Goal: Transaction & Acquisition: Purchase product/service

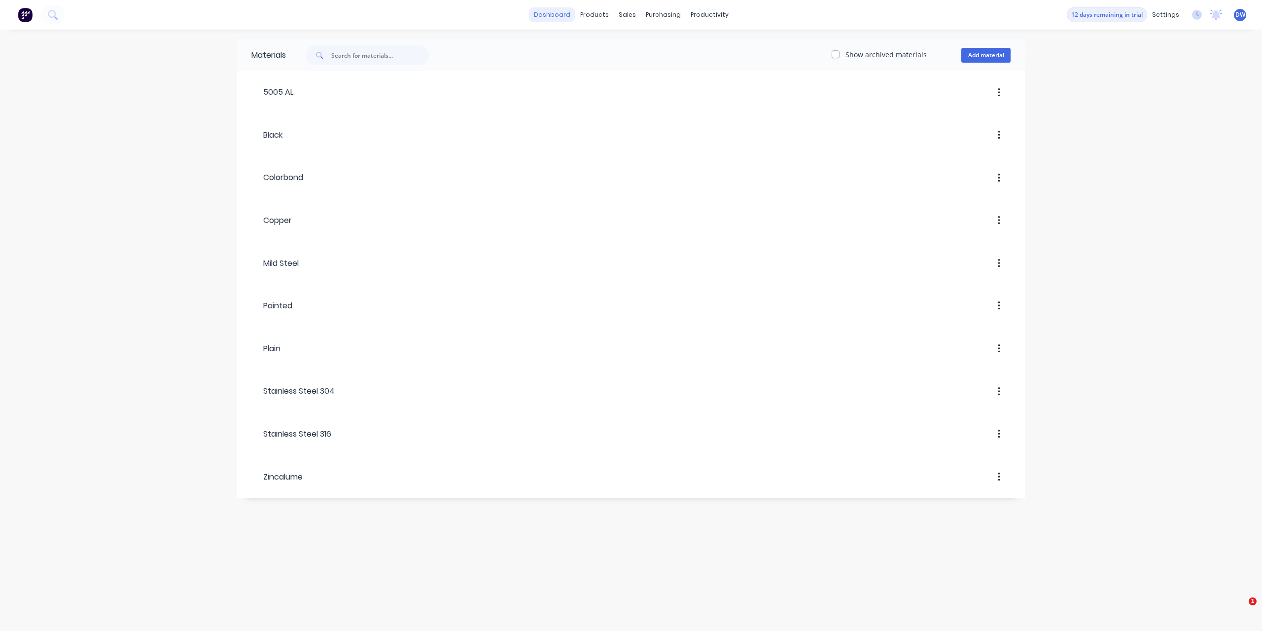
click at [556, 16] on link "dashboard" at bounding box center [552, 14] width 46 height 15
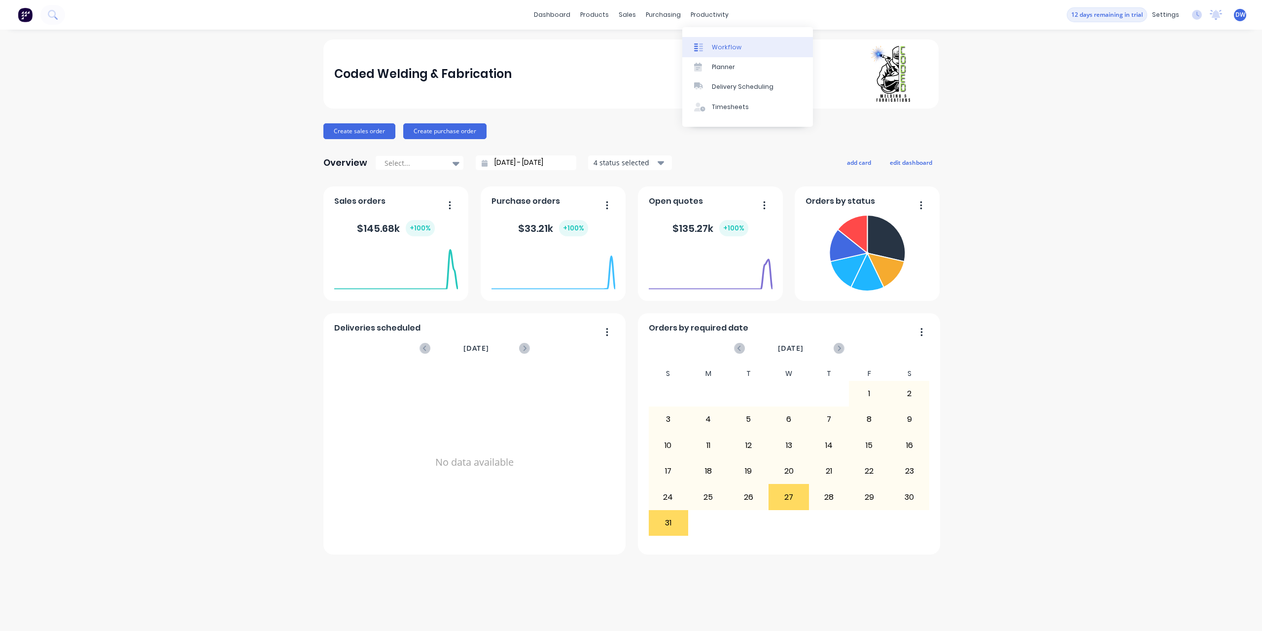
click at [721, 49] on div "Workflow" at bounding box center [727, 47] width 30 height 9
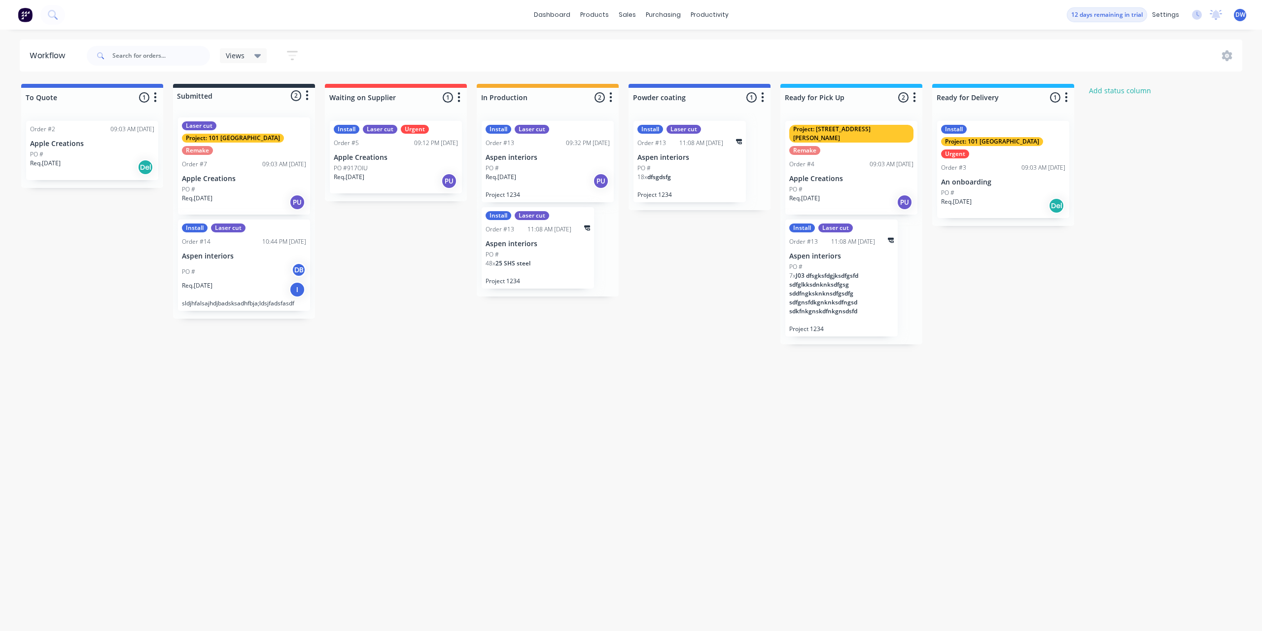
click at [556, 169] on div "PO #" at bounding box center [548, 168] width 124 height 9
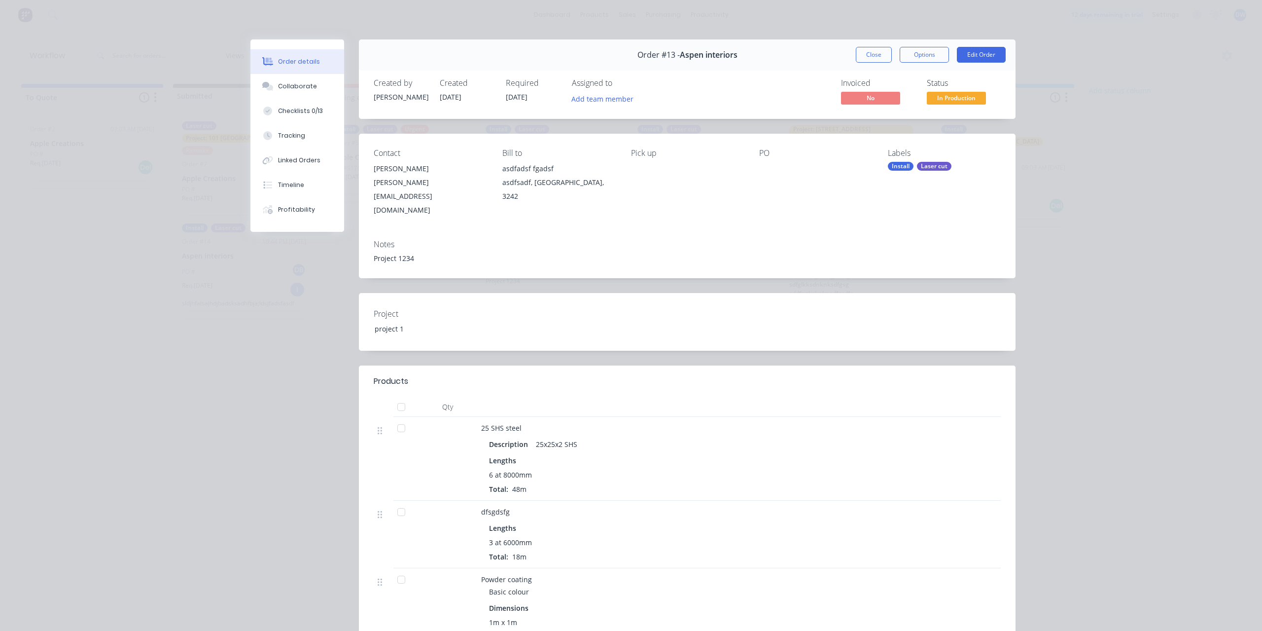
click at [123, 119] on div "Order details Collaborate Checklists 0/13 Tracking Linked Orders Timeline Profi…" at bounding box center [631, 315] width 1262 height 631
click at [876, 60] on button "Close" at bounding box center [874, 55] width 36 height 16
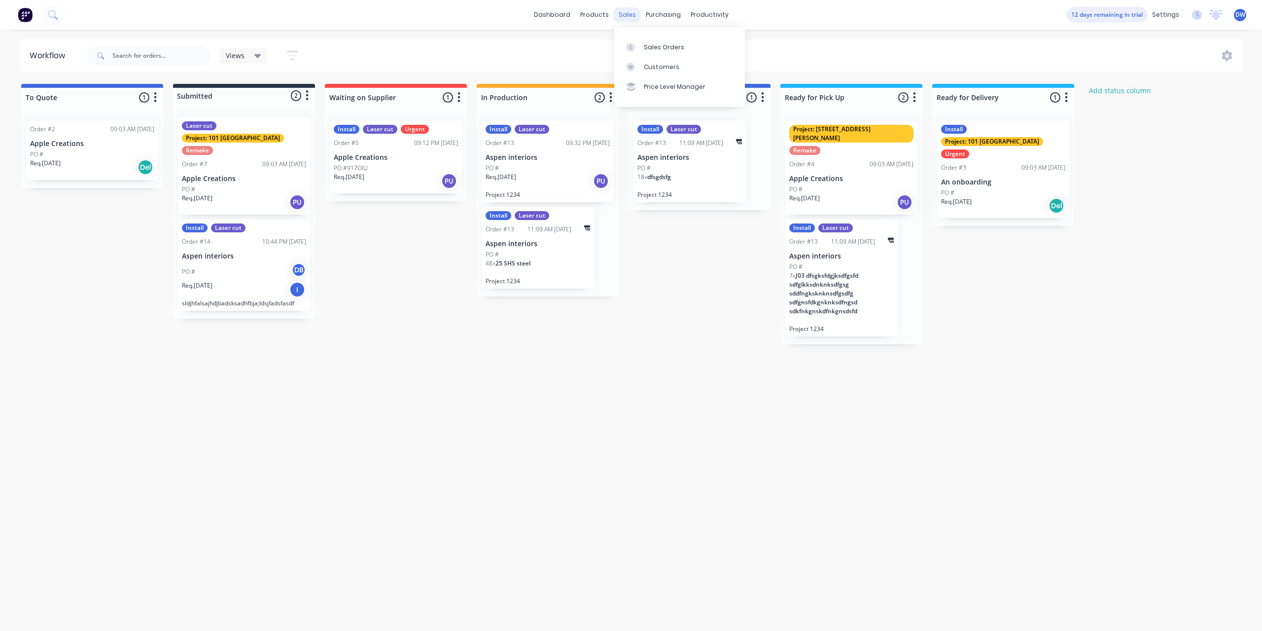
click at [627, 18] on div "sales" at bounding box center [627, 14] width 27 height 15
click at [642, 47] on link "Sales Orders" at bounding box center [679, 47] width 131 height 20
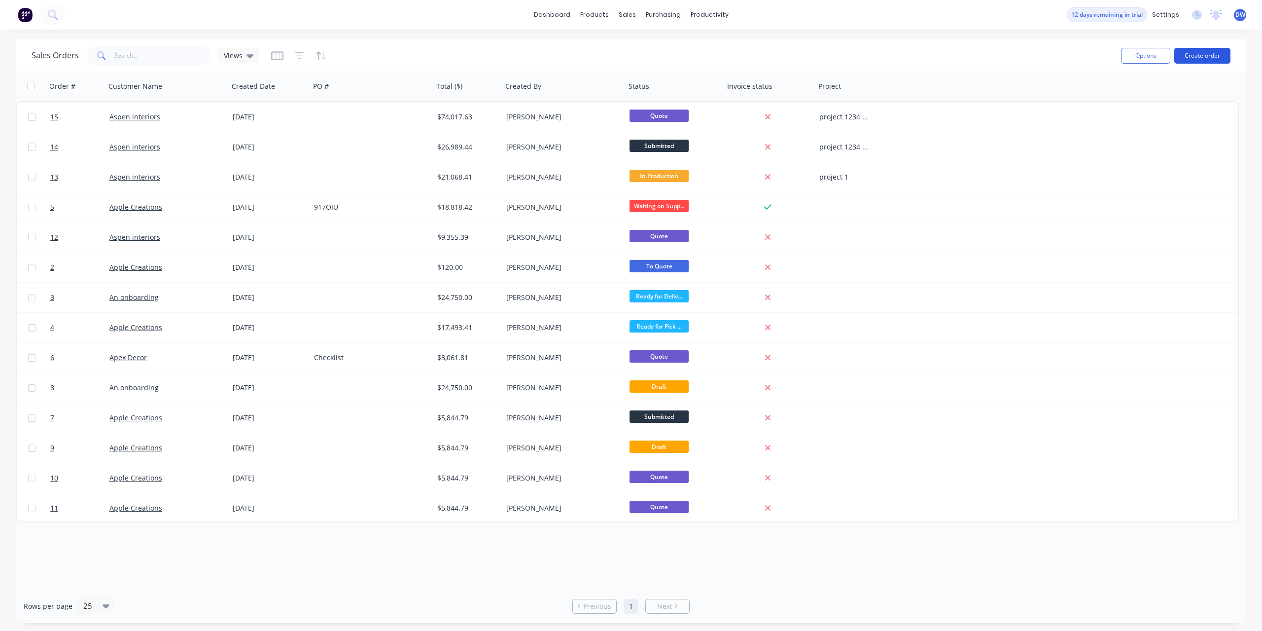
click at [1205, 59] on button "Create order" at bounding box center [1202, 56] width 56 height 16
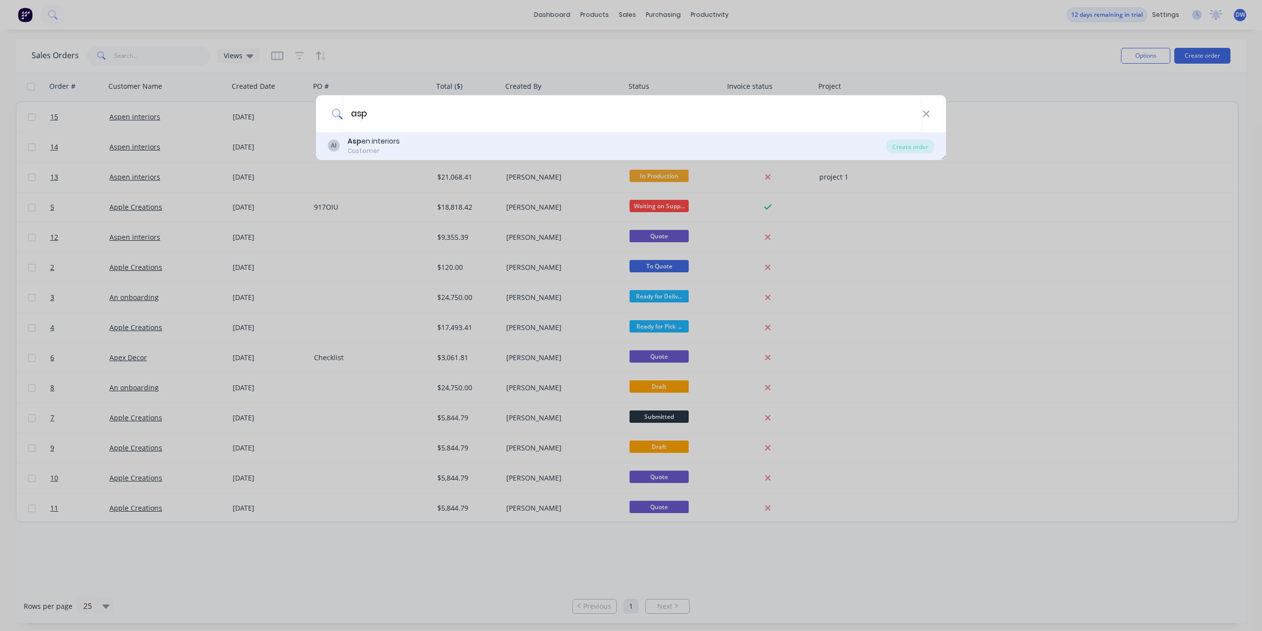
type input "asp"
click at [440, 146] on div "AI Asp en interiors Customer" at bounding box center [607, 145] width 559 height 19
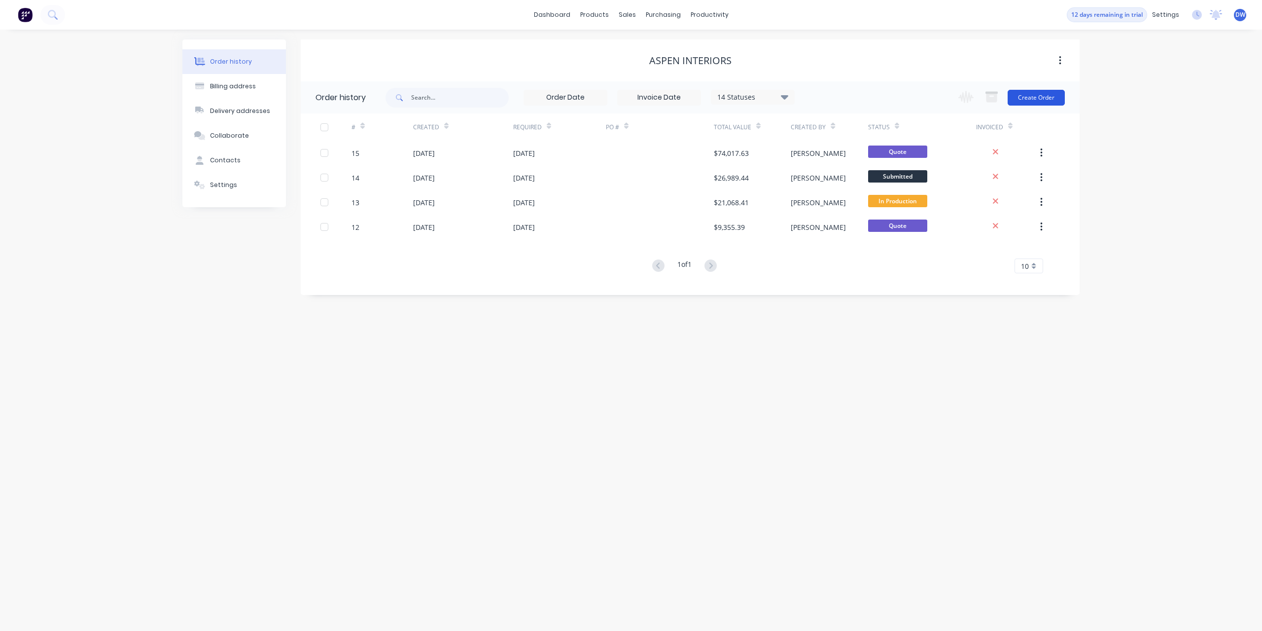
click at [1051, 95] on button "Create Order" at bounding box center [1036, 98] width 57 height 16
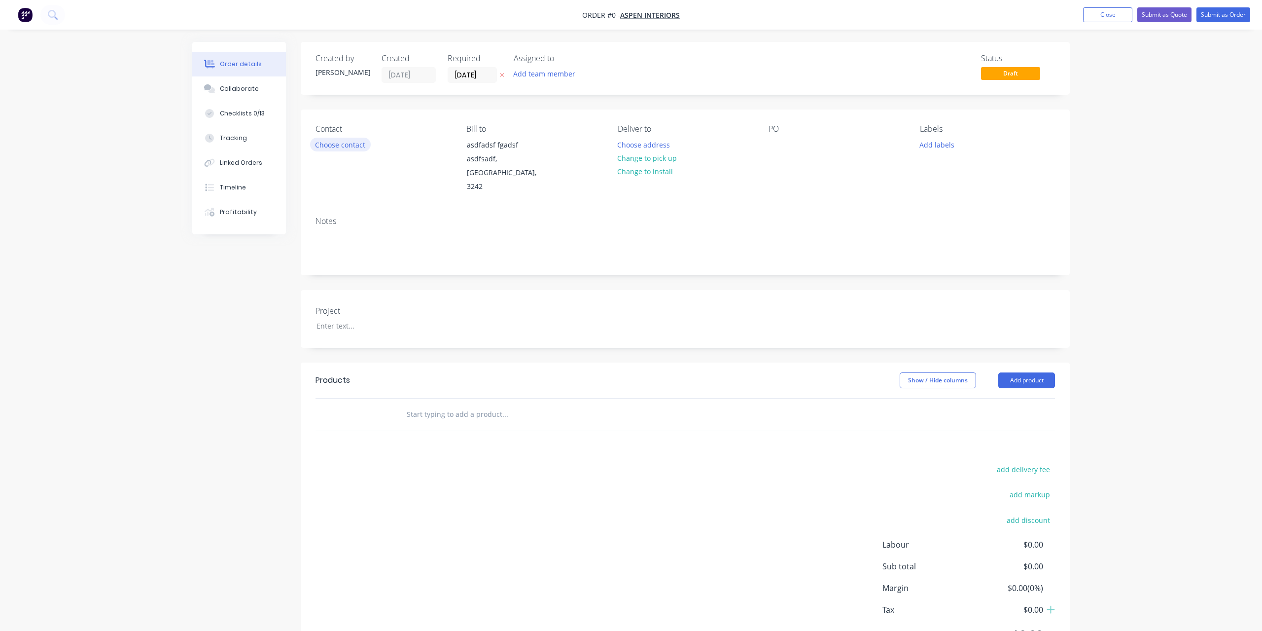
click at [351, 144] on button "Choose contact" at bounding box center [340, 144] width 61 height 13
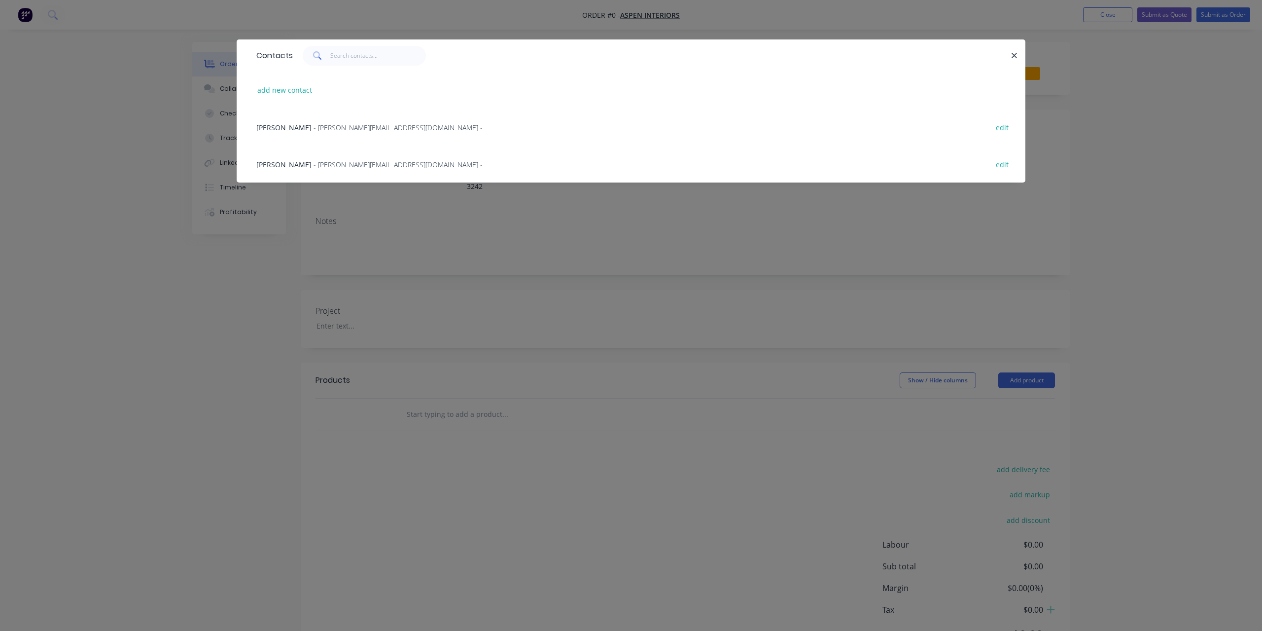
click at [328, 129] on span "- [PERSON_NAME][EMAIL_ADDRESS][DOMAIN_NAME] -" at bounding box center [398, 127] width 169 height 9
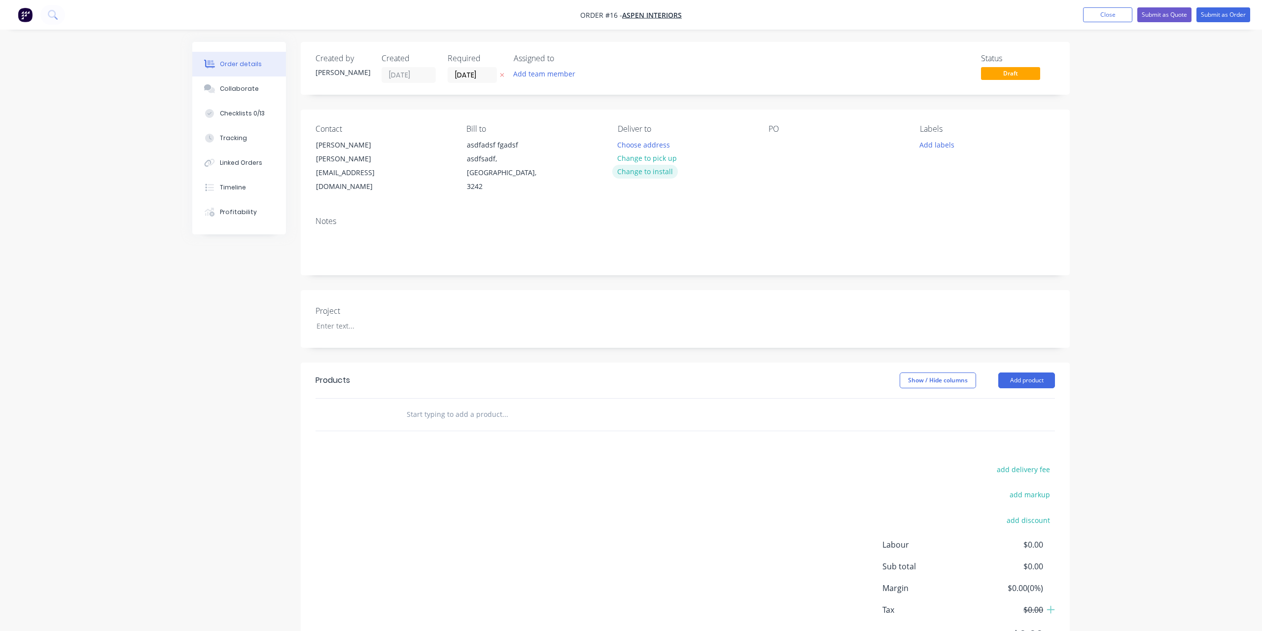
click at [639, 172] on button "Change to install" at bounding box center [645, 171] width 66 height 13
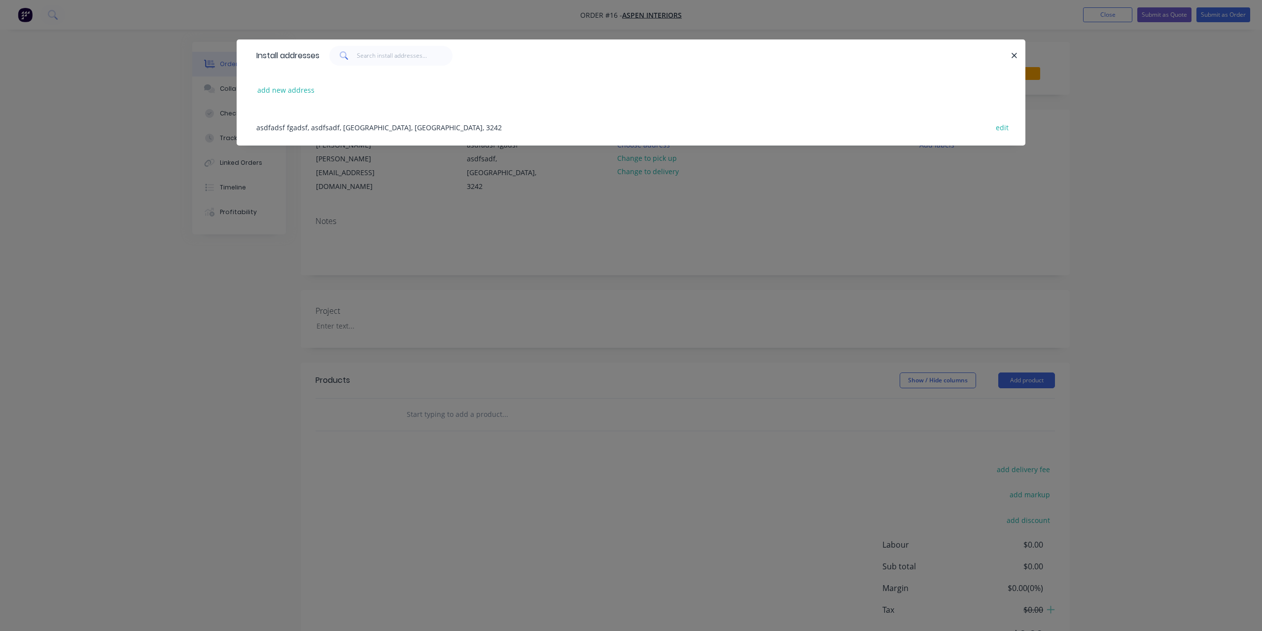
click at [363, 129] on div "asdfadsf fgadsf, asdfsadf, [GEOGRAPHIC_DATA], [GEOGRAPHIC_DATA], 3242 edit" at bounding box center [630, 126] width 759 height 37
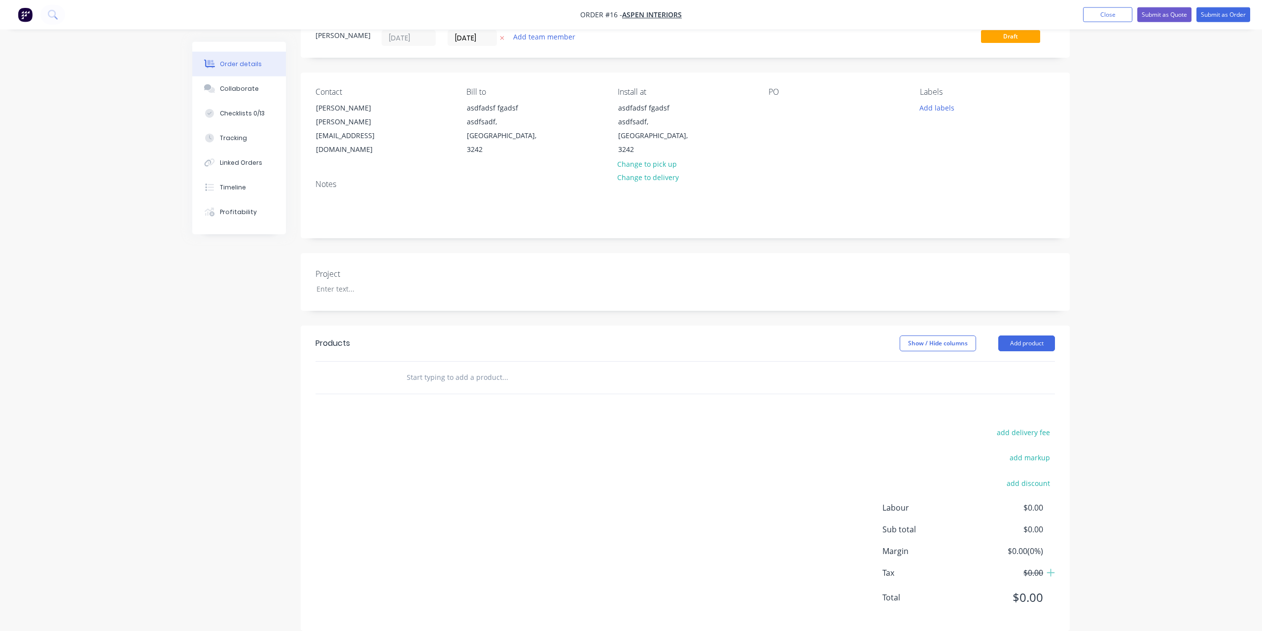
scroll to position [38, 0]
click at [443, 276] on div "Project" at bounding box center [685, 281] width 769 height 58
click at [336, 281] on div at bounding box center [370, 288] width 123 height 14
click at [641, 425] on div "add delivery fee add markup add discount Labour $0.00 Sub total $0.00 Margin $0…" at bounding box center [686, 520] width 740 height 190
click at [1029, 334] on button "Add product" at bounding box center [1026, 342] width 57 height 16
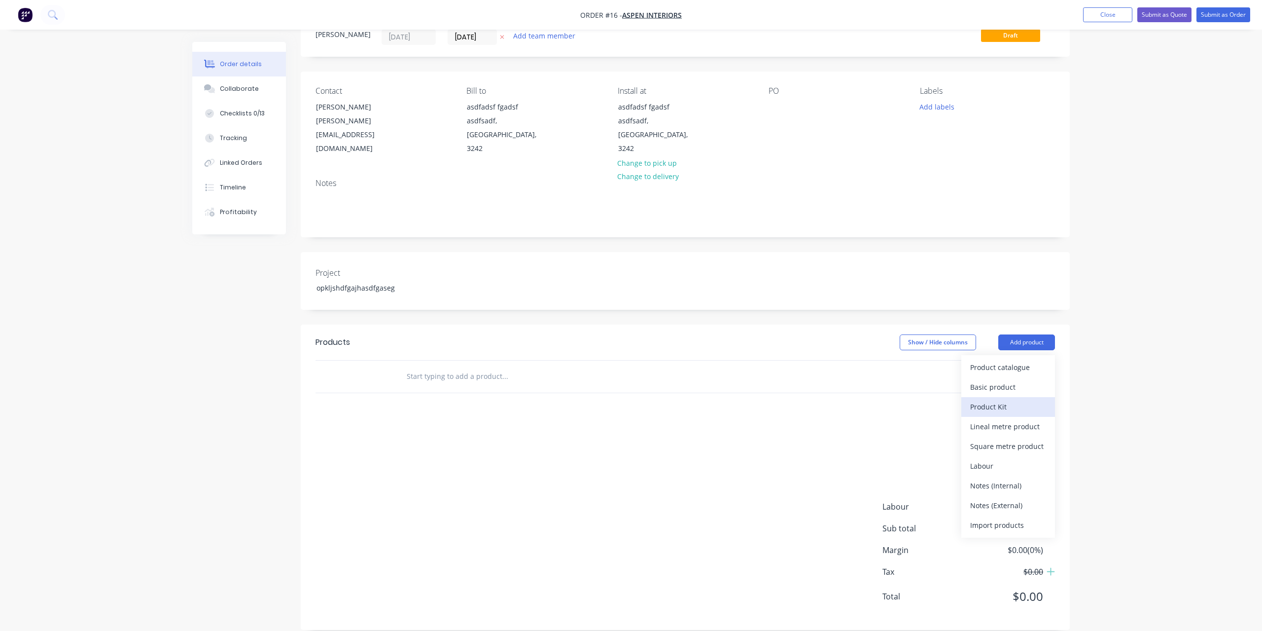
click at [1002, 399] on div "Product Kit" at bounding box center [1008, 406] width 76 height 14
click at [1007, 380] on div "Standard pricing" at bounding box center [1008, 387] width 76 height 14
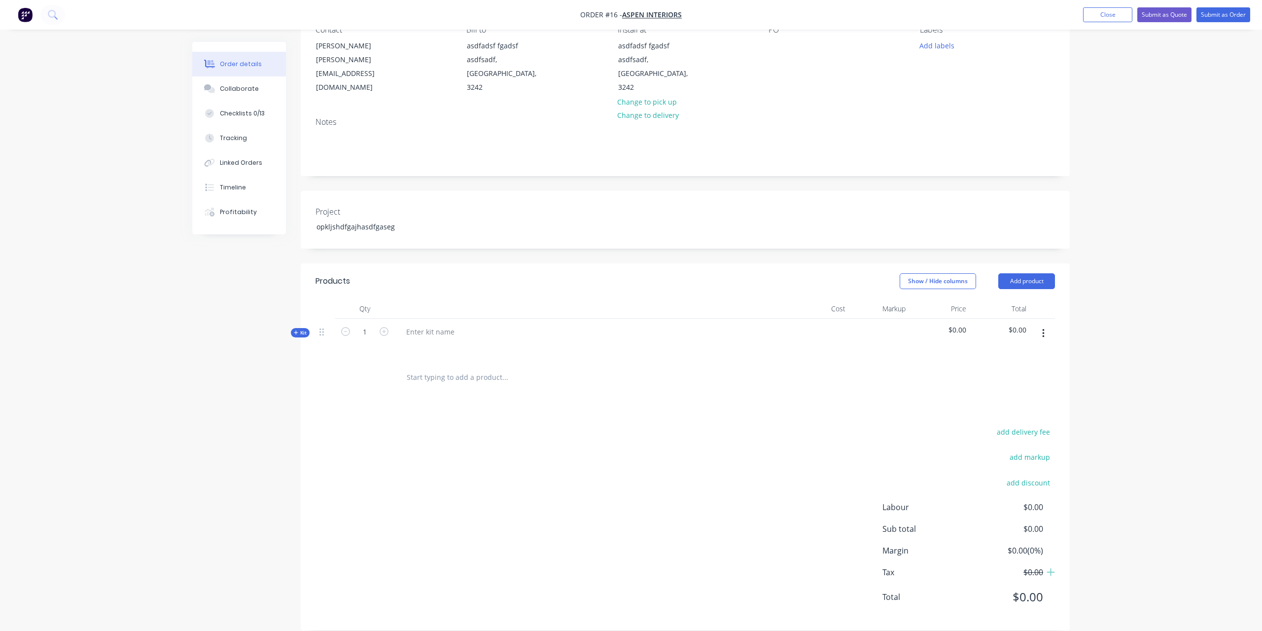
scroll to position [100, 0]
click at [447, 324] on div at bounding box center [430, 331] width 64 height 14
click at [461, 367] on input "text" at bounding box center [504, 377] width 197 height 20
drag, startPoint x: 461, startPoint y: 359, endPoint x: 530, endPoint y: 503, distance: 159.0
click at [507, 387] on input "text" at bounding box center [504, 377] width 197 height 20
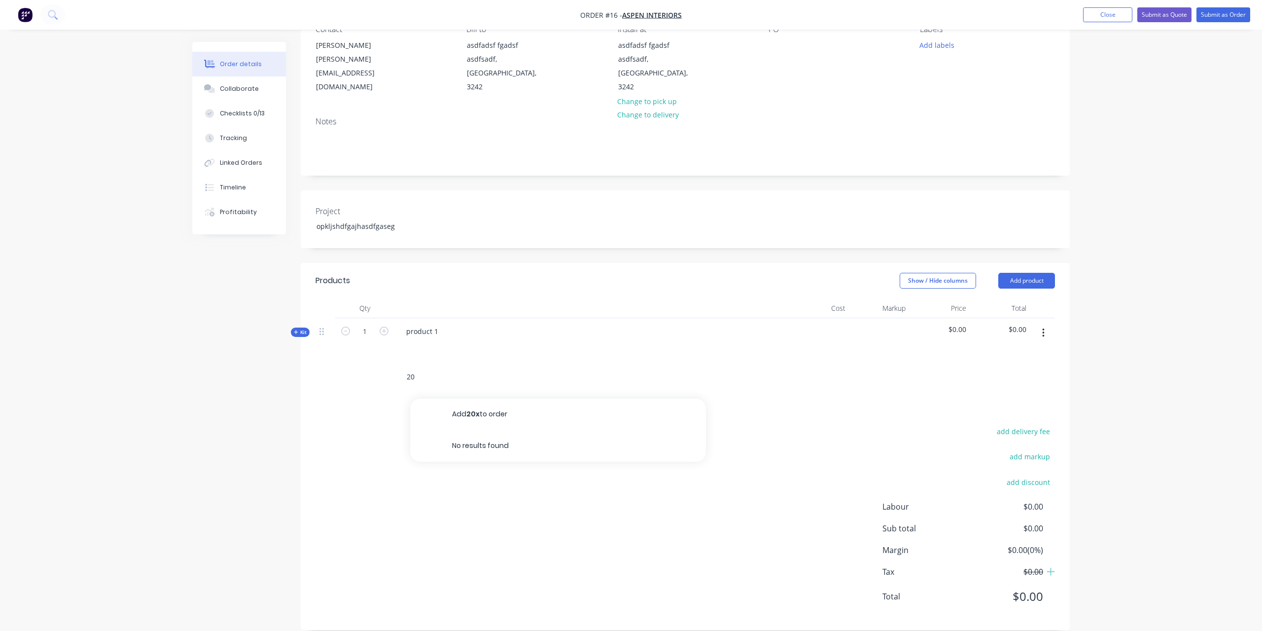
type input "2"
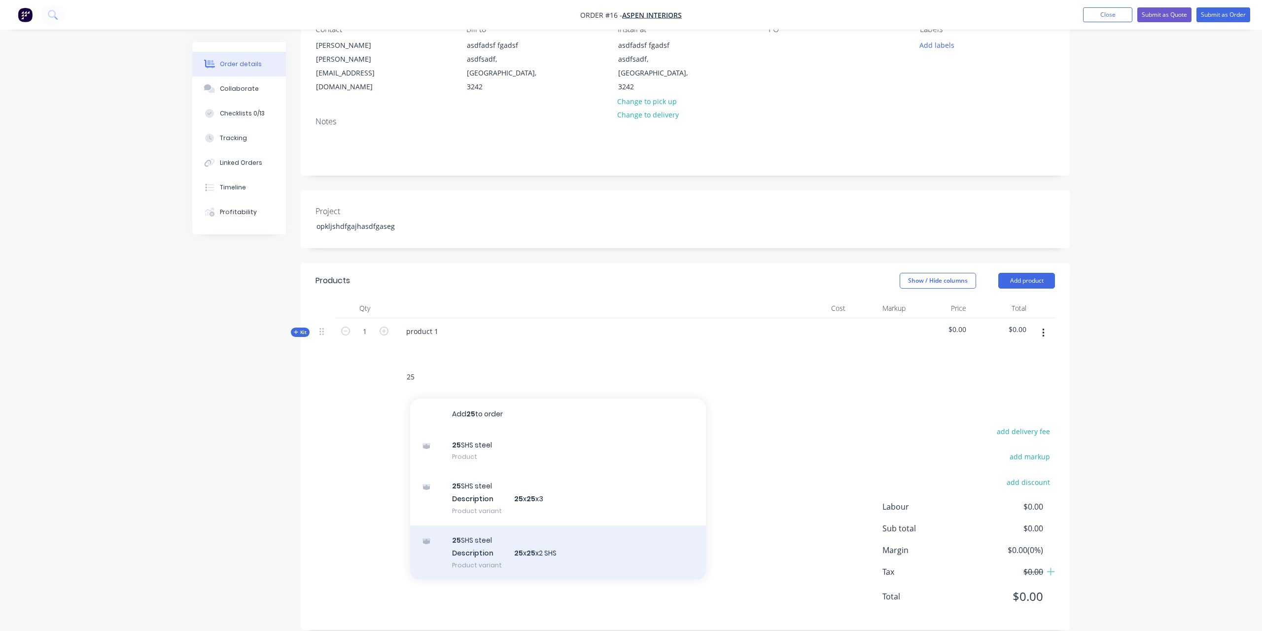
type input "25"
click at [500, 540] on div "25 SHS steel Description 25 x 25 x2 SHS Product variant" at bounding box center [558, 552] width 296 height 54
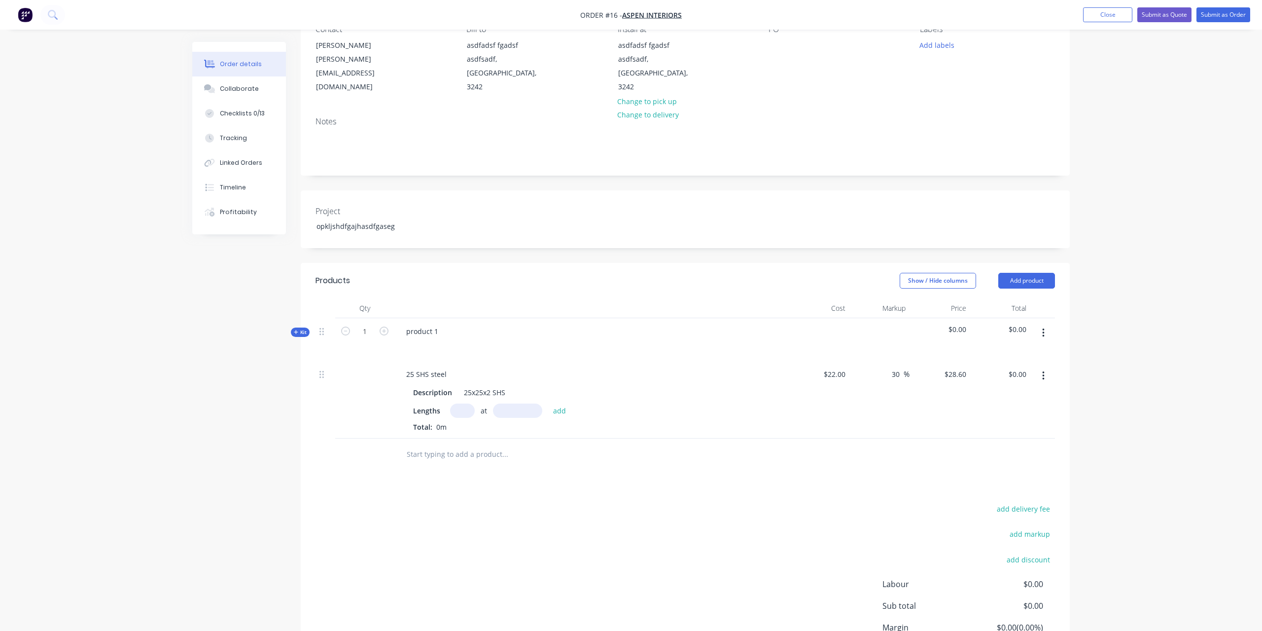
drag, startPoint x: 460, startPoint y: 396, endPoint x: 535, endPoint y: 338, distance: 96.0
click at [461, 403] on input "text" at bounding box center [462, 410] width 25 height 14
type input "20"
click at [521, 403] on input "text" at bounding box center [517, 410] width 49 height 14
type input "3mm"
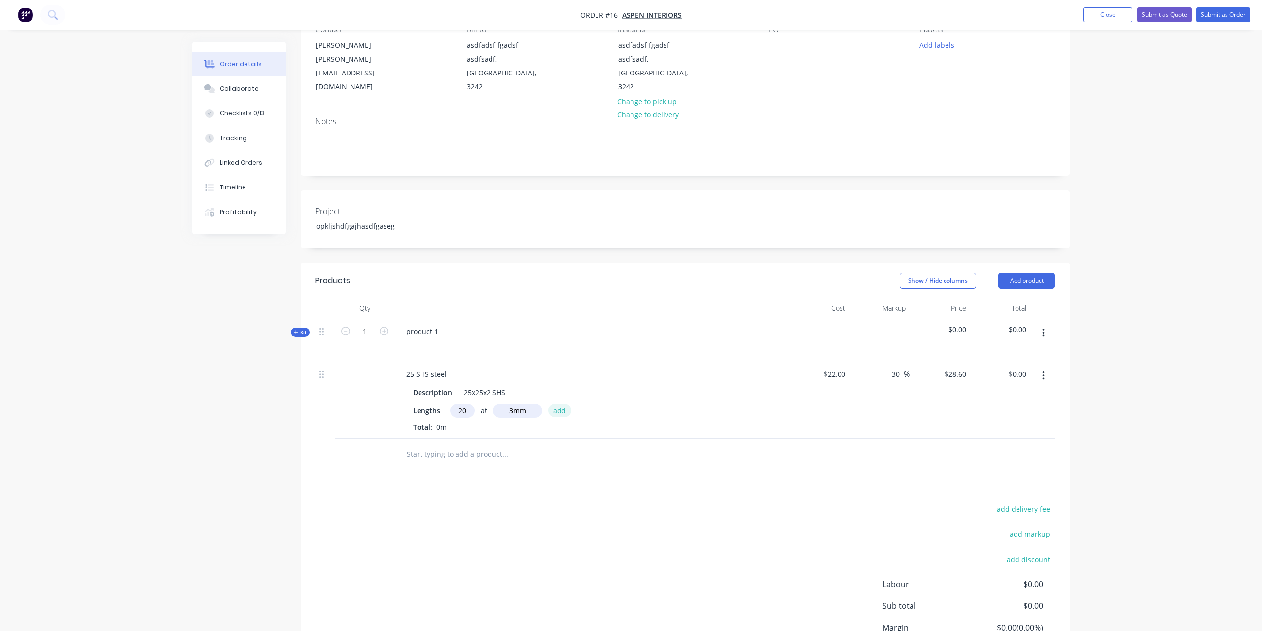
click at [560, 403] on button "add" at bounding box center [559, 409] width 23 height 13
click at [463, 425] on icon "button" at bounding box center [462, 427] width 5 height 5
type input "$0.00"
click at [467, 403] on input "text" at bounding box center [462, 410] width 25 height 14
type input "20"
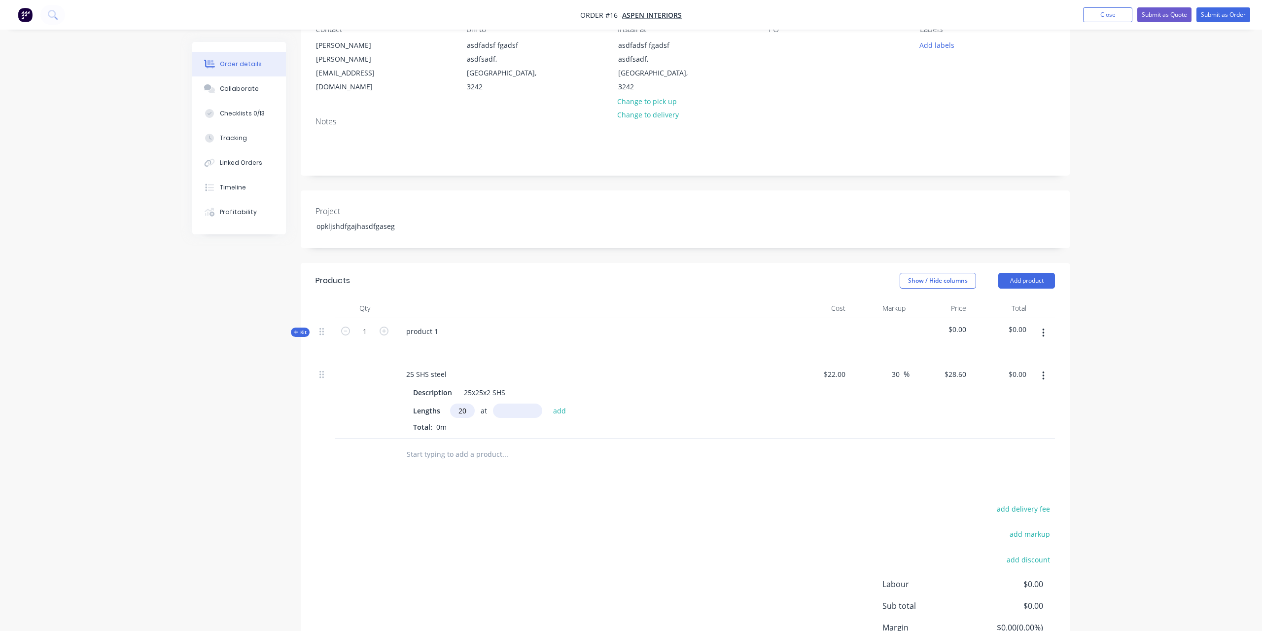
click at [507, 403] on input "text" at bounding box center [517, 410] width 49 height 14
type input "1500mm"
click at [559, 403] on button "add" at bounding box center [559, 409] width 23 height 13
type input "$858.00"
click at [1044, 328] on icon "button" at bounding box center [1043, 332] width 2 height 9
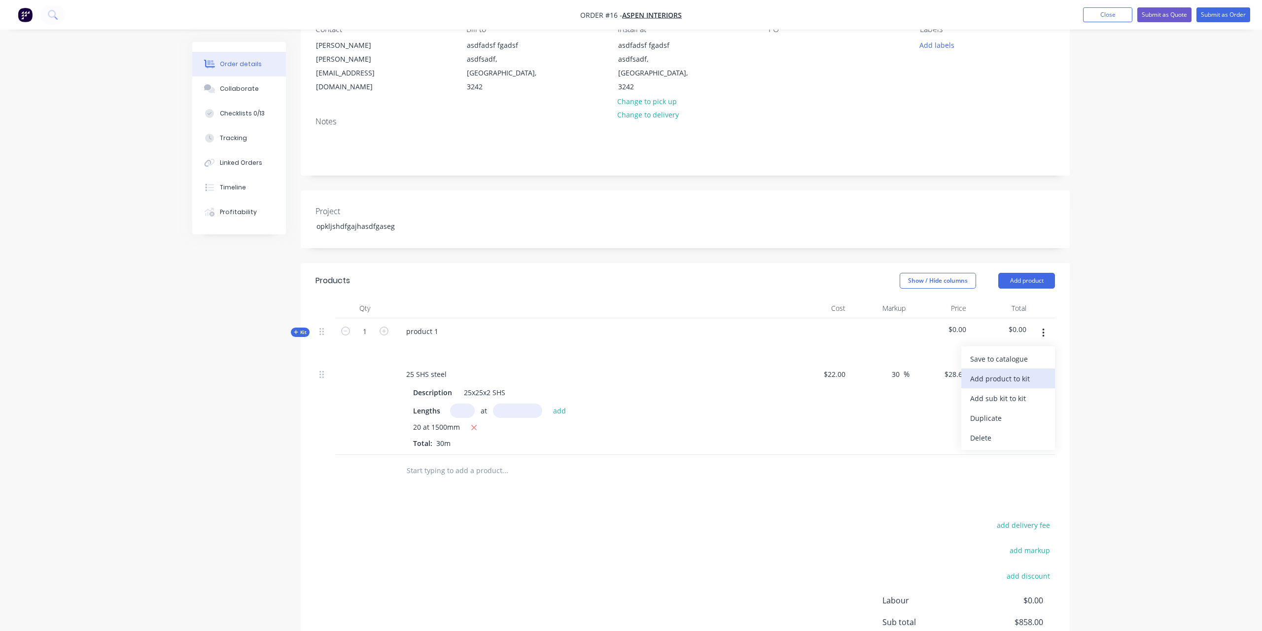
click at [1015, 371] on div "Add product to kit" at bounding box center [1008, 378] width 76 height 14
click at [1020, 470] on div "Labour" at bounding box center [1008, 477] width 76 height 14
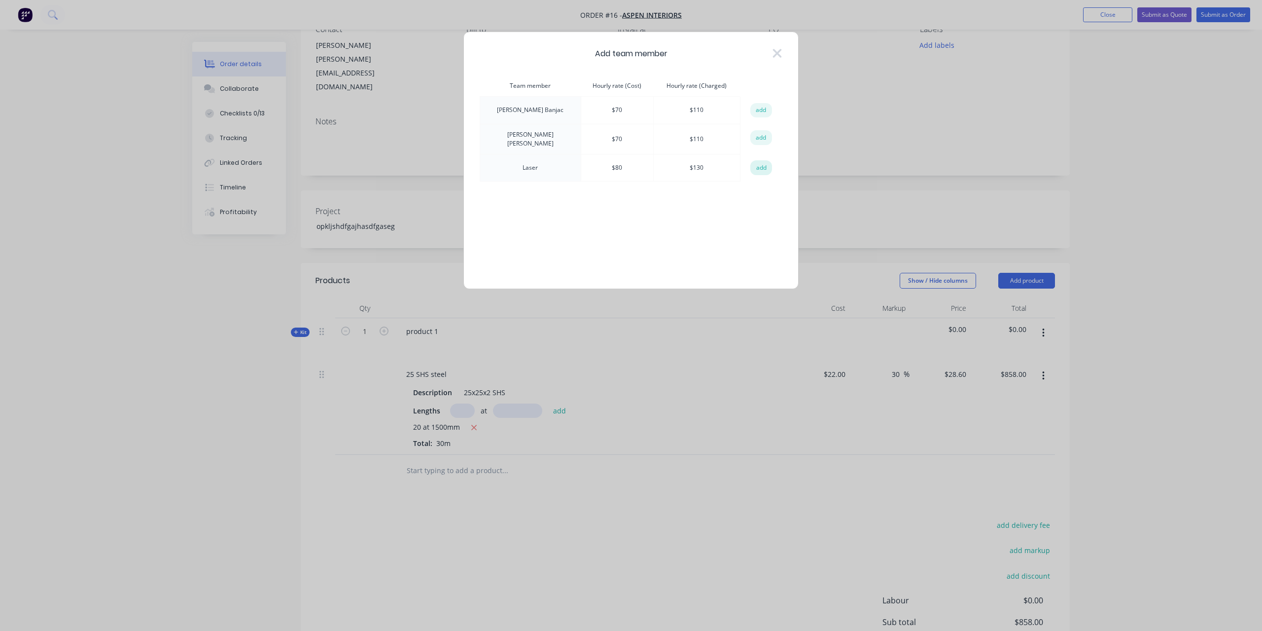
click at [758, 161] on button "add" at bounding box center [761, 167] width 22 height 15
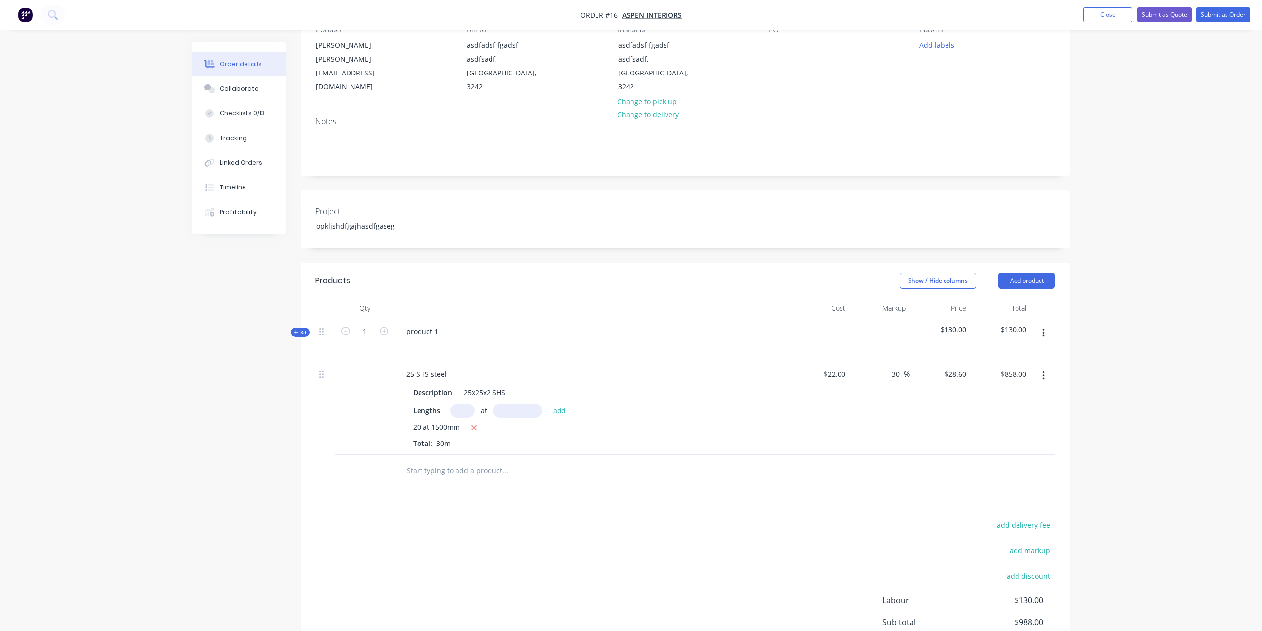
click at [517, 475] on div "Products Show / Hide columns Add product Qty Cost Markup Price Total Kit 1 prod…" at bounding box center [685, 493] width 769 height 461
click at [531, 461] on input "text" at bounding box center [504, 471] width 197 height 20
click at [1046, 324] on button "button" at bounding box center [1043, 333] width 23 height 18
click at [995, 371] on div "Add product to kit" at bounding box center [1008, 378] width 76 height 14
click at [999, 470] on div "Labour" at bounding box center [1008, 477] width 76 height 14
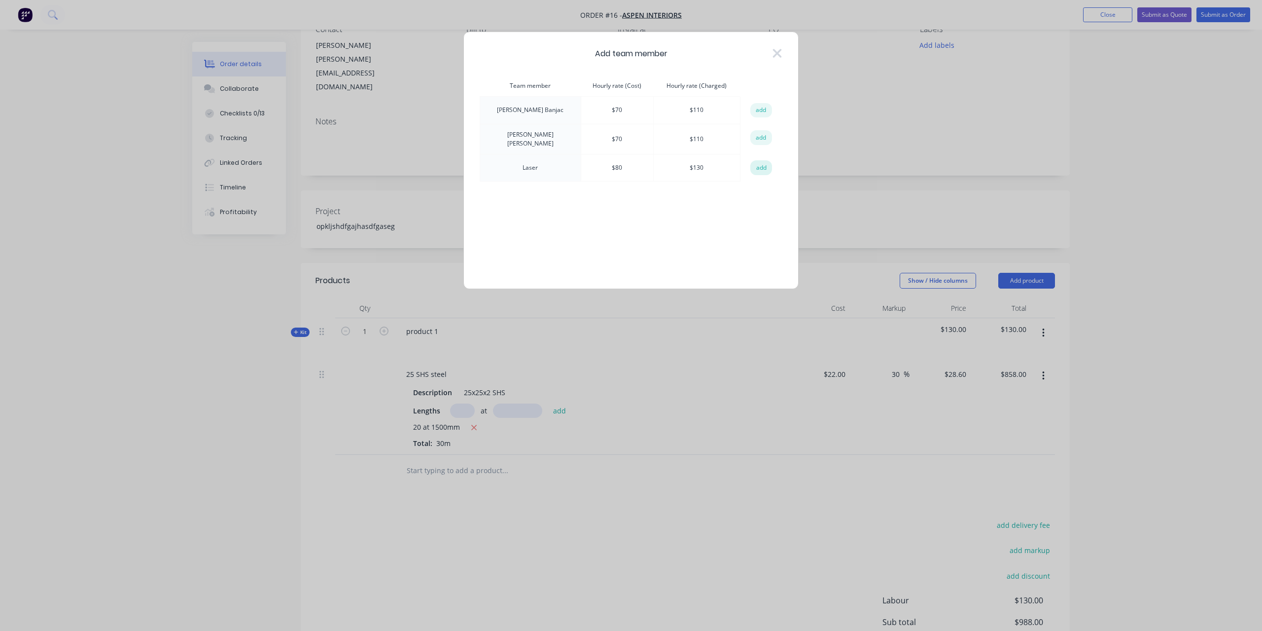
click at [764, 167] on button "add" at bounding box center [761, 167] width 22 height 15
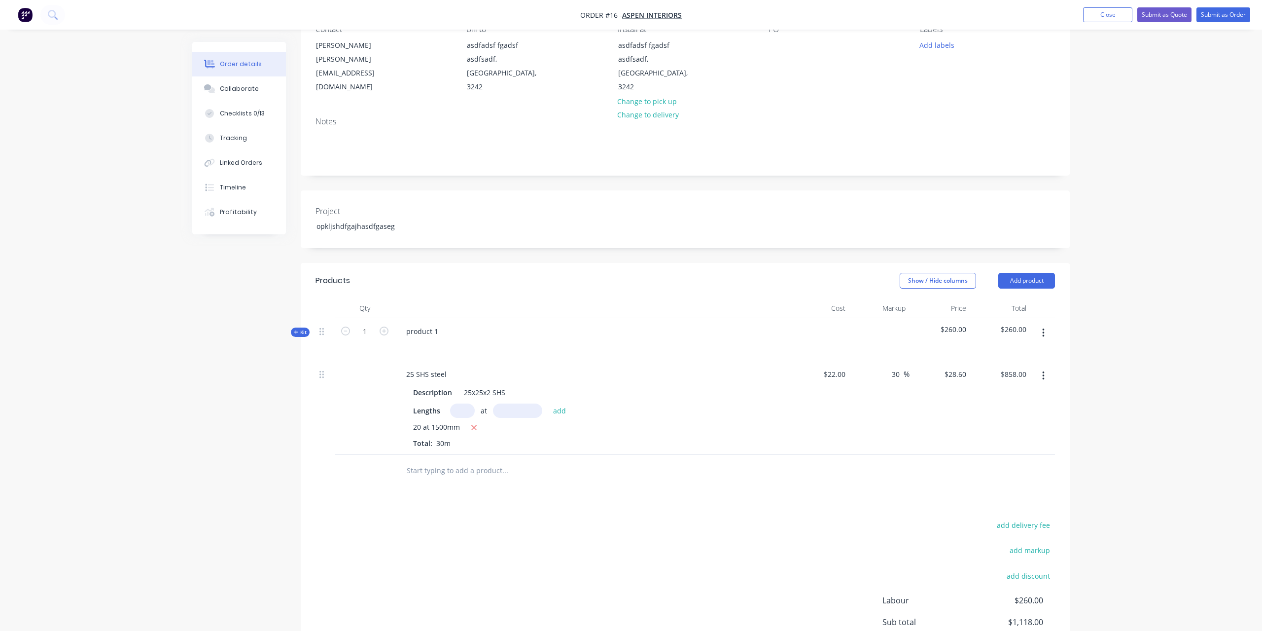
click at [599, 474] on div "Products Show / Hide columns Add product Qty Cost Markup Price Total Kit 1 prod…" at bounding box center [685, 493] width 769 height 461
click at [513, 466] on div at bounding box center [571, 471] width 355 height 32
click at [463, 461] on input "text" at bounding box center [504, 471] width 197 height 20
click at [1039, 367] on button "button" at bounding box center [1043, 376] width 23 height 18
click at [1043, 327] on icon "button" at bounding box center [1043, 332] width 2 height 11
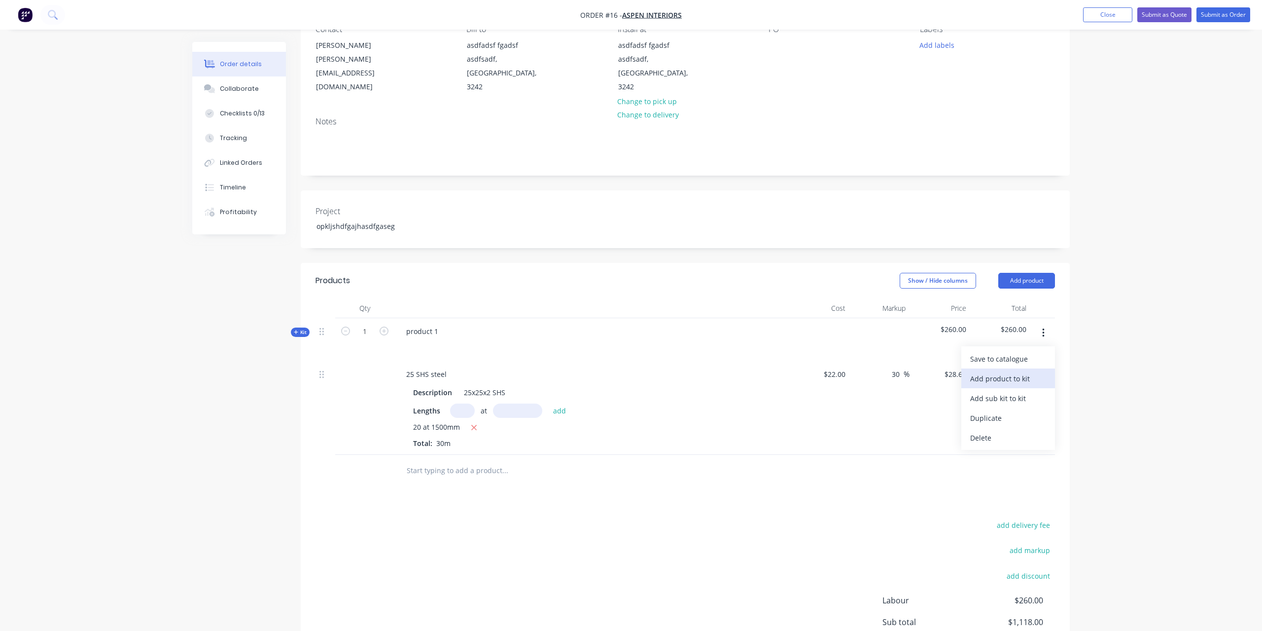
click at [1008, 371] on div "Add product to kit" at bounding box center [1008, 378] width 76 height 14
click at [1010, 470] on div "Labour" at bounding box center [1008, 477] width 76 height 14
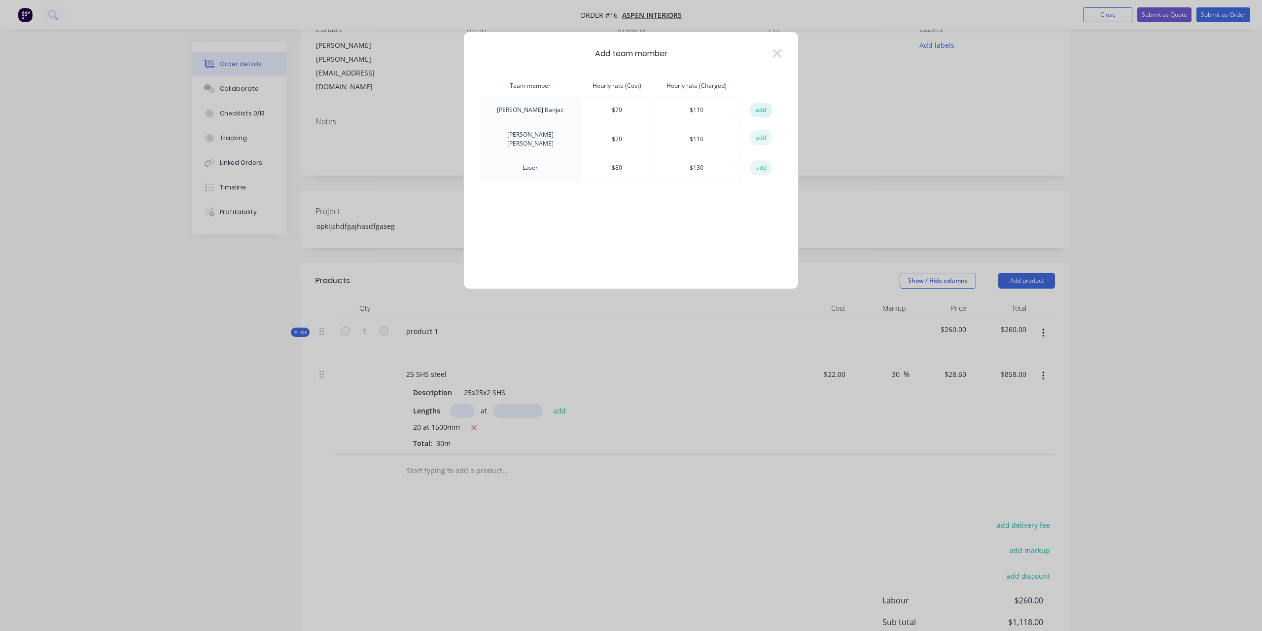
click at [760, 112] on button "add" at bounding box center [761, 110] width 22 height 15
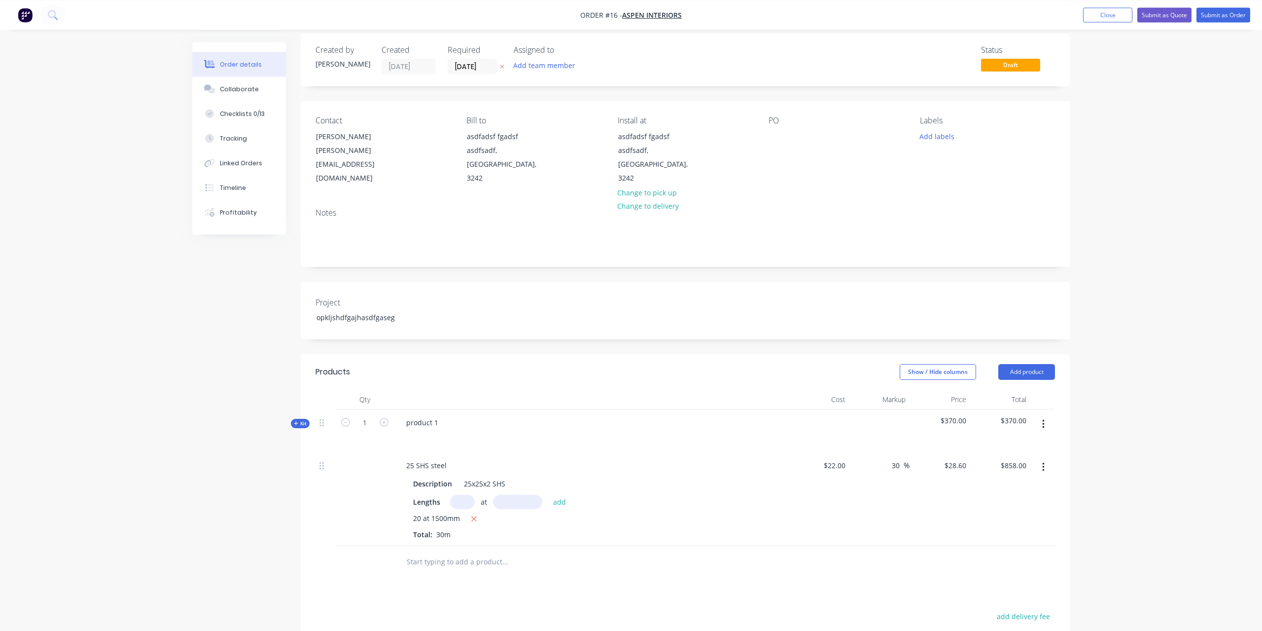
scroll to position [193, 0]
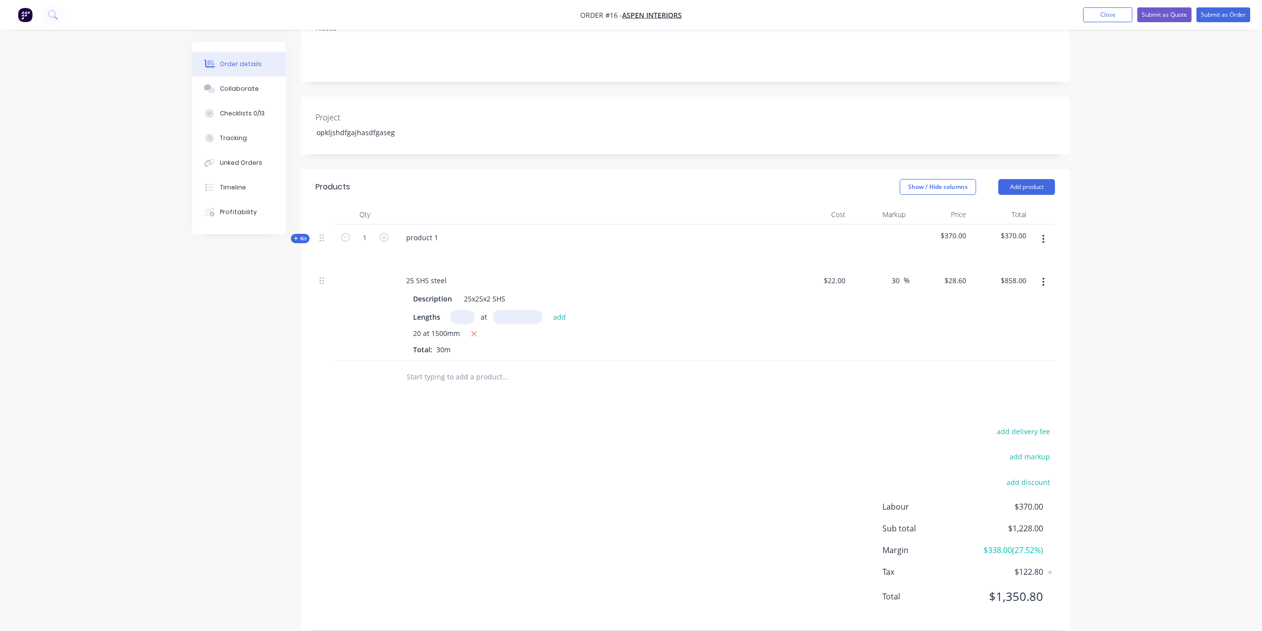
click at [596, 492] on div "add delivery fee add markup add discount Labour $370.00 Sub total $1,228.00 Mar…" at bounding box center [686, 520] width 740 height 190
click at [303, 235] on span "Kit" at bounding box center [300, 238] width 13 height 7
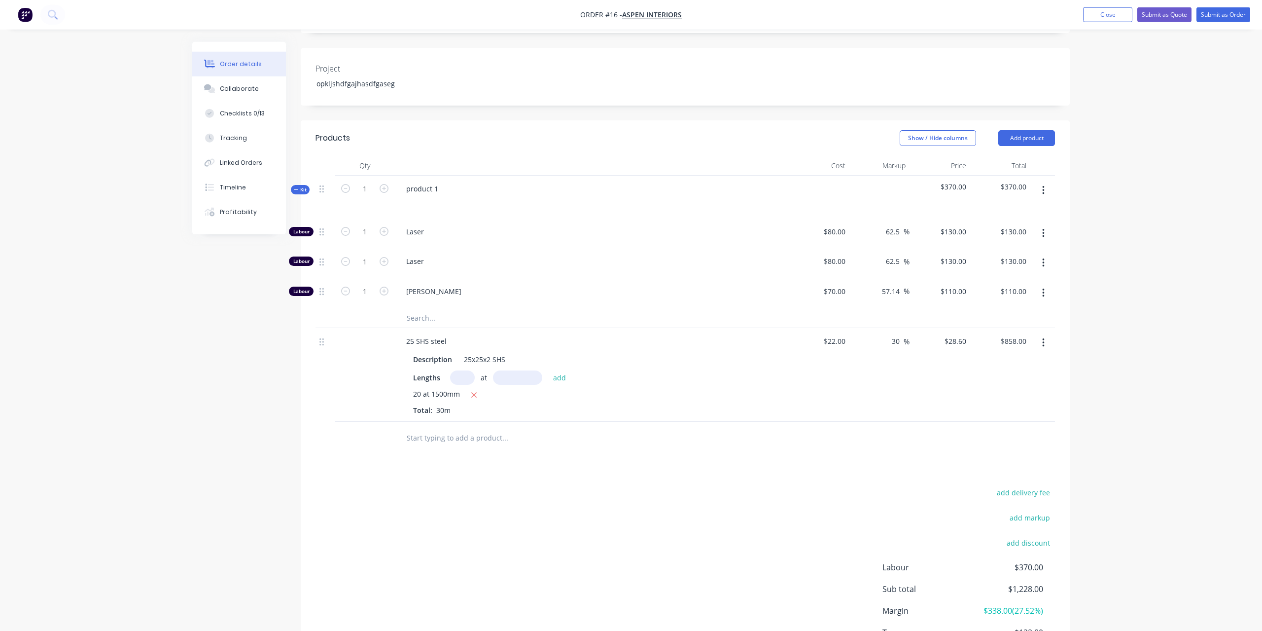
scroll to position [244, 0]
click at [1046, 332] on button "button" at bounding box center [1043, 341] width 23 height 18
click at [1010, 419] on div "Delete" at bounding box center [1008, 426] width 76 height 14
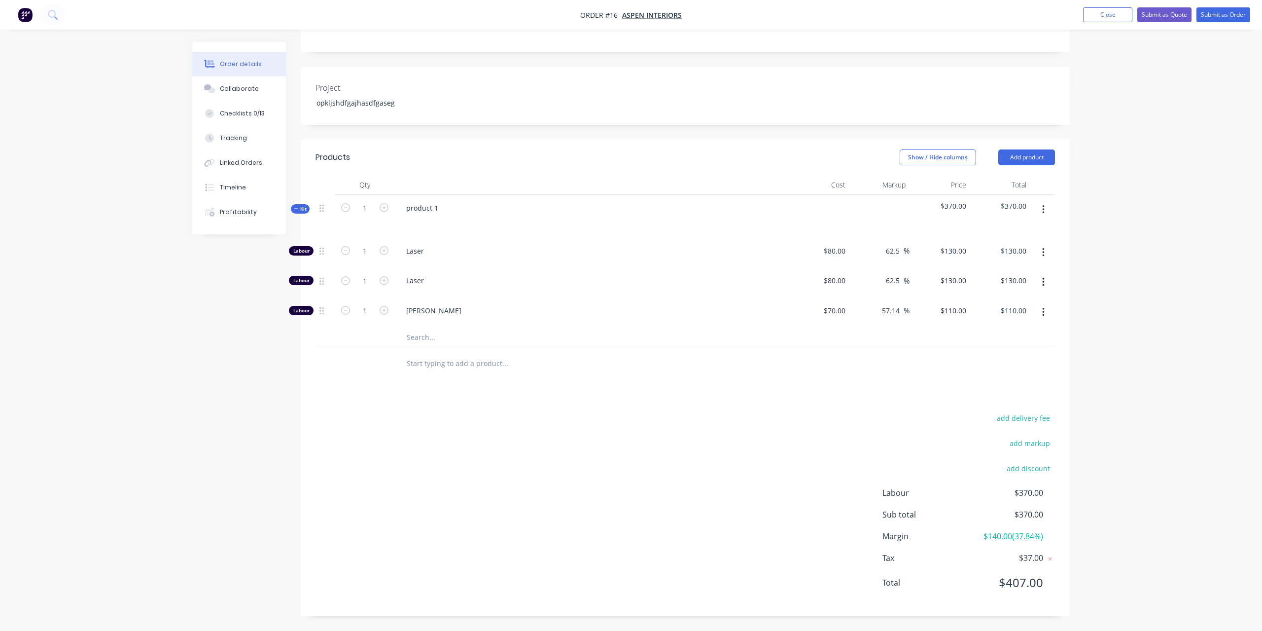
scroll to position [210, 0]
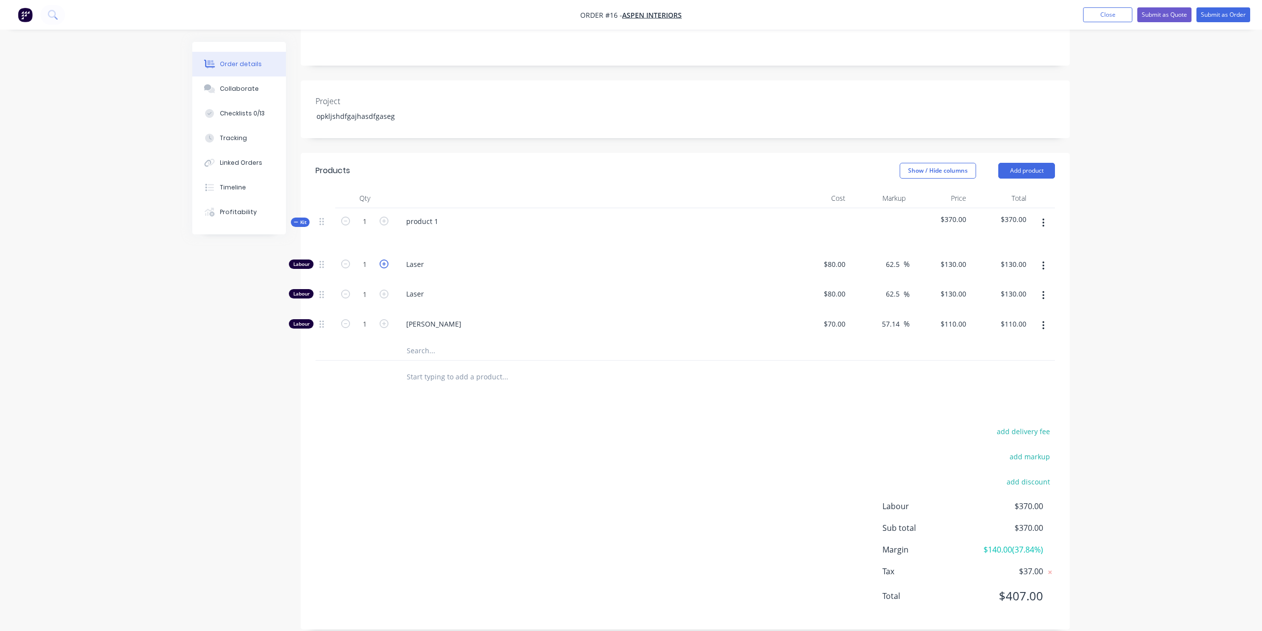
click at [388, 259] on icon "button" at bounding box center [384, 263] width 9 height 9
type input "2"
type input "$260.00"
click at [388, 259] on icon "button" at bounding box center [384, 263] width 9 height 9
type input "3"
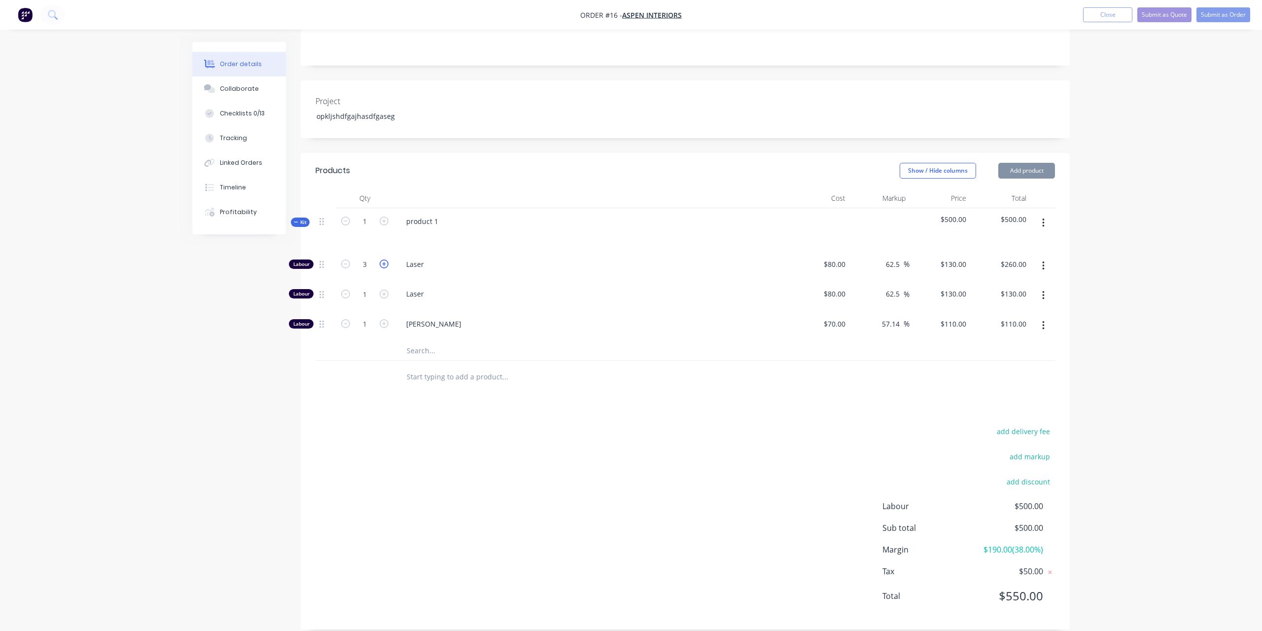
type input "$390.00"
click at [387, 289] on icon "button" at bounding box center [384, 293] width 9 height 9
type input "2"
type input "$260.00"
click at [387, 289] on icon "button" at bounding box center [384, 293] width 9 height 9
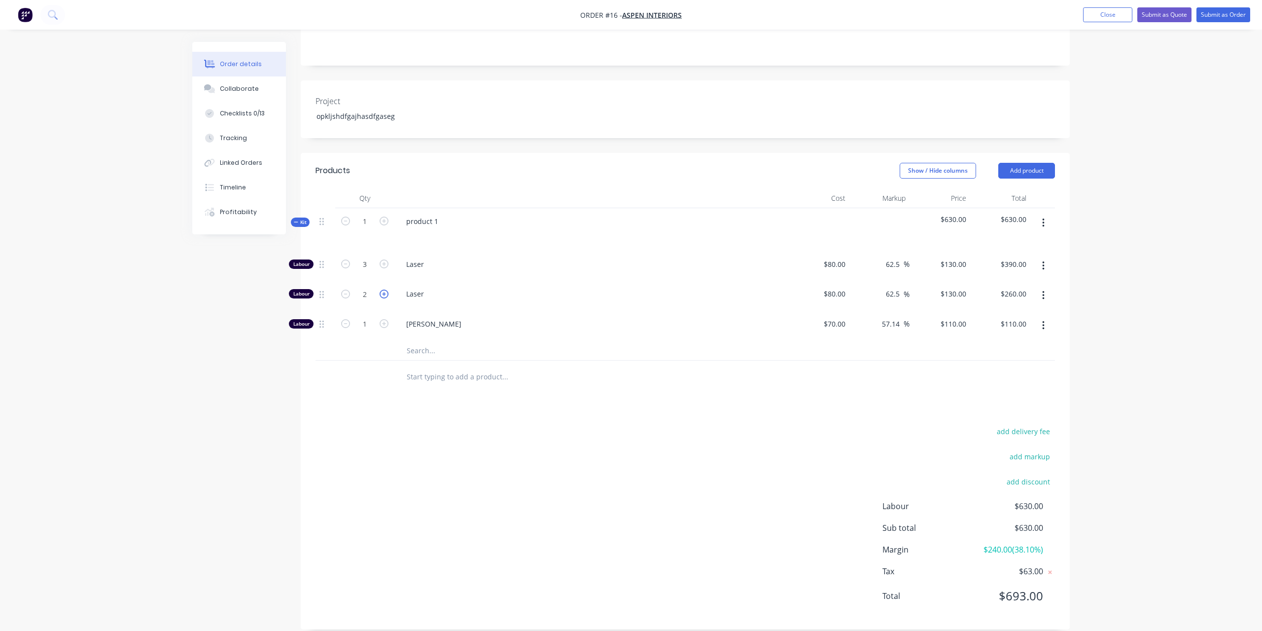
type input "3"
type input "$390.00"
click at [387, 289] on icon "button" at bounding box center [384, 293] width 9 height 9
type input "4"
type input "$520.00"
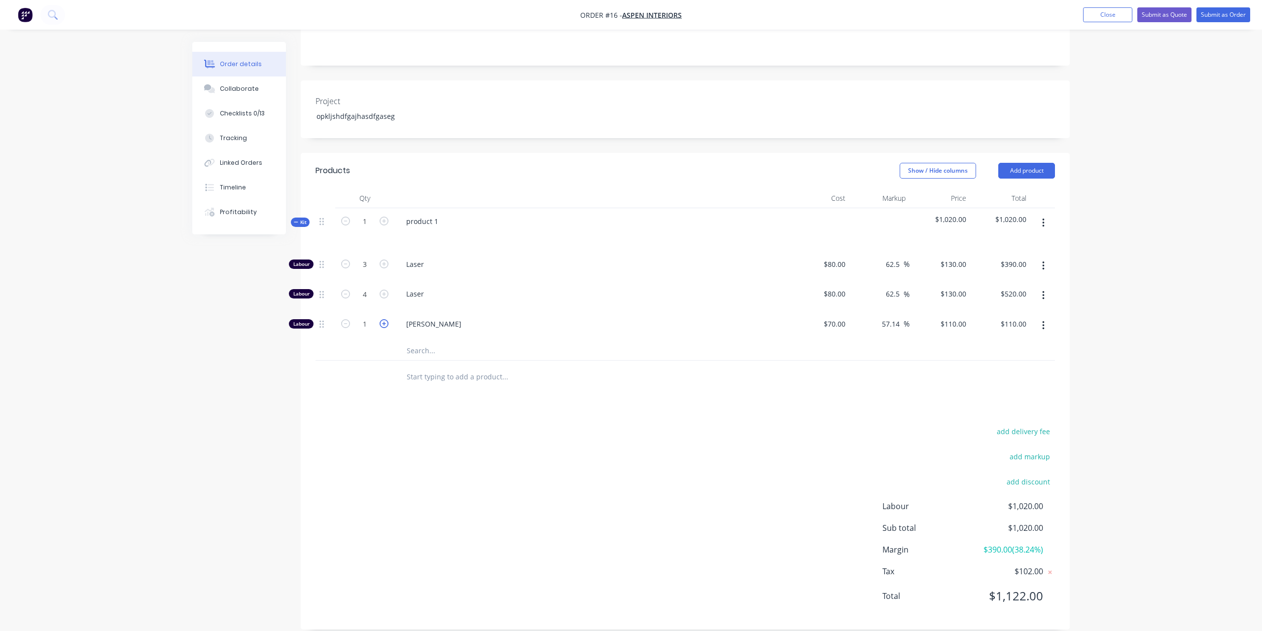
click at [384, 319] on icon "button" at bounding box center [384, 323] width 9 height 9
type input "2"
type input "$220.00"
click at [384, 319] on icon "button" at bounding box center [384, 323] width 9 height 9
type input "3"
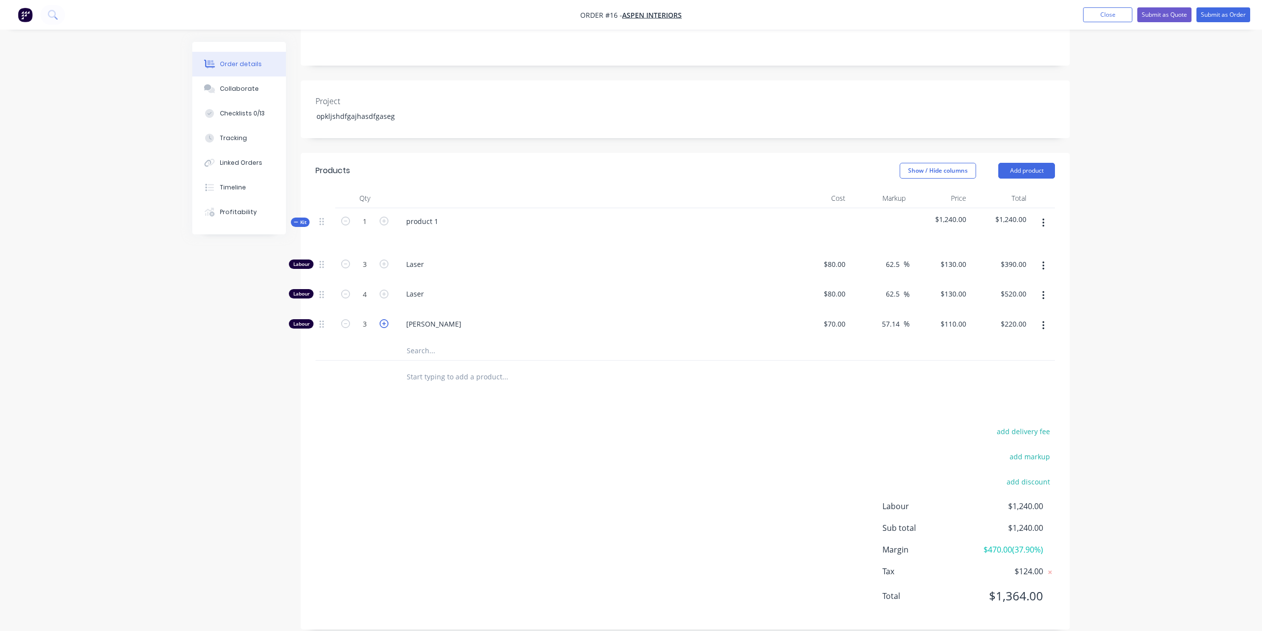
type input "$330.00"
click at [1045, 214] on button "button" at bounding box center [1043, 223] width 23 height 18
click at [1018, 261] on div "Add product to kit" at bounding box center [1008, 268] width 76 height 14
click at [435, 340] on input "text" at bounding box center [504, 350] width 197 height 20
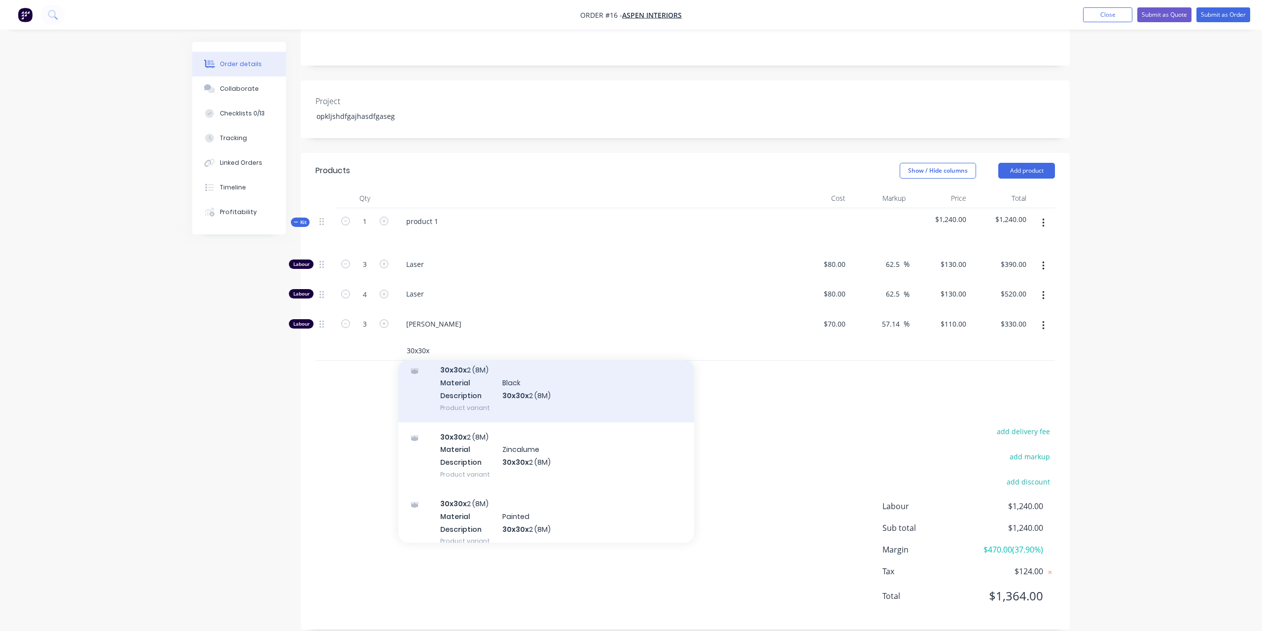
scroll to position [91, 0]
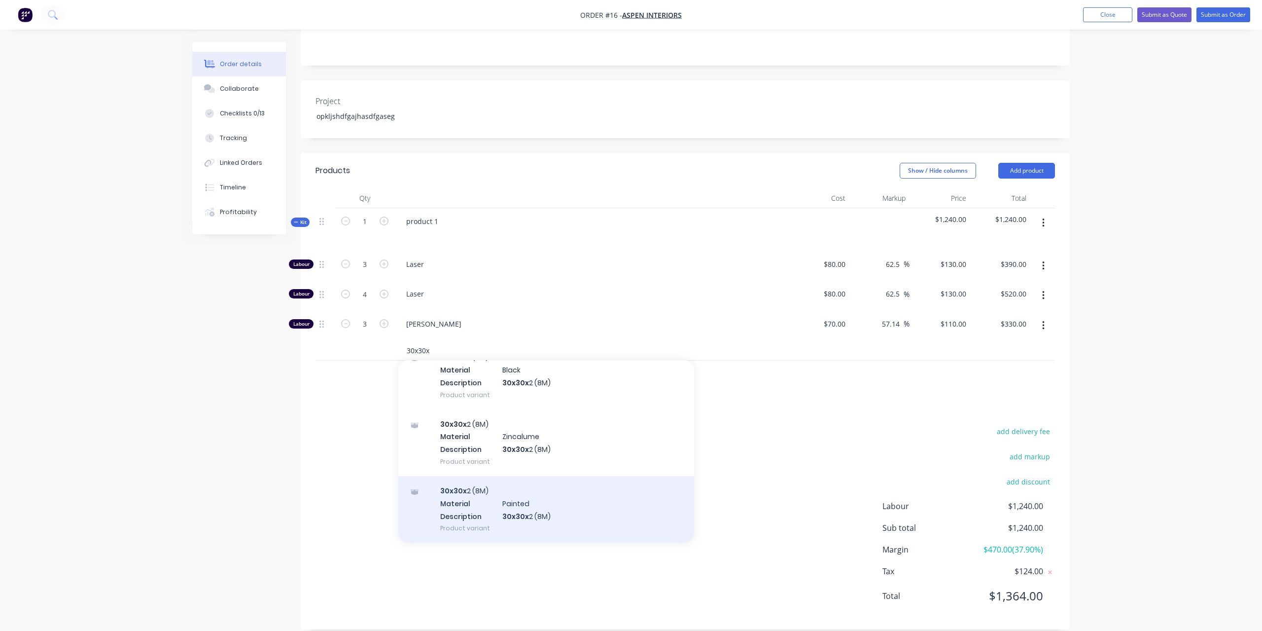
type input "30x30x"
click at [475, 502] on div "30x30x 2 (8M) Material Painted Description 30x30x 2 (8M) Product variant" at bounding box center [546, 509] width 296 height 67
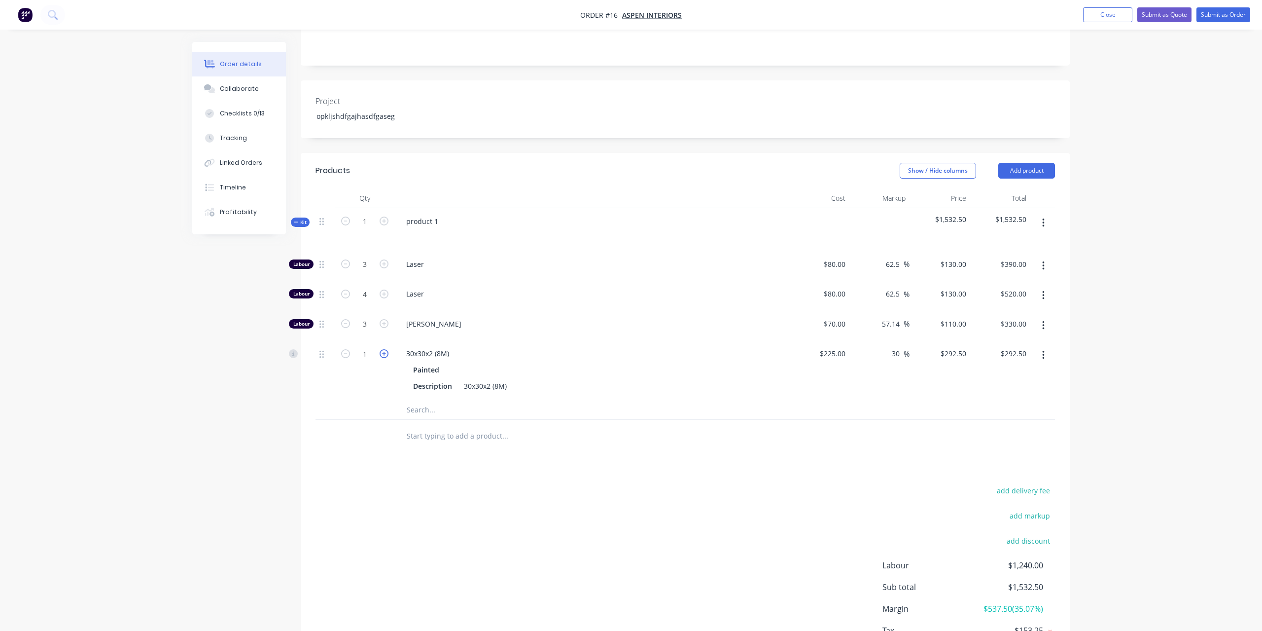
click at [382, 349] on icon "button" at bounding box center [384, 353] width 9 height 9
type input "2"
type input "$585.00"
click at [382, 349] on icon "button" at bounding box center [384, 353] width 9 height 9
type input "3"
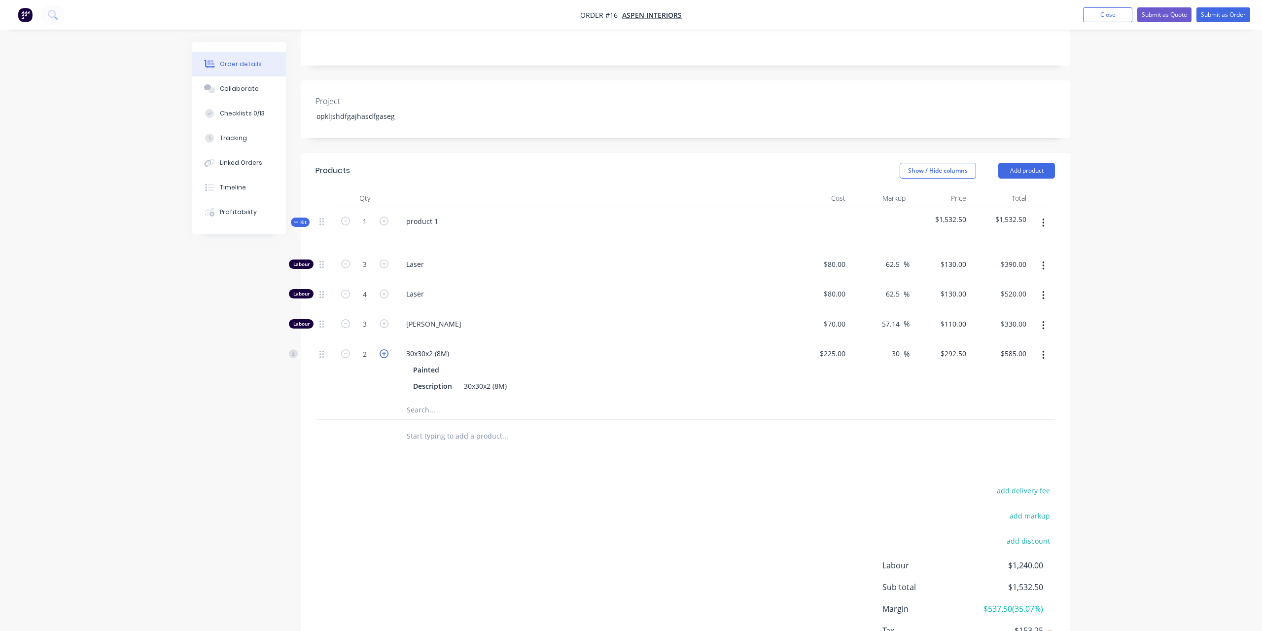
type input "$877.50"
click at [382, 349] on icon "button" at bounding box center [384, 353] width 9 height 9
type input "4"
type input "$1,170.00"
click at [382, 349] on icon "button" at bounding box center [384, 353] width 9 height 9
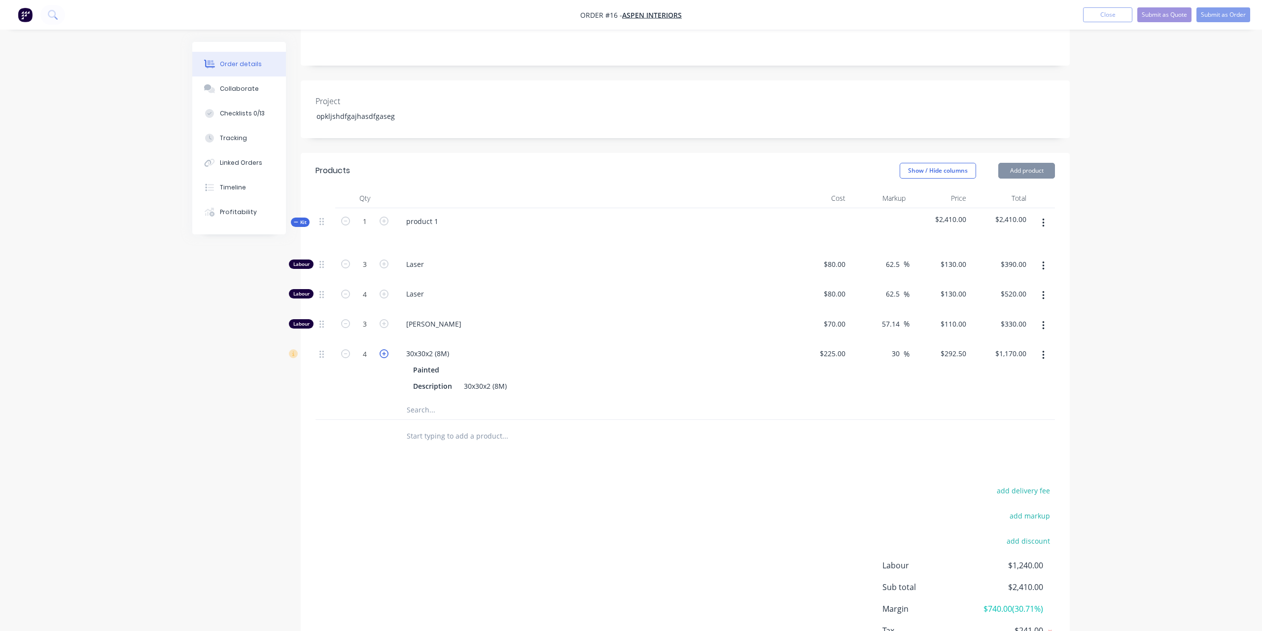
type input "5"
type input "$1,462.50"
click at [536, 451] on div "Products Show / Hide columns Add product Qty Cost Markup Price Total Kit 1 prod…" at bounding box center [685, 421] width 769 height 536
click at [1044, 218] on icon "button" at bounding box center [1043, 222] width 2 height 9
click at [1009, 261] on div "Add product to kit" at bounding box center [1008, 268] width 76 height 14
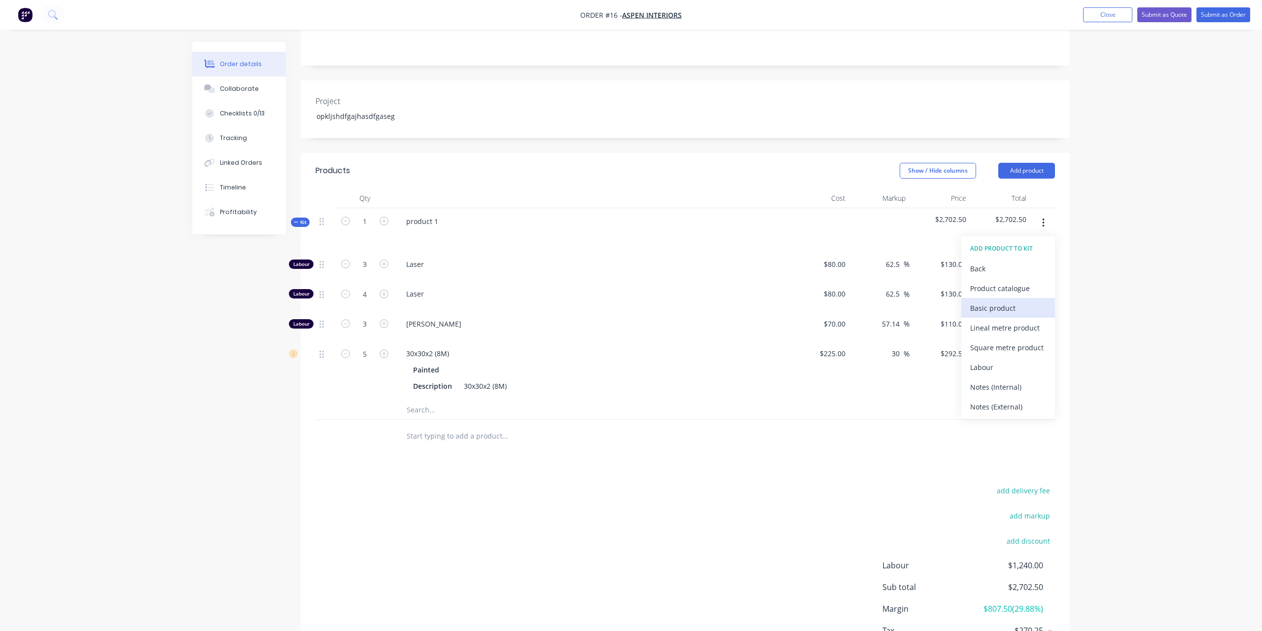
click at [1000, 301] on div "Basic product" at bounding box center [1008, 308] width 76 height 14
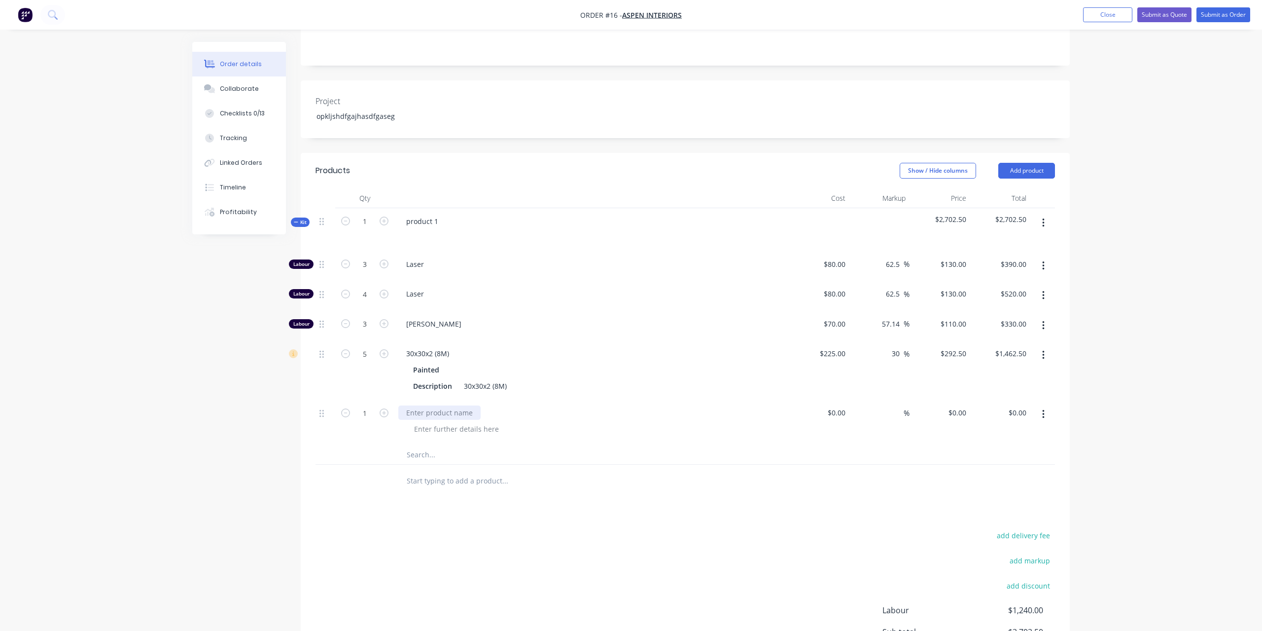
click at [475, 405] on div at bounding box center [439, 412] width 82 height 14
click at [837, 405] on input at bounding box center [838, 412] width 23 height 14
type input "$125.00"
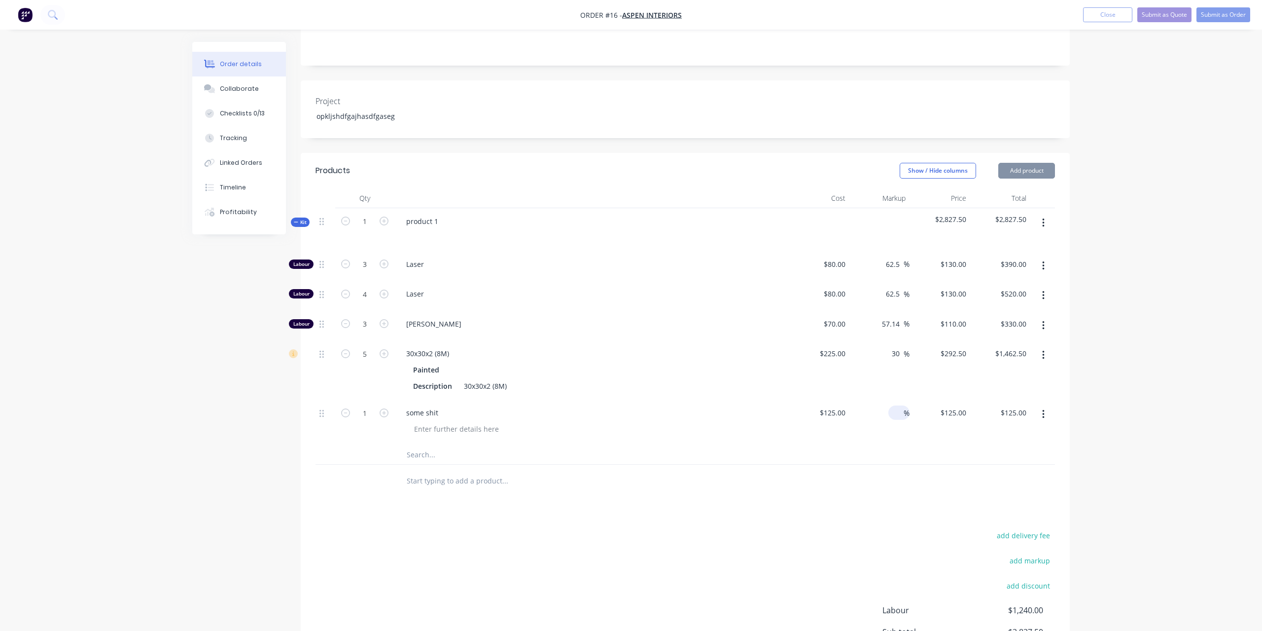
drag, startPoint x: 896, startPoint y: 399, endPoint x: 917, endPoint y: 396, distance: 20.4
click at [904, 405] on input at bounding box center [897, 412] width 11 height 14
type input "30"
type input "$162.50"
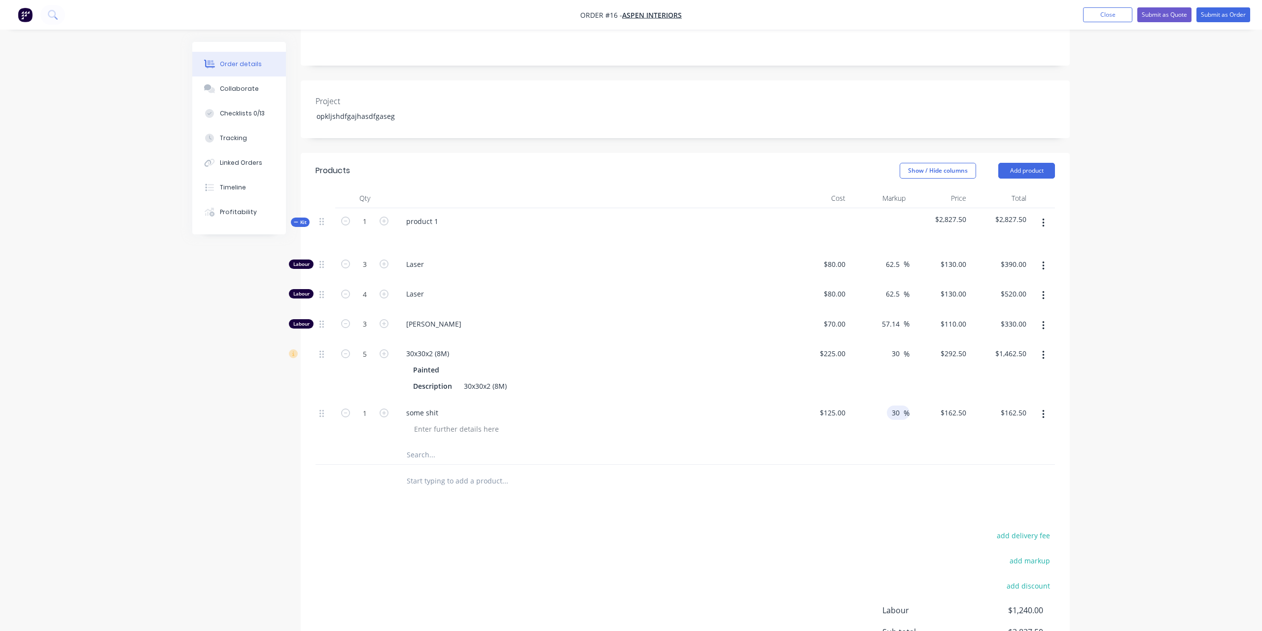
click at [784, 451] on div at bounding box center [686, 454] width 740 height 20
click at [735, 444] on div at bounding box center [571, 454] width 355 height 20
click at [1031, 163] on button "Add product" at bounding box center [1026, 171] width 57 height 16
click at [1018, 188] on div "Product catalogue" at bounding box center [1008, 195] width 76 height 14
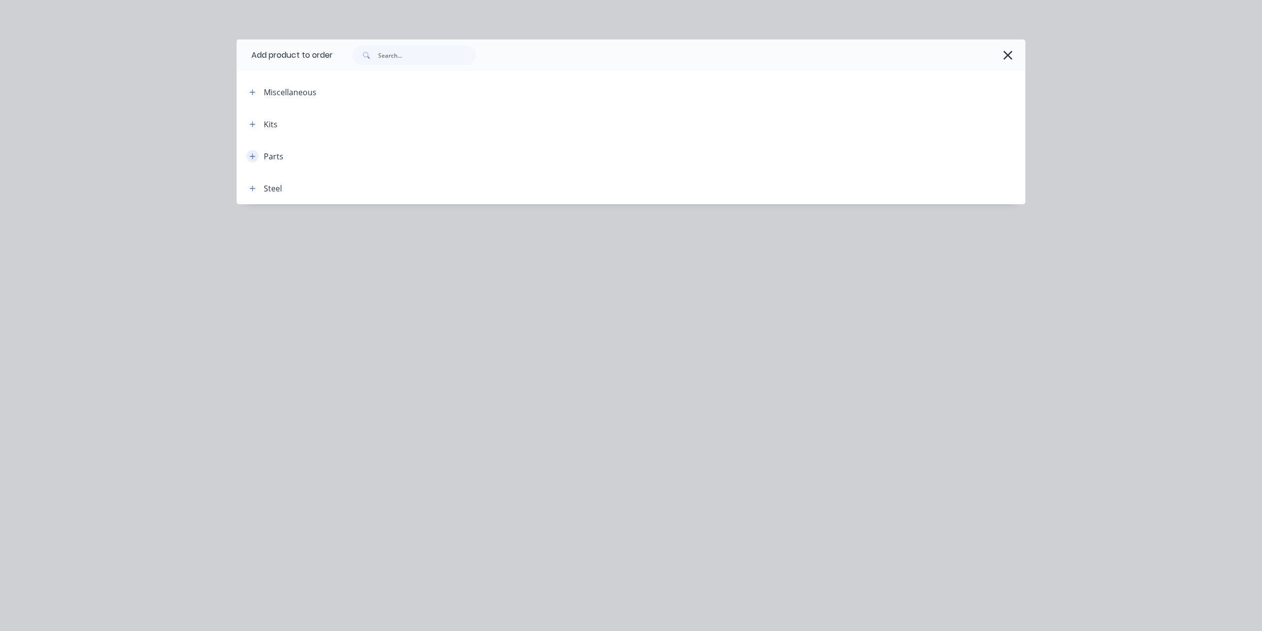
click at [251, 161] on button "button" at bounding box center [253, 156] width 12 height 12
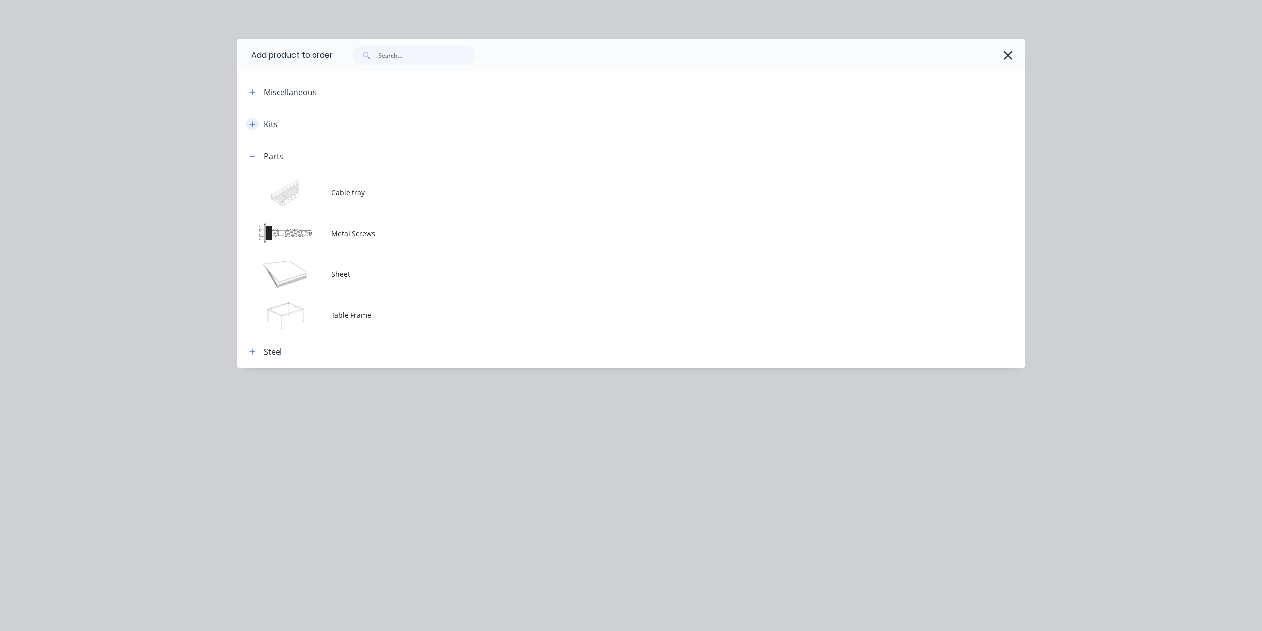
click at [254, 123] on icon "button" at bounding box center [252, 124] width 6 height 7
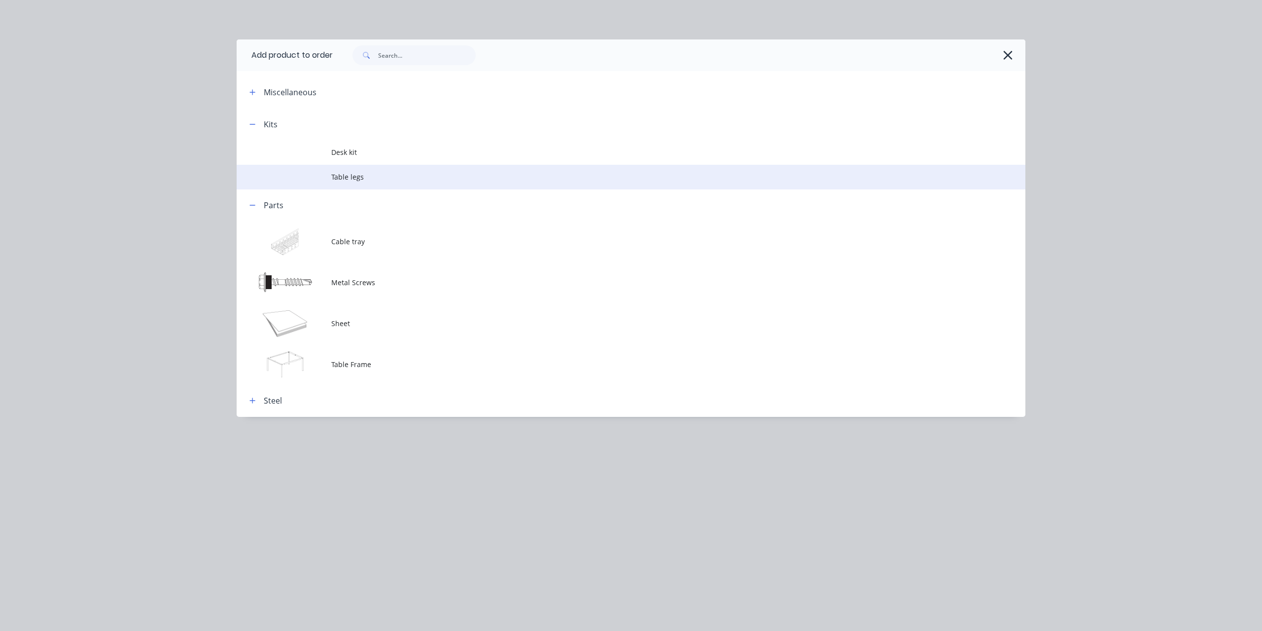
click at [353, 178] on span "Table legs" at bounding box center [608, 177] width 555 height 10
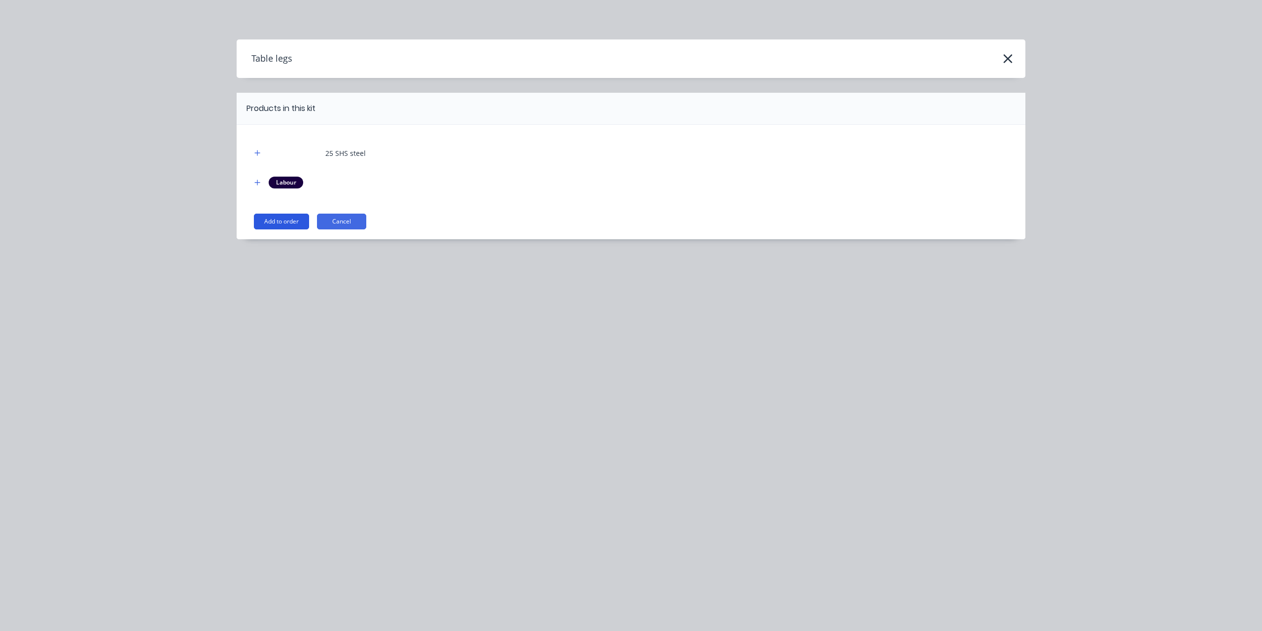
click at [291, 220] on button "Add to order" at bounding box center [281, 221] width 55 height 16
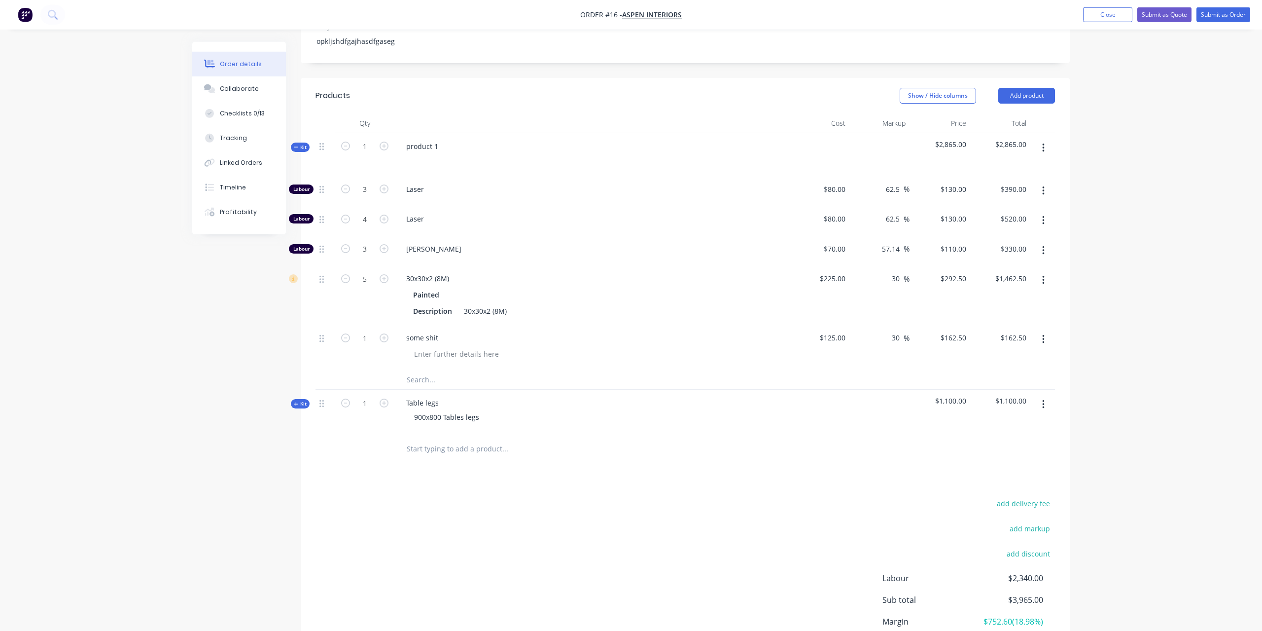
scroll to position [356, 0]
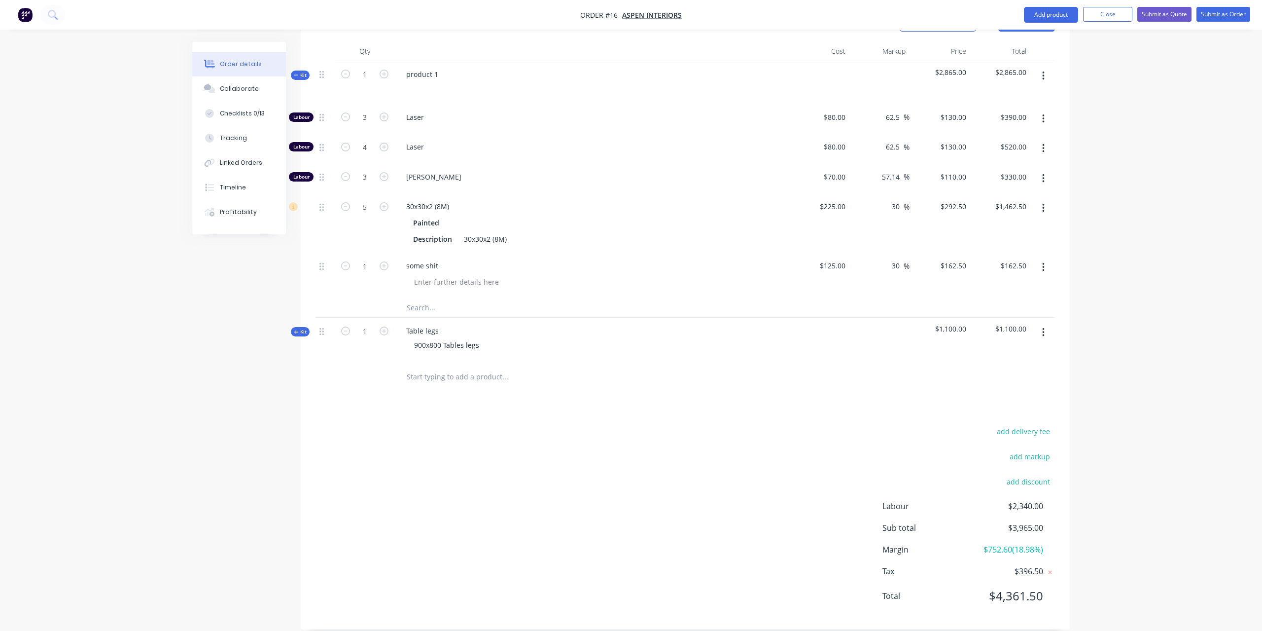
click at [302, 328] on span "Kit" at bounding box center [300, 331] width 13 height 7
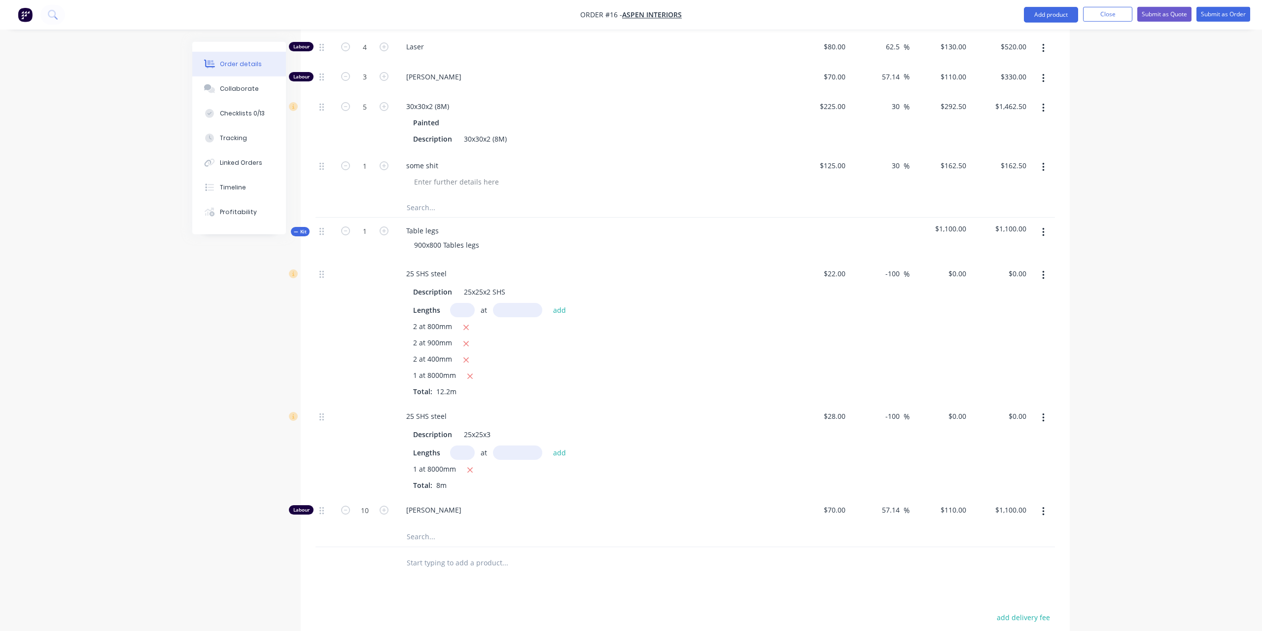
scroll to position [457, 0]
click at [299, 227] on span "Kit" at bounding box center [300, 230] width 13 height 7
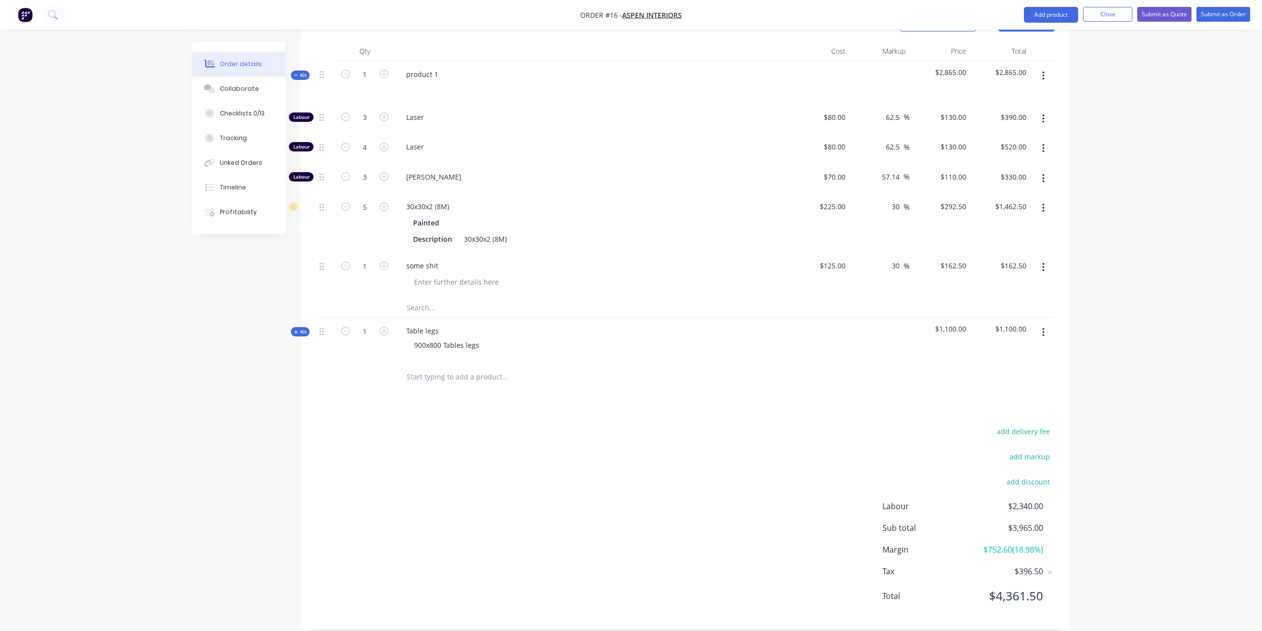
click at [304, 328] on span "Kit" at bounding box center [300, 331] width 13 height 7
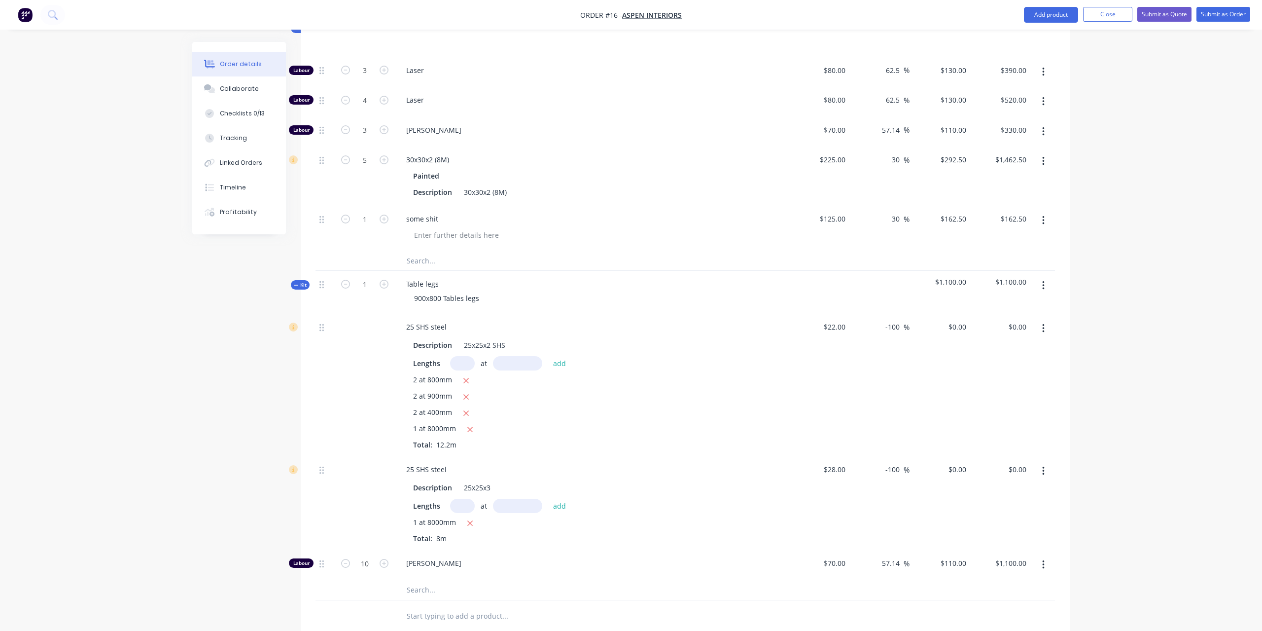
scroll to position [457, 0]
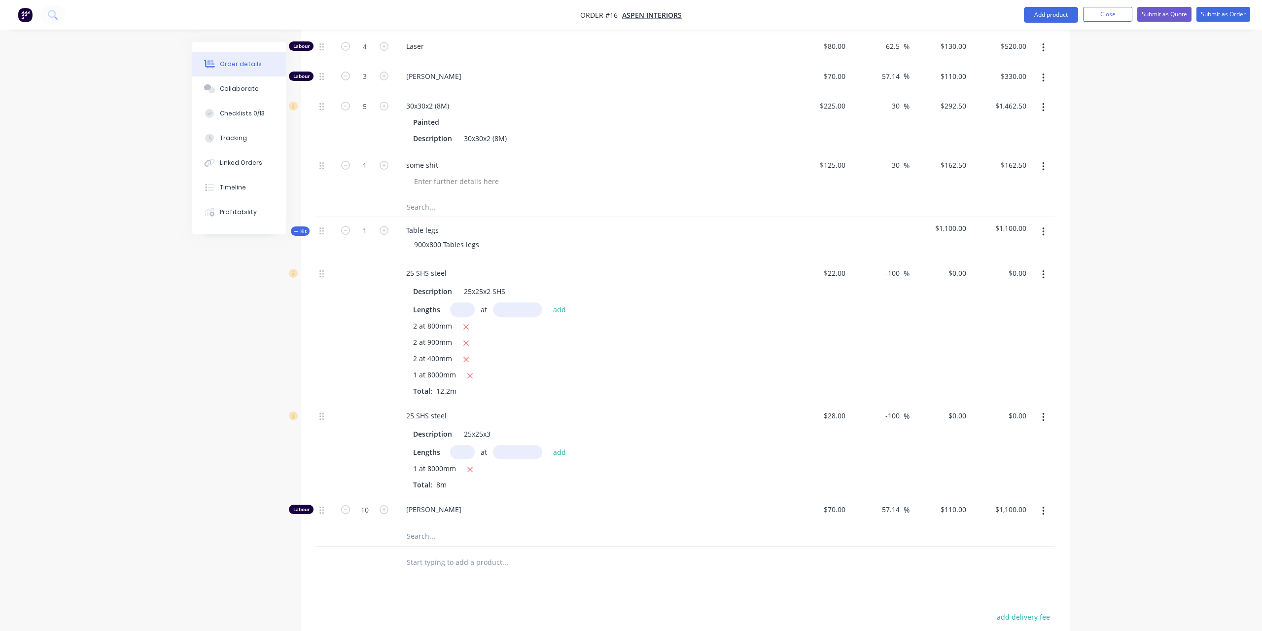
click at [548, 588] on div "Products Show / Hide columns Add product Qty Cost Markup Price Total Kit 1 prod…" at bounding box center [685, 360] width 769 height 910
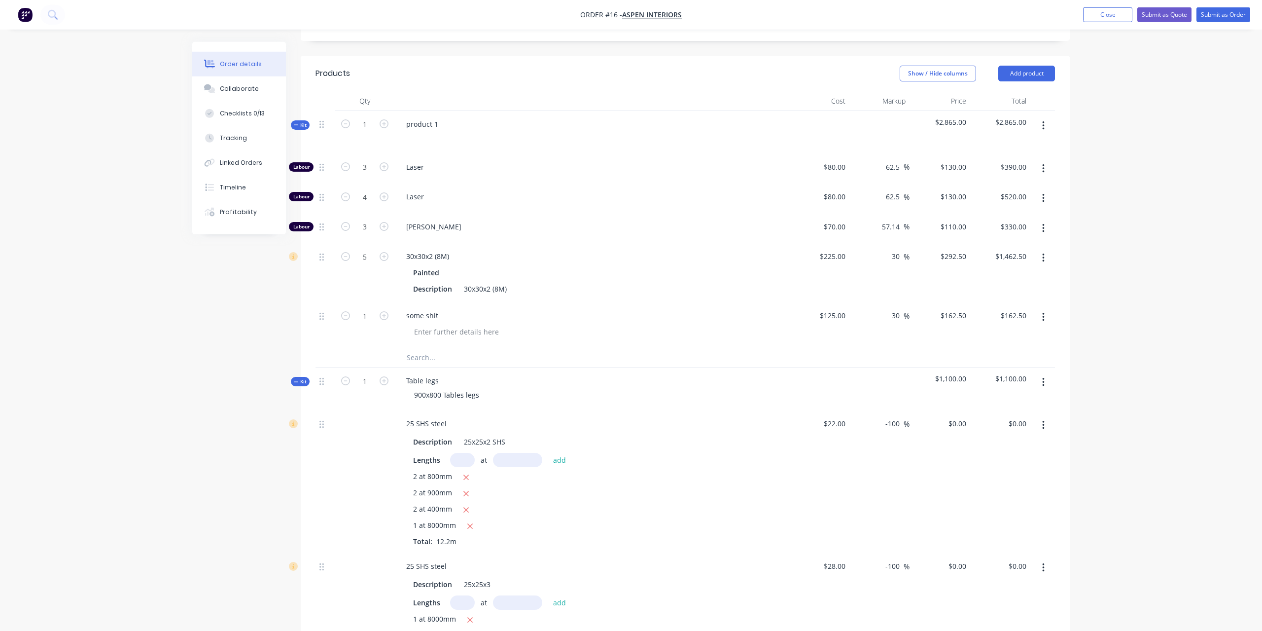
scroll to position [306, 0]
click at [384, 377] on icon "button" at bounding box center [384, 381] width 9 height 9
type input "2"
type input "20"
type input "$2,200.00"
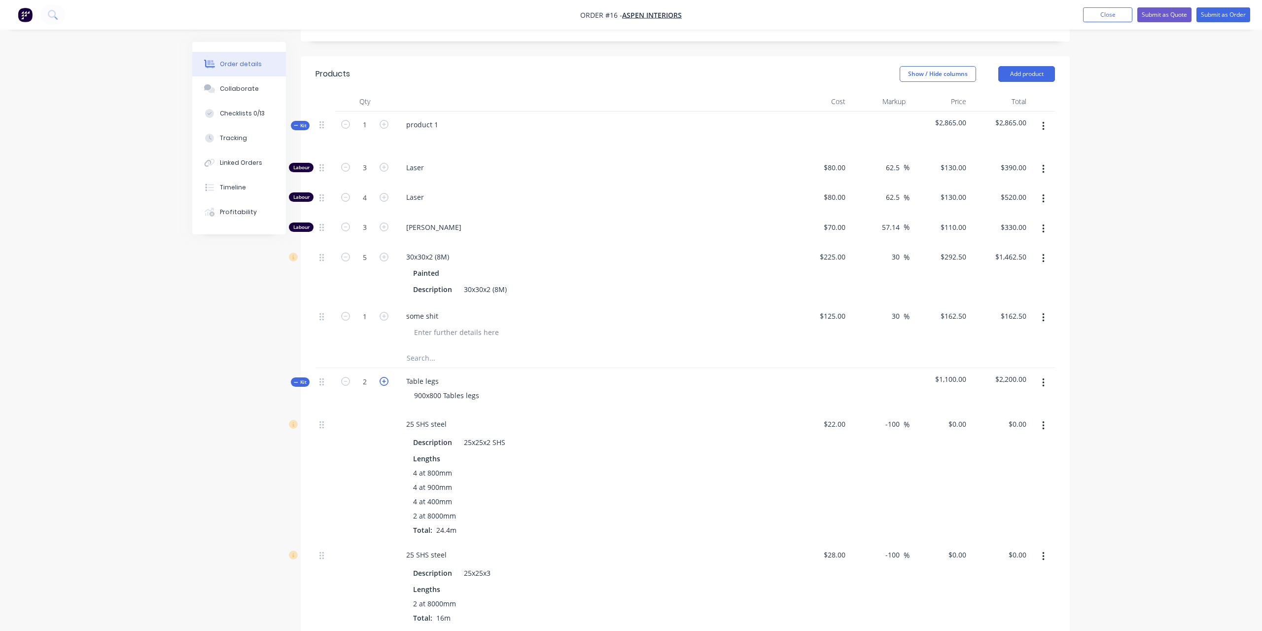
click at [384, 377] on icon "button" at bounding box center [384, 381] width 9 height 9
type input "3"
type input "30"
type input "$3,300.00"
click at [384, 377] on icon "button" at bounding box center [384, 381] width 9 height 9
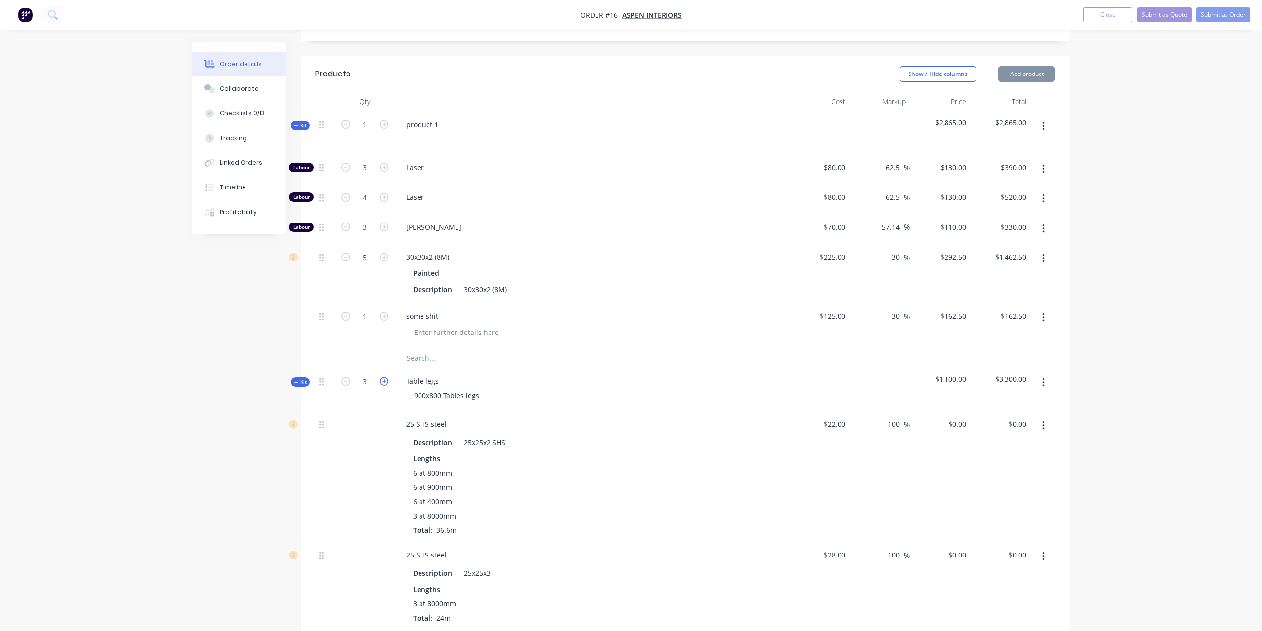
type input "4"
type input "40"
type input "$4,400.00"
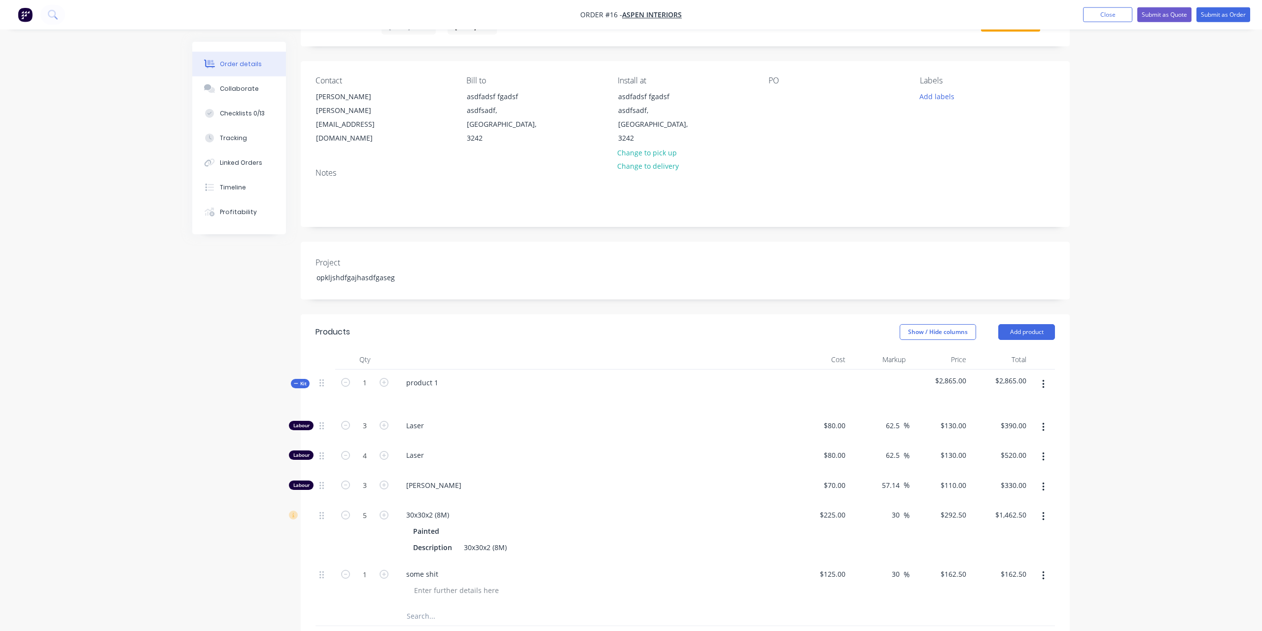
scroll to position [0, 0]
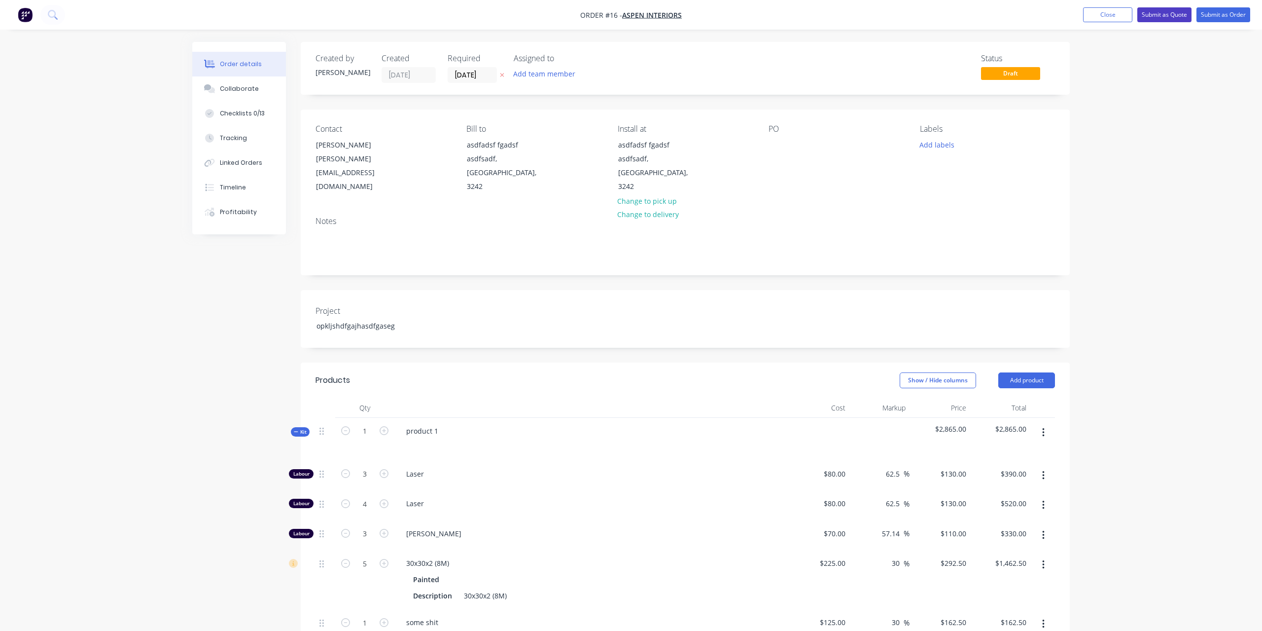
click at [1151, 20] on button "Submit as Quote" at bounding box center [1164, 14] width 54 height 15
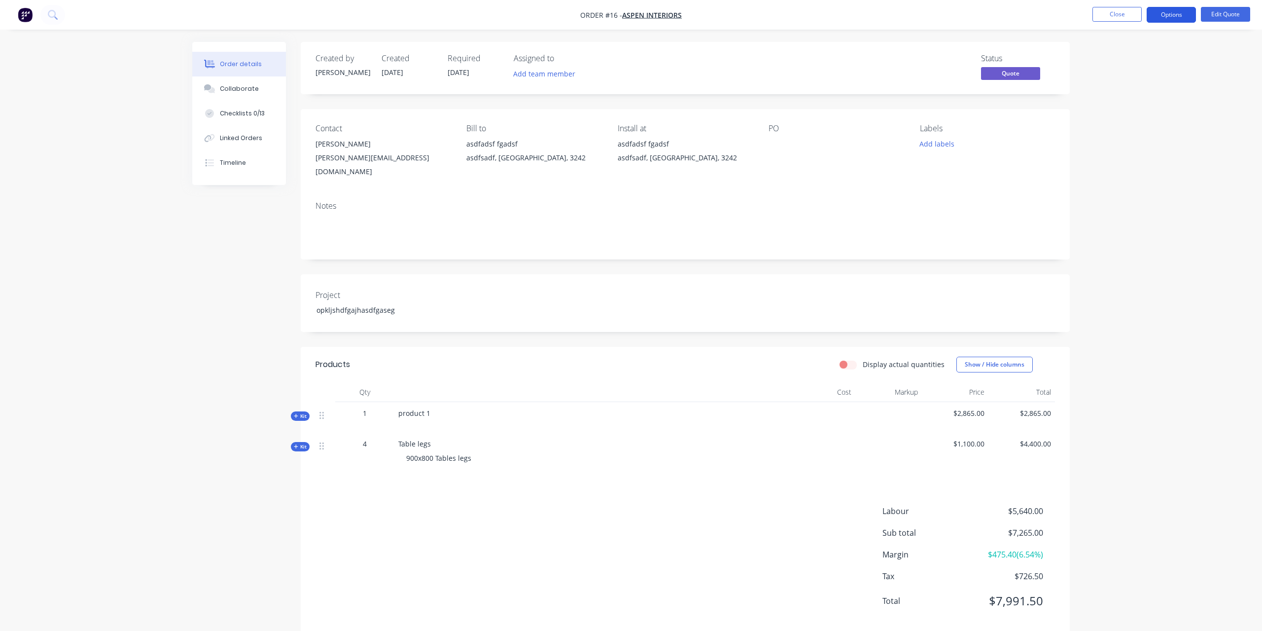
click at [1160, 21] on button "Options" at bounding box center [1171, 15] width 49 height 16
click at [1110, 123] on div "Convert to Order" at bounding box center [1142, 119] width 91 height 14
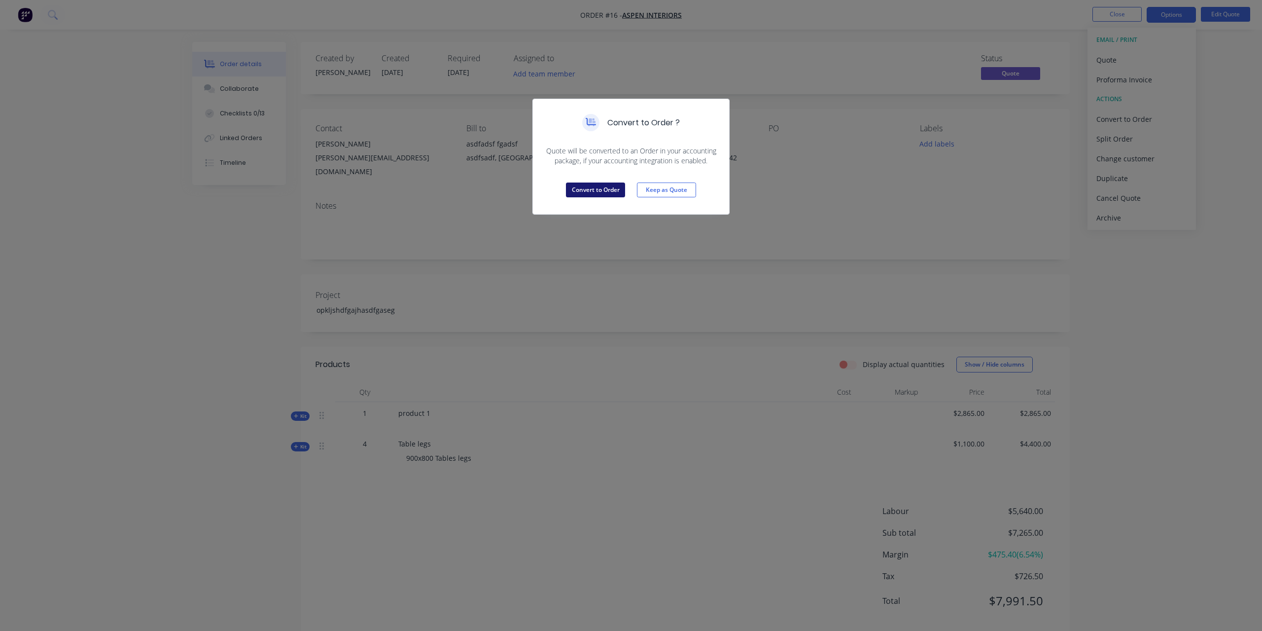
click at [601, 186] on button "Convert to Order" at bounding box center [595, 189] width 59 height 15
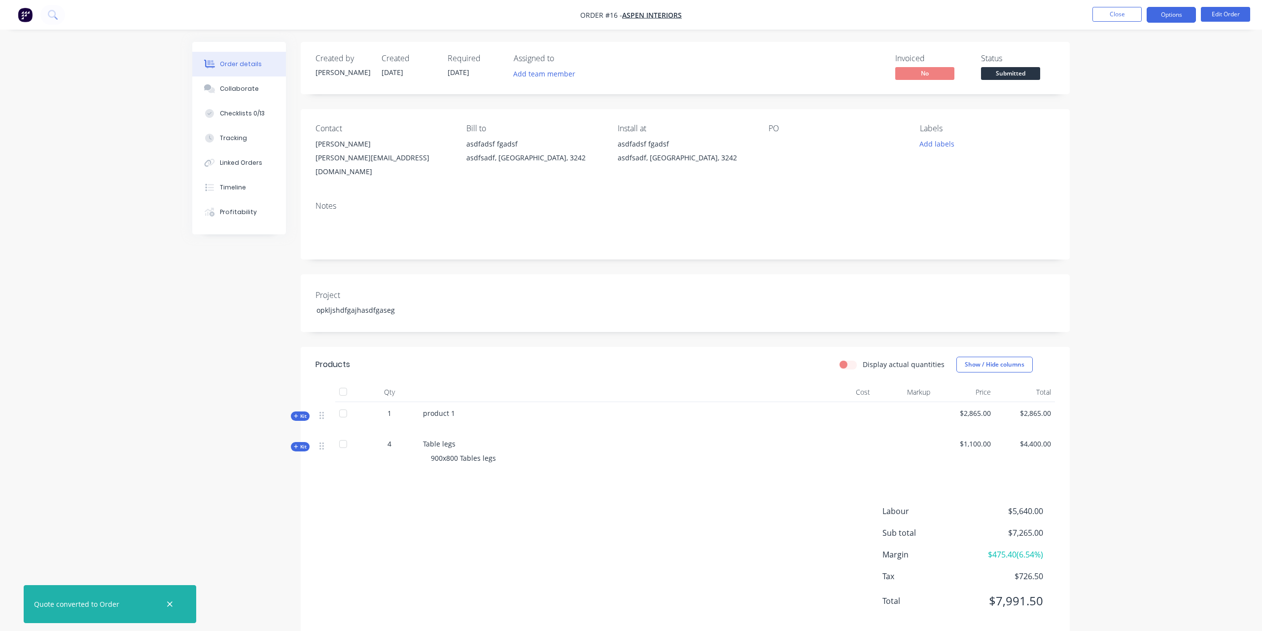
click at [1165, 13] on button "Options" at bounding box center [1171, 15] width 49 height 16
click at [1159, 176] on div "Purchase Products" at bounding box center [1142, 178] width 91 height 14
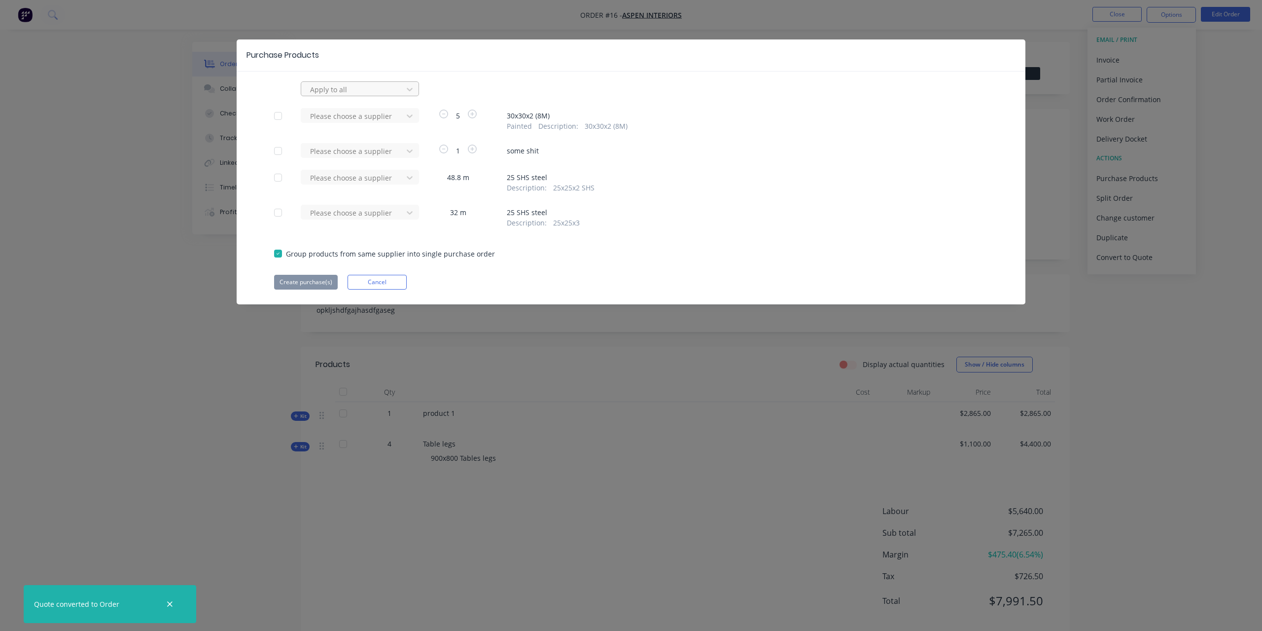
click at [380, 82] on div "Apply to all" at bounding box center [353, 89] width 95 height 15
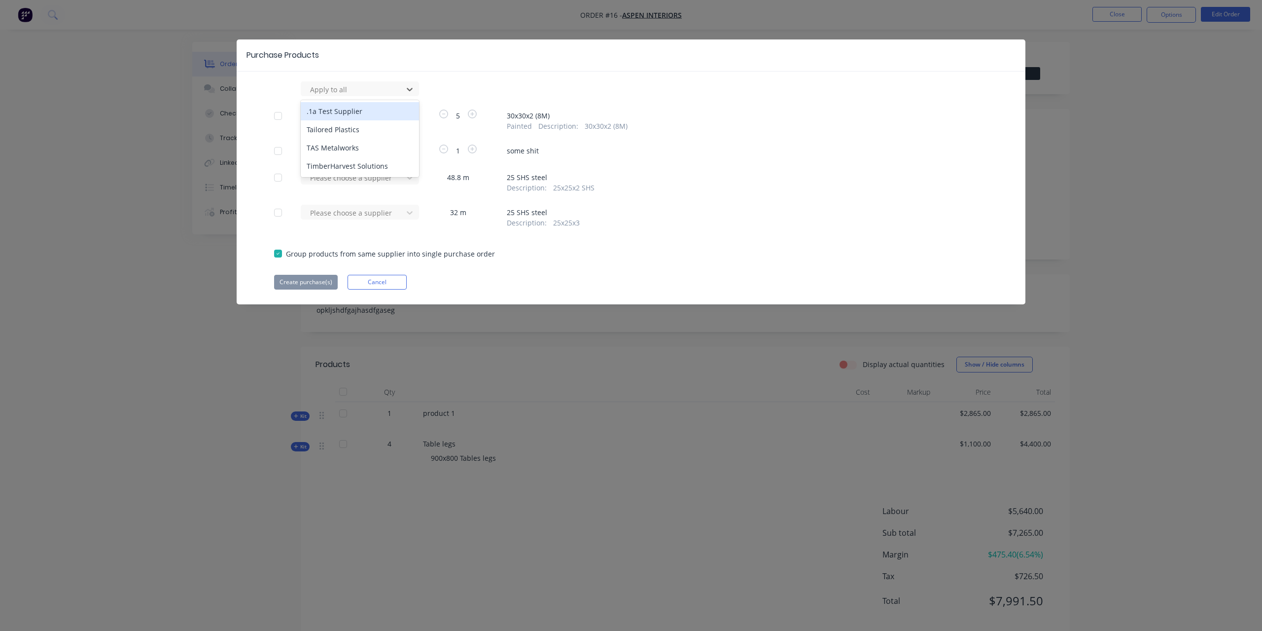
click at [371, 110] on div ".1a Test Supplier" at bounding box center [360, 111] width 118 height 18
click at [317, 282] on button "Create purchase(s)" at bounding box center [306, 282] width 64 height 15
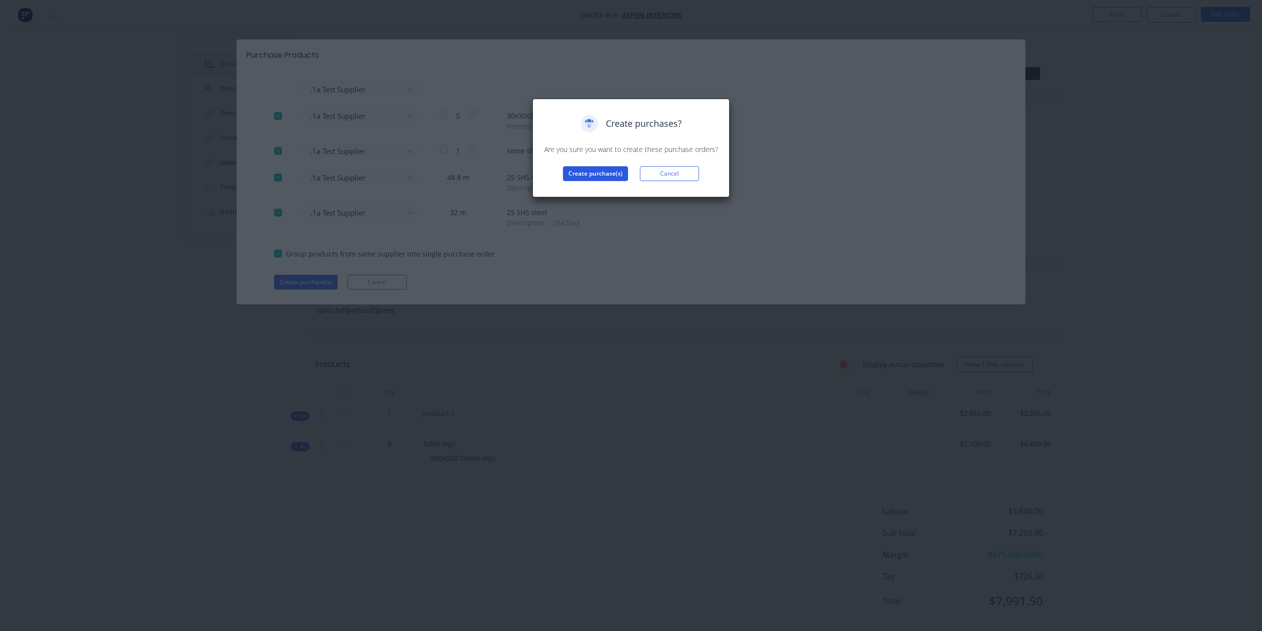
click at [587, 177] on button "Create purchase(s)" at bounding box center [595, 173] width 65 height 15
click at [602, 183] on button "View purchase(s)" at bounding box center [595, 189] width 59 height 15
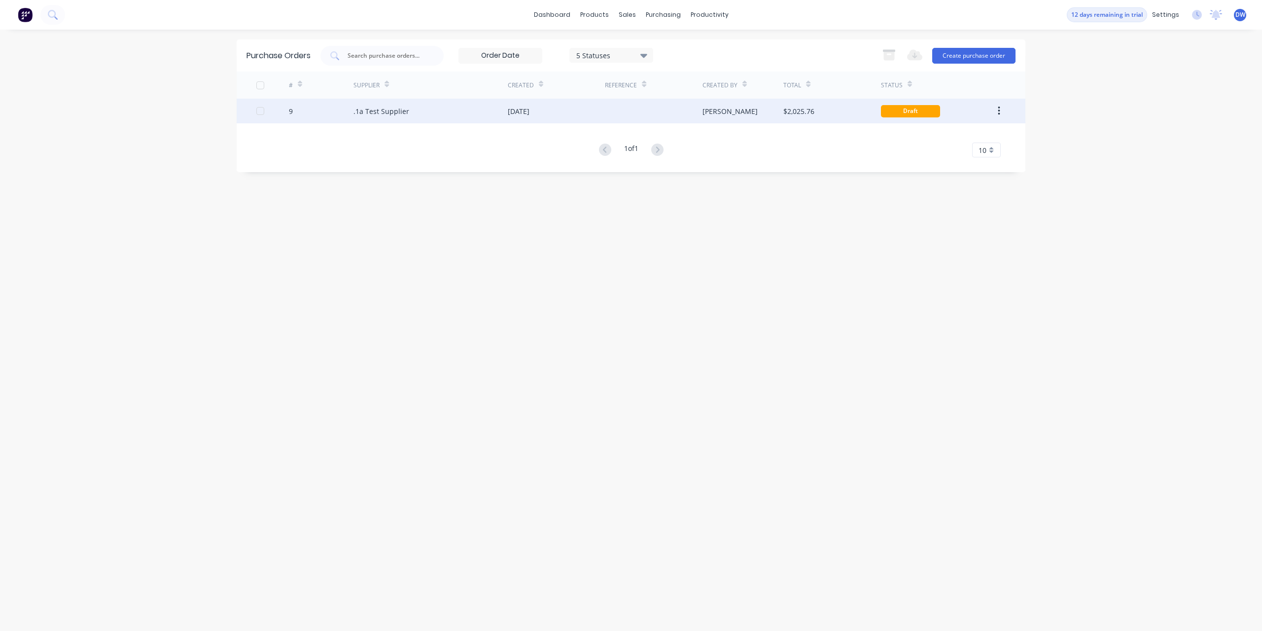
click at [530, 113] on div "[DATE]" at bounding box center [519, 111] width 22 height 10
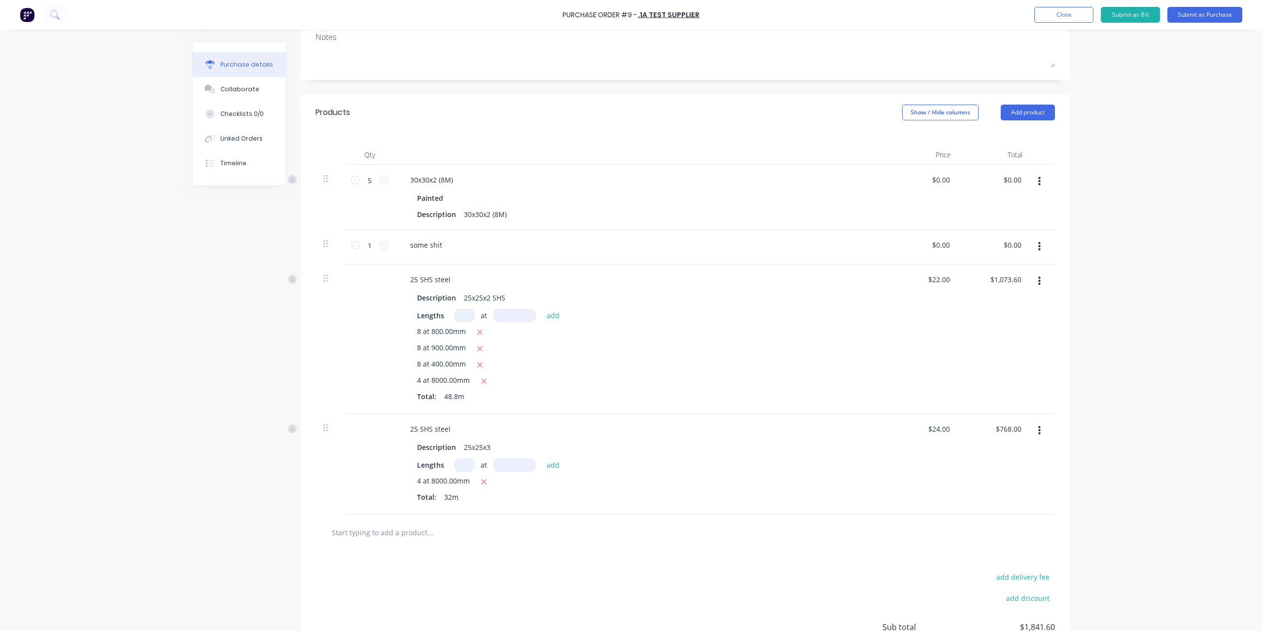
scroll to position [225, 0]
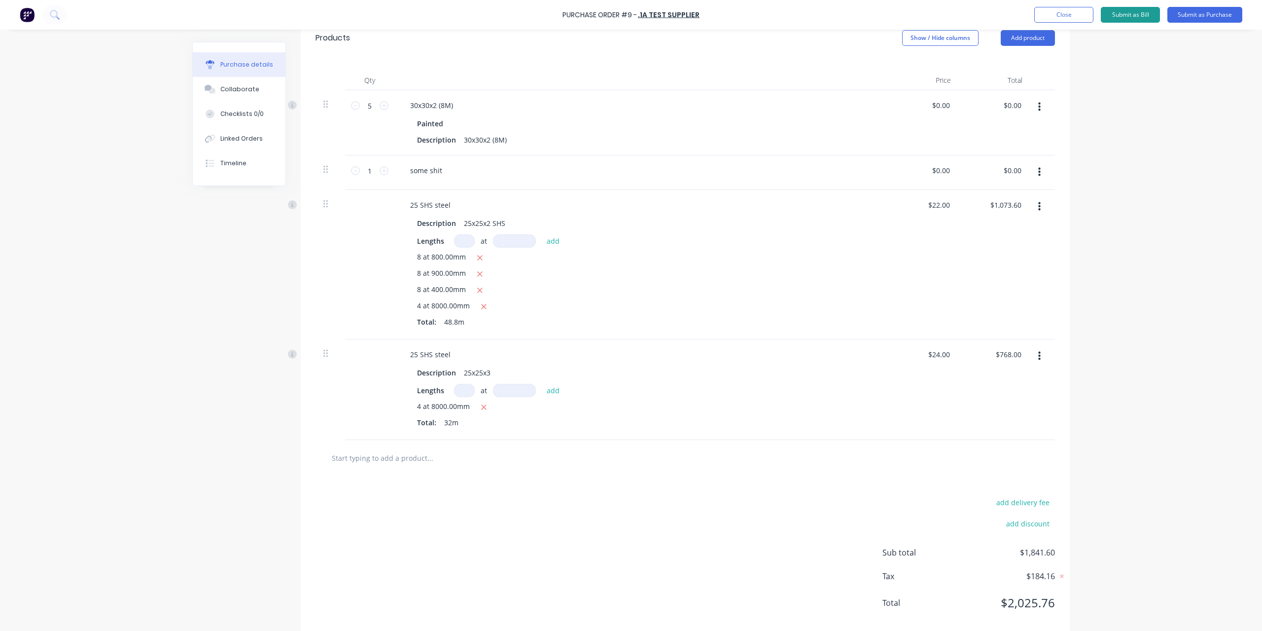
click at [1129, 19] on button "Submit as Bill" at bounding box center [1130, 15] width 59 height 16
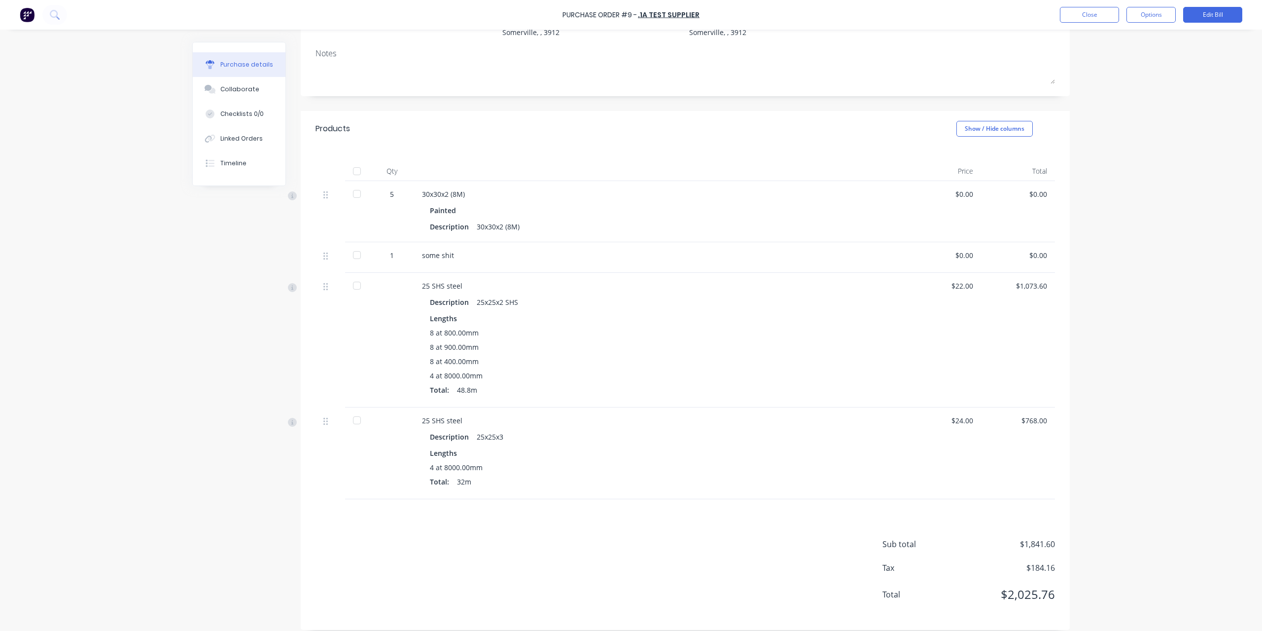
scroll to position [126, 0]
click at [358, 187] on div at bounding box center [357, 187] width 20 height 20
click at [356, 245] on div at bounding box center [357, 248] width 20 height 20
drag, startPoint x: 355, startPoint y: 277, endPoint x: 363, endPoint y: 347, distance: 71.1
click at [355, 277] on div at bounding box center [357, 279] width 20 height 20
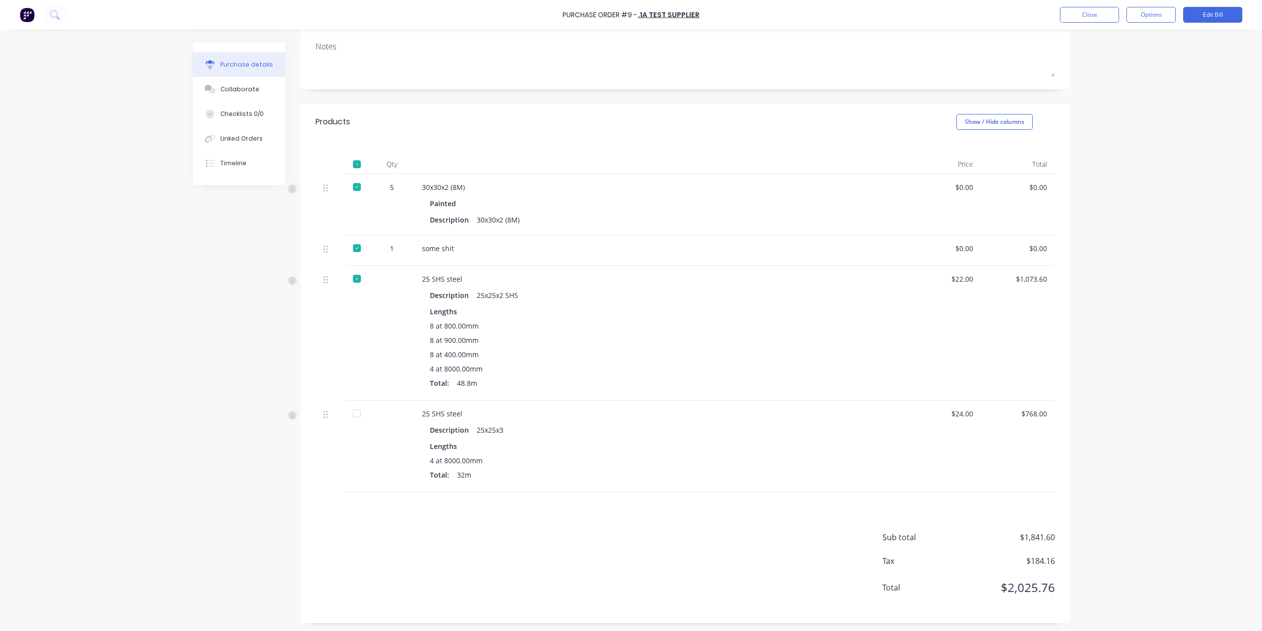
click at [359, 412] on div at bounding box center [357, 413] width 20 height 20
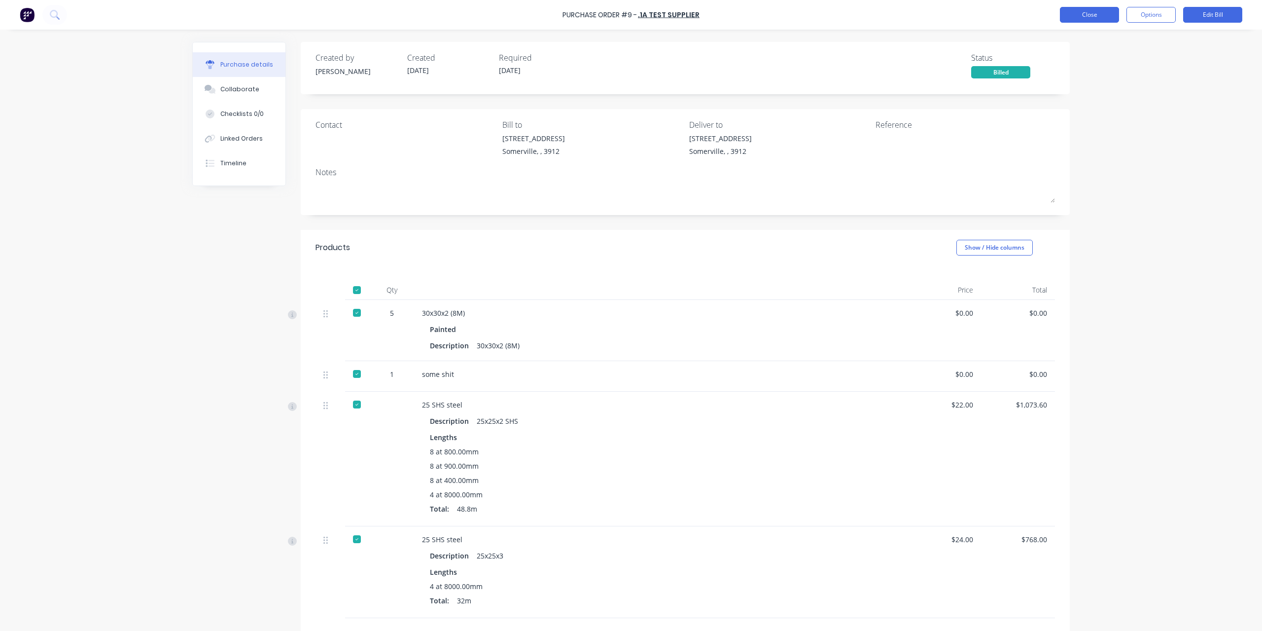
click at [1093, 19] on button "Close" at bounding box center [1089, 15] width 59 height 16
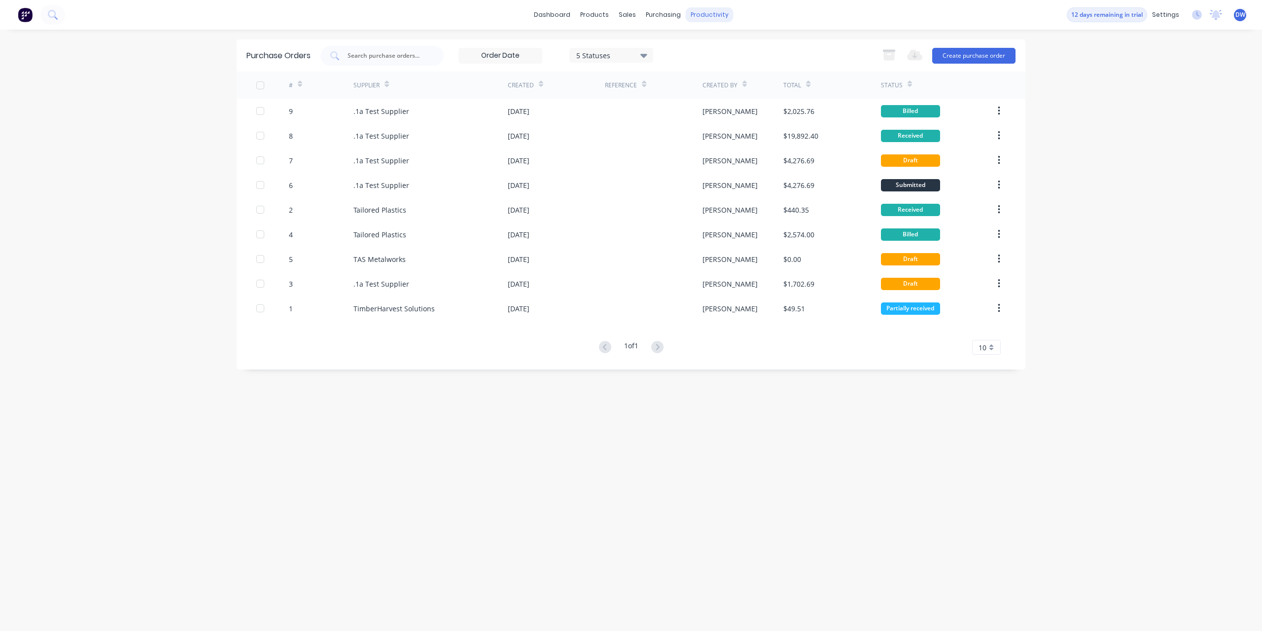
click at [718, 15] on div "productivity" at bounding box center [710, 14] width 48 height 15
click at [719, 45] on div "Workflow" at bounding box center [727, 47] width 30 height 9
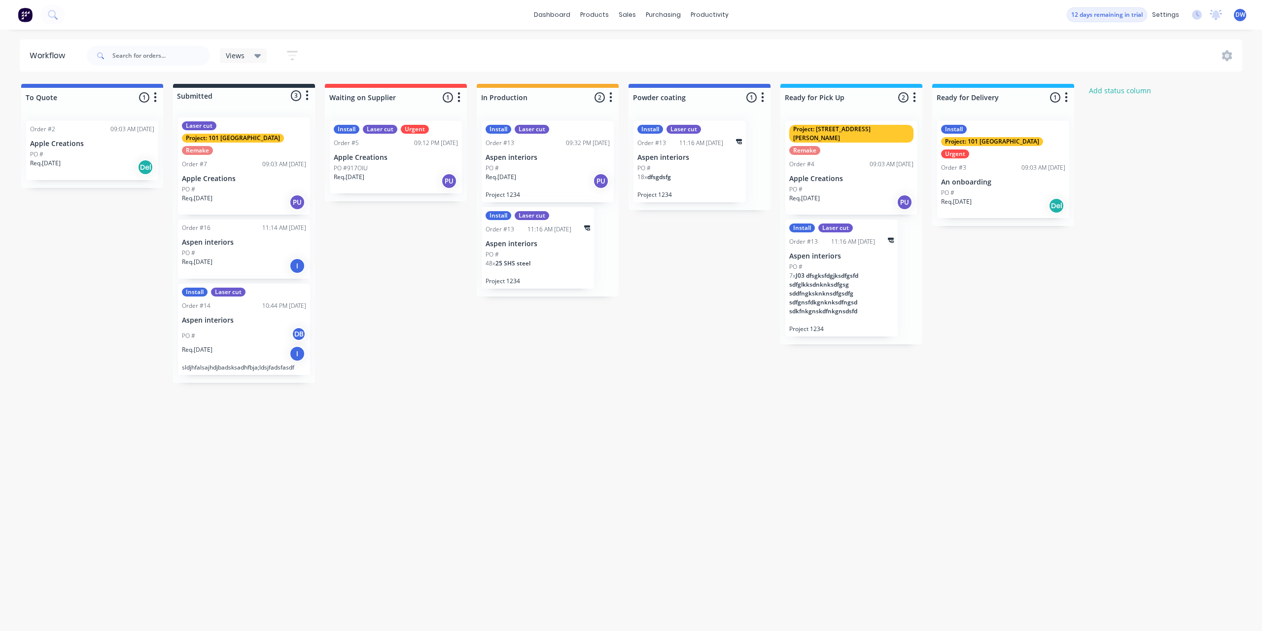
click at [250, 257] on div "Req. [DATE] I" at bounding box center [244, 265] width 124 height 17
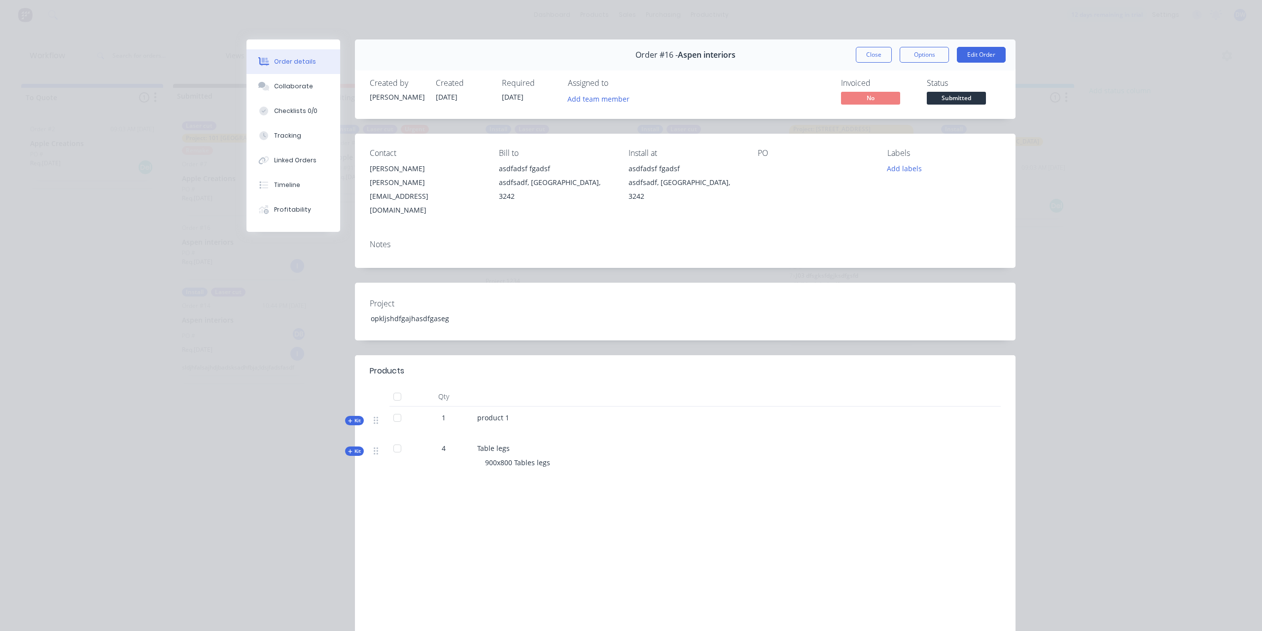
click at [1072, 362] on div "Order details Collaborate Checklists 0/0 Tracking Linked Orders Timeline Profit…" at bounding box center [631, 315] width 1262 height 631
click at [879, 55] on button "Close" at bounding box center [874, 55] width 36 height 16
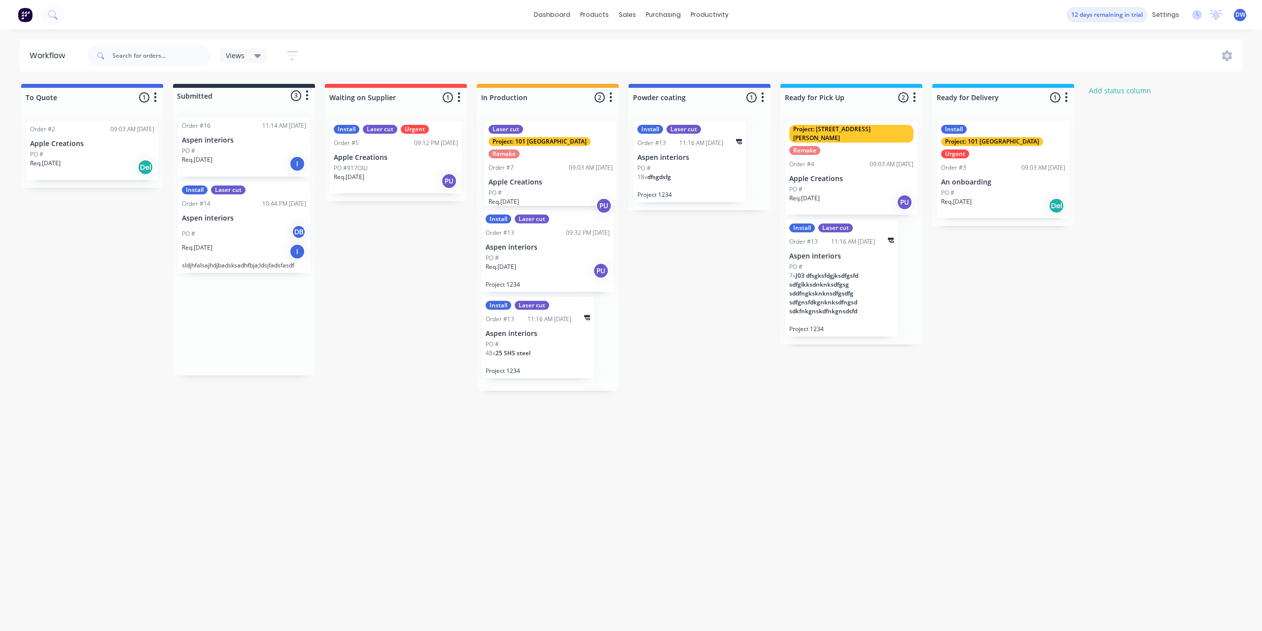
drag, startPoint x: 232, startPoint y: 166, endPoint x: 544, endPoint y: 169, distance: 312.1
click at [544, 169] on div "To Quote 1 Status colour #4169E1 hex #4169E1 Save Cancel Notifications Email SM…" at bounding box center [672, 237] width 1358 height 307
click at [539, 266] on div "PO #" at bounding box center [548, 270] width 124 height 9
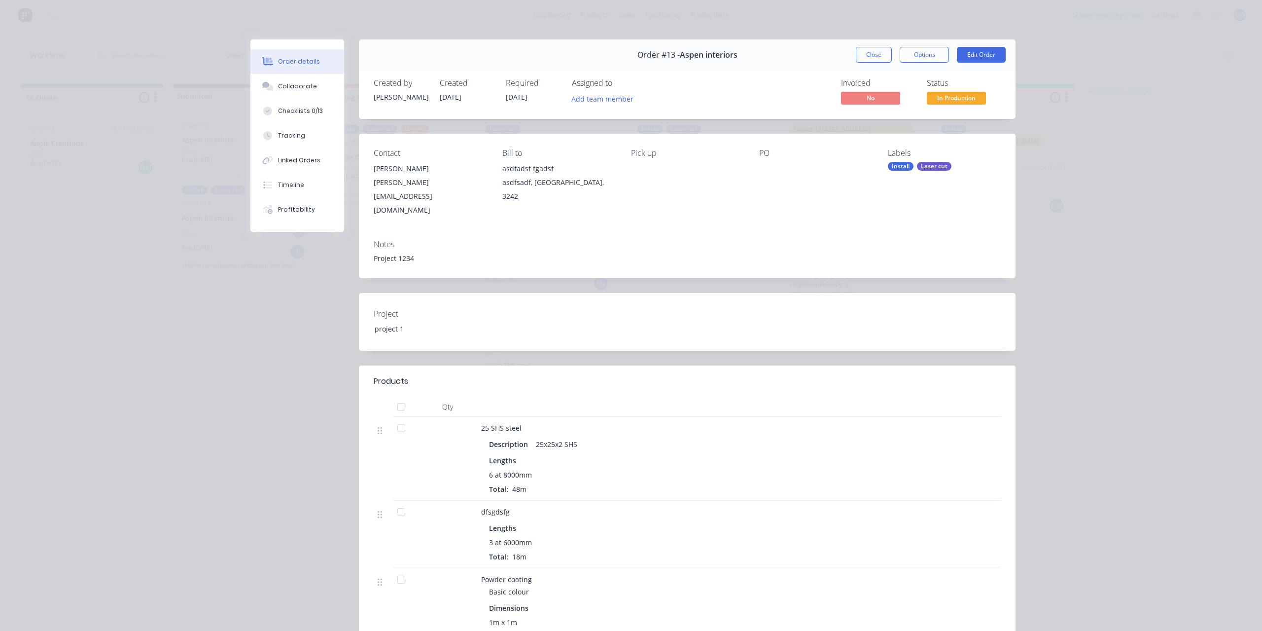
scroll to position [281, 0]
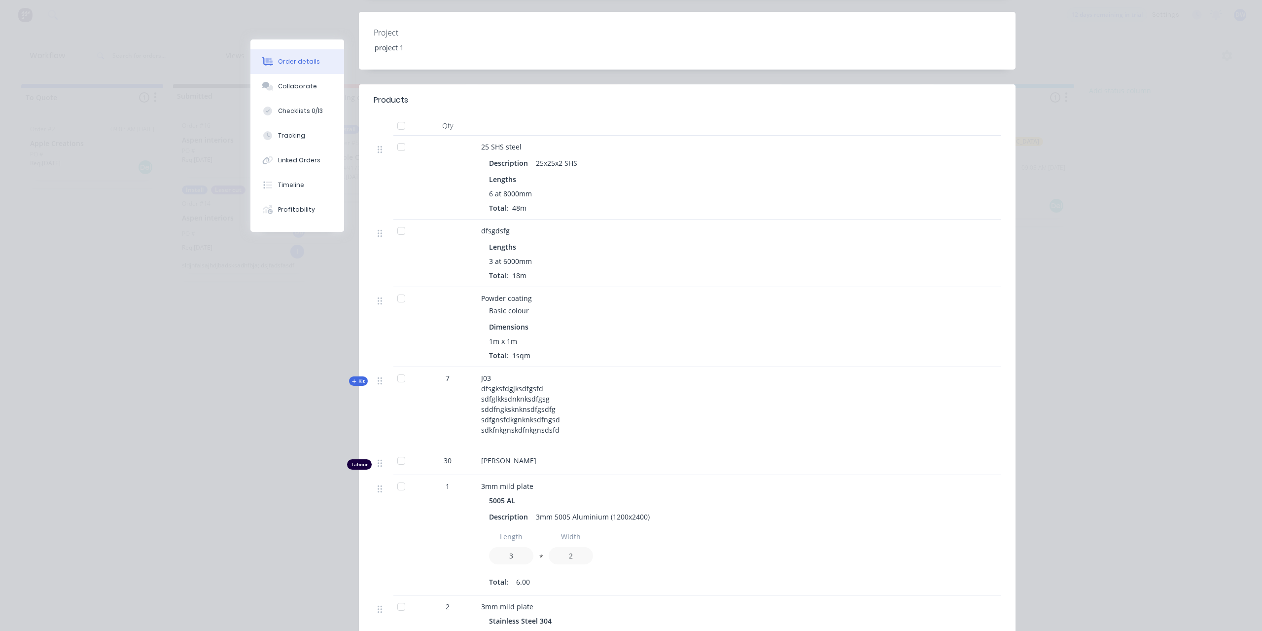
click at [362, 377] on span "Kit" at bounding box center [358, 380] width 13 height 7
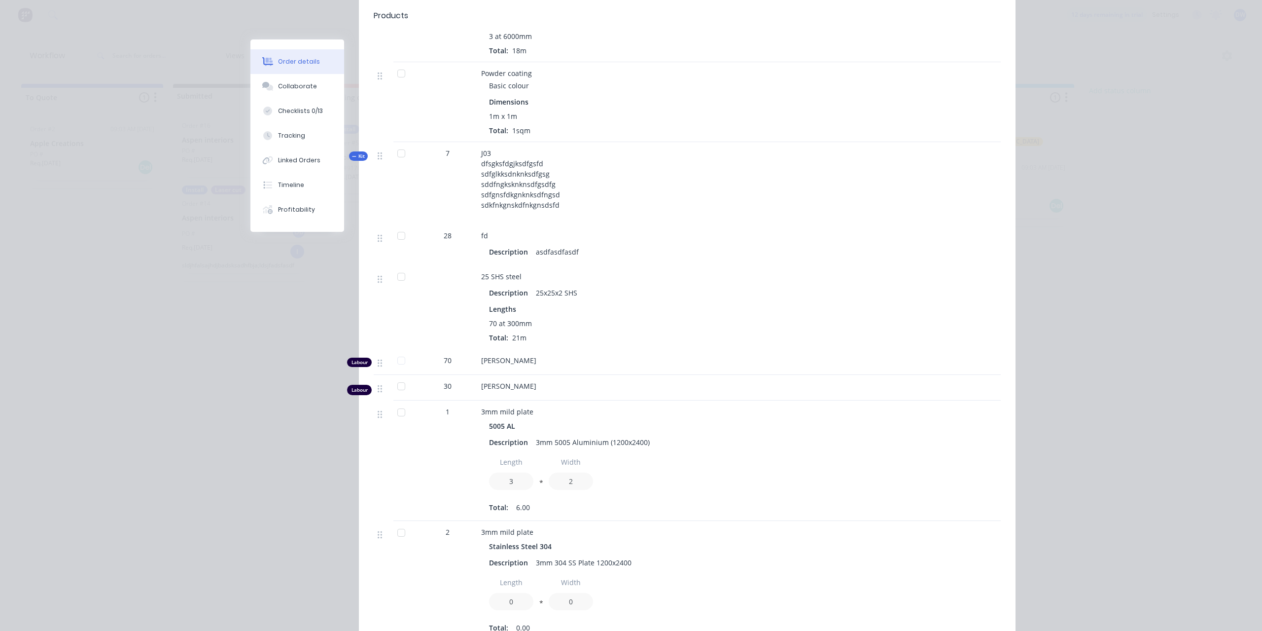
scroll to position [225, 0]
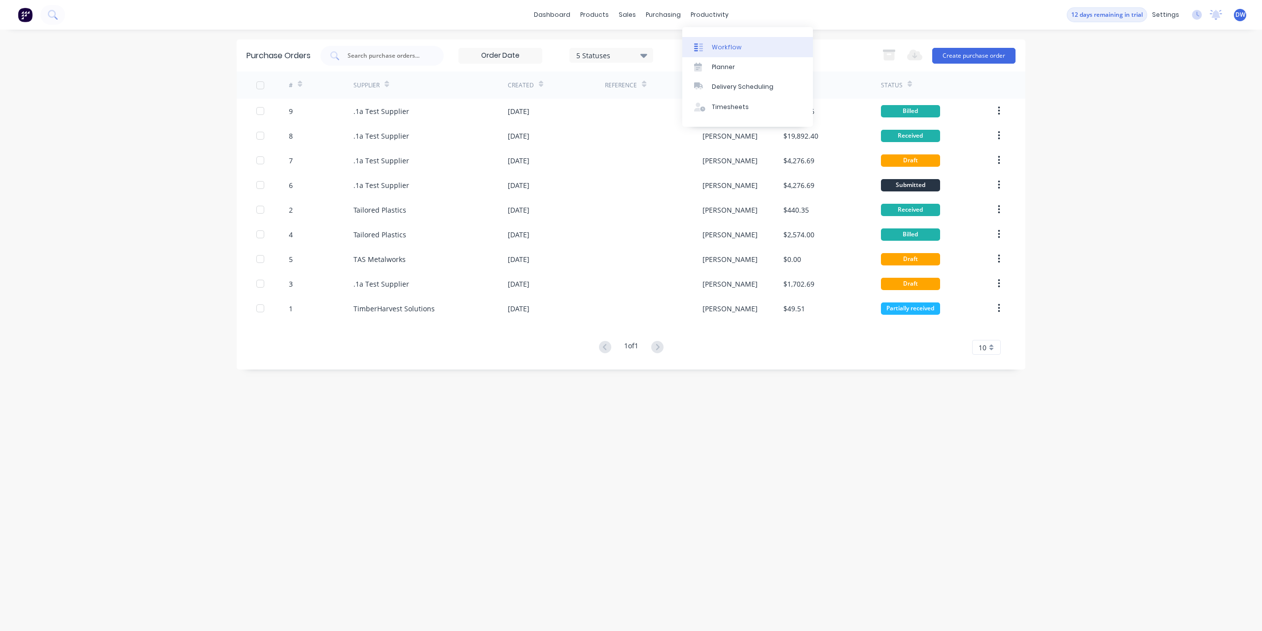
click at [707, 48] on div at bounding box center [701, 47] width 15 height 9
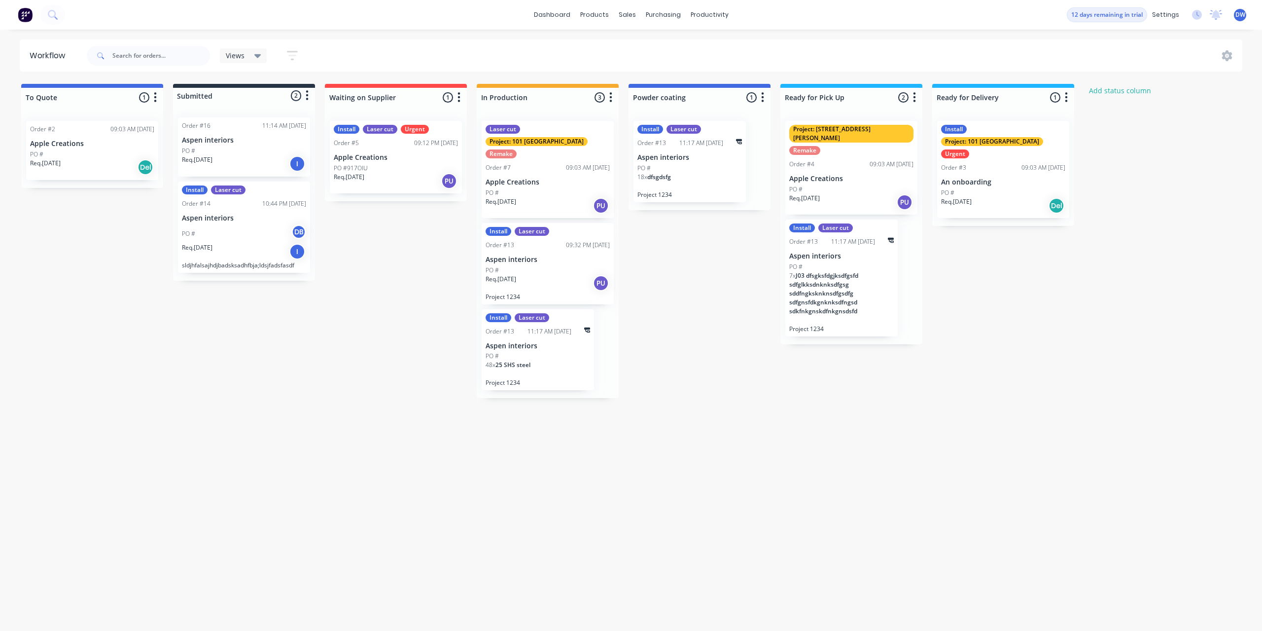
click at [541, 275] on div "Req. [DATE] PU" at bounding box center [548, 283] width 124 height 17
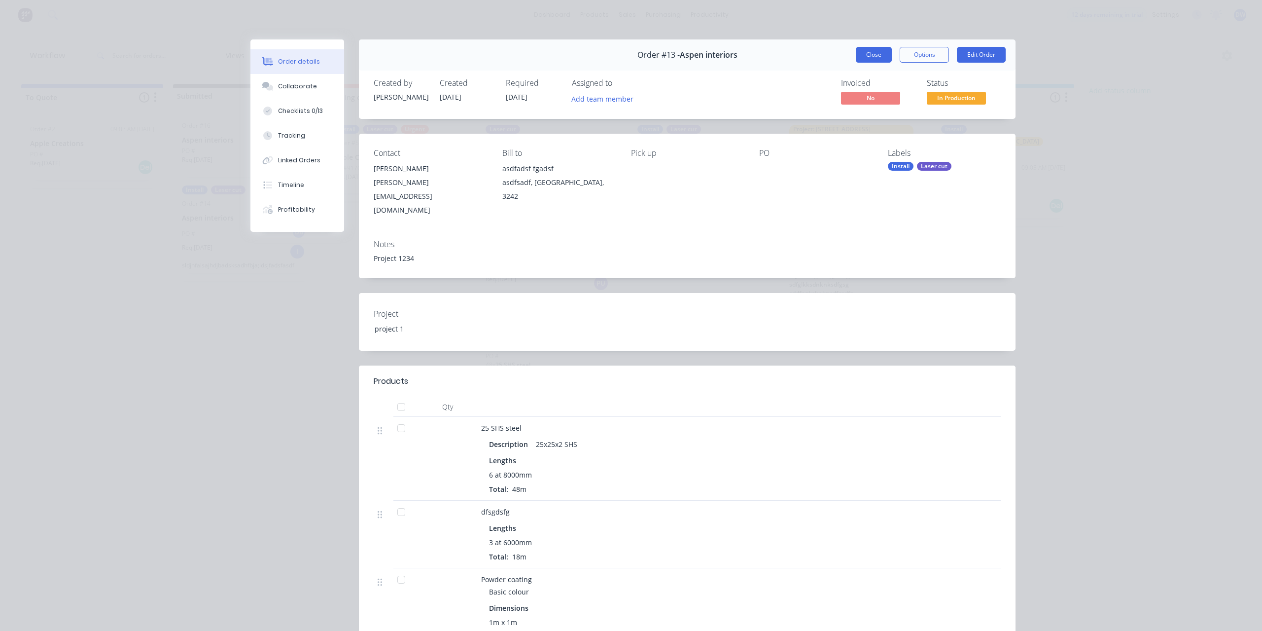
click at [870, 54] on button "Close" at bounding box center [874, 55] width 36 height 16
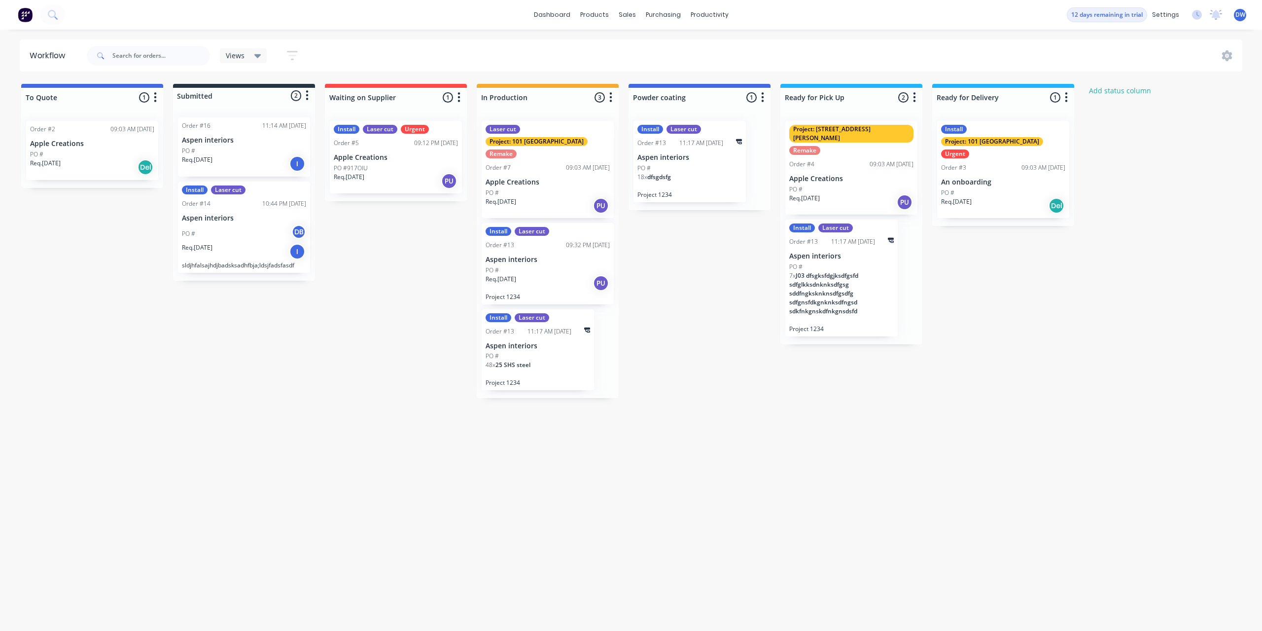
click at [246, 257] on div "Req. [DATE] I" at bounding box center [244, 251] width 124 height 17
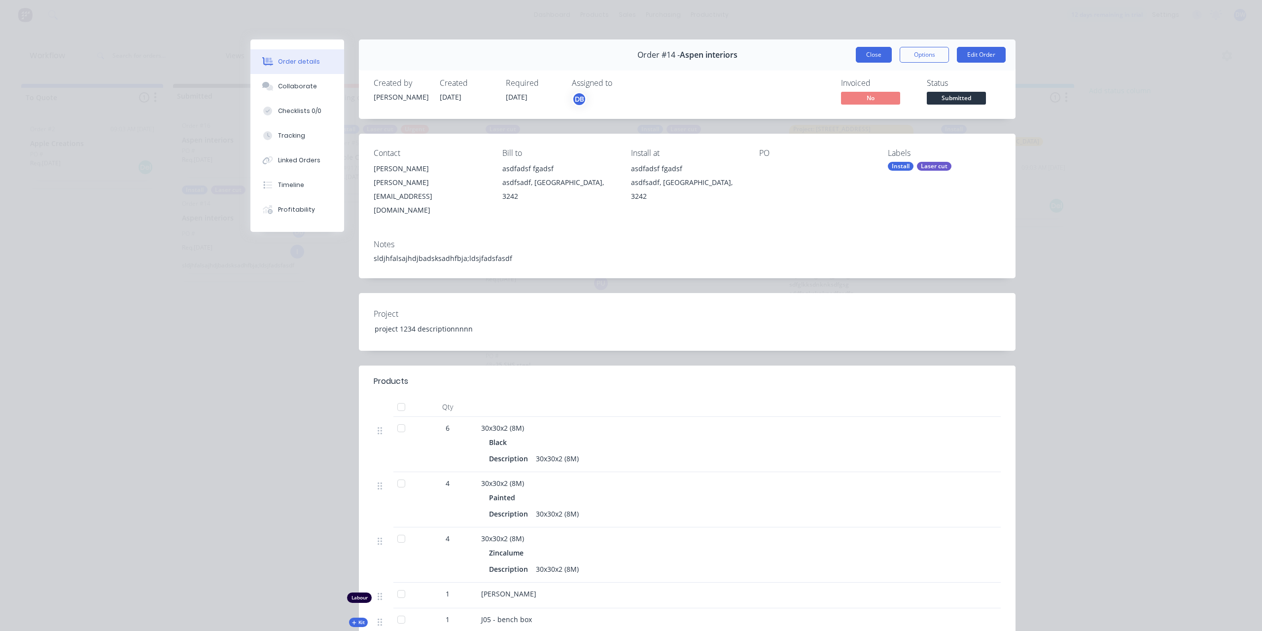
click at [882, 56] on button "Close" at bounding box center [874, 55] width 36 height 16
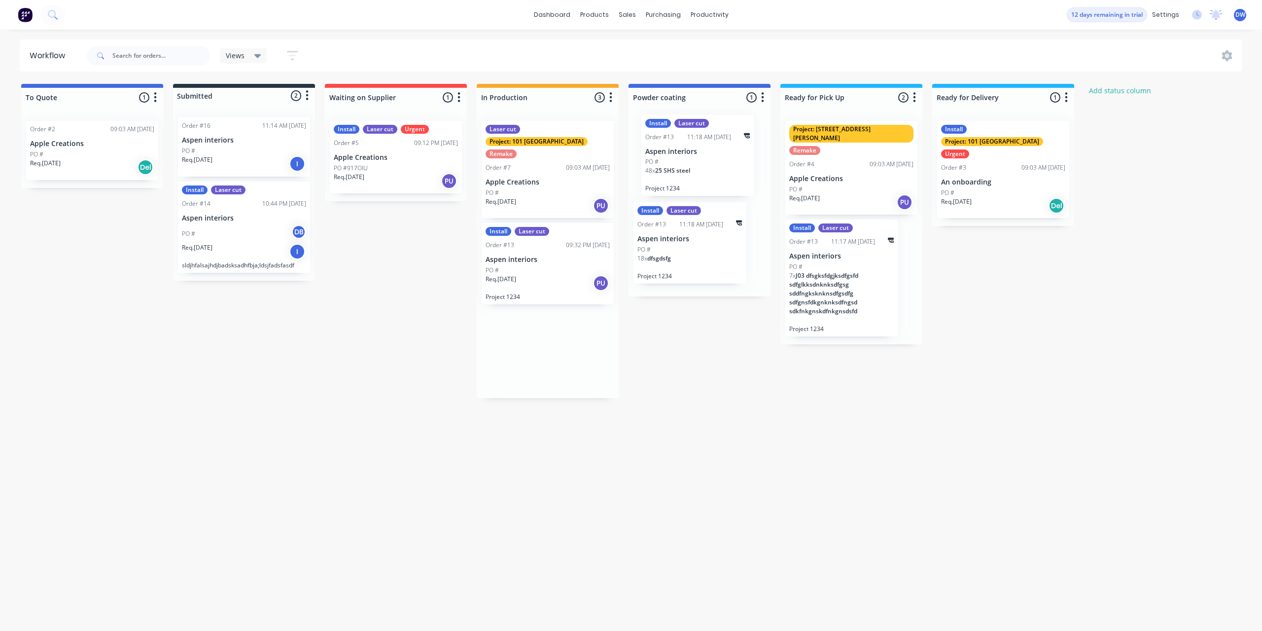
drag, startPoint x: 533, startPoint y: 359, endPoint x: 702, endPoint y: 173, distance: 251.7
click at [702, 173] on div "To Quote 1 Status colour #4169E1 hex #4169E1 Save Cancel Notifications Email SM…" at bounding box center [672, 241] width 1358 height 314
